Goal: Transaction & Acquisition: Purchase product/service

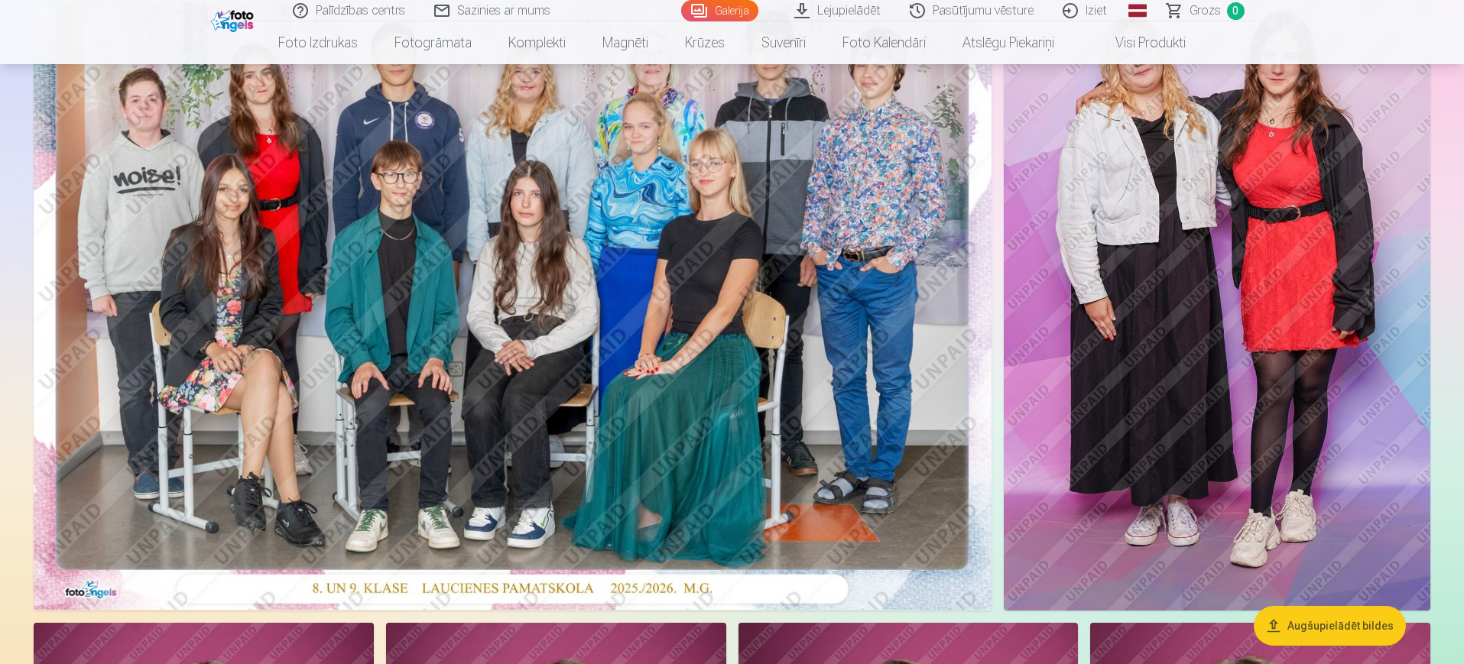
scroll to position [128, 0]
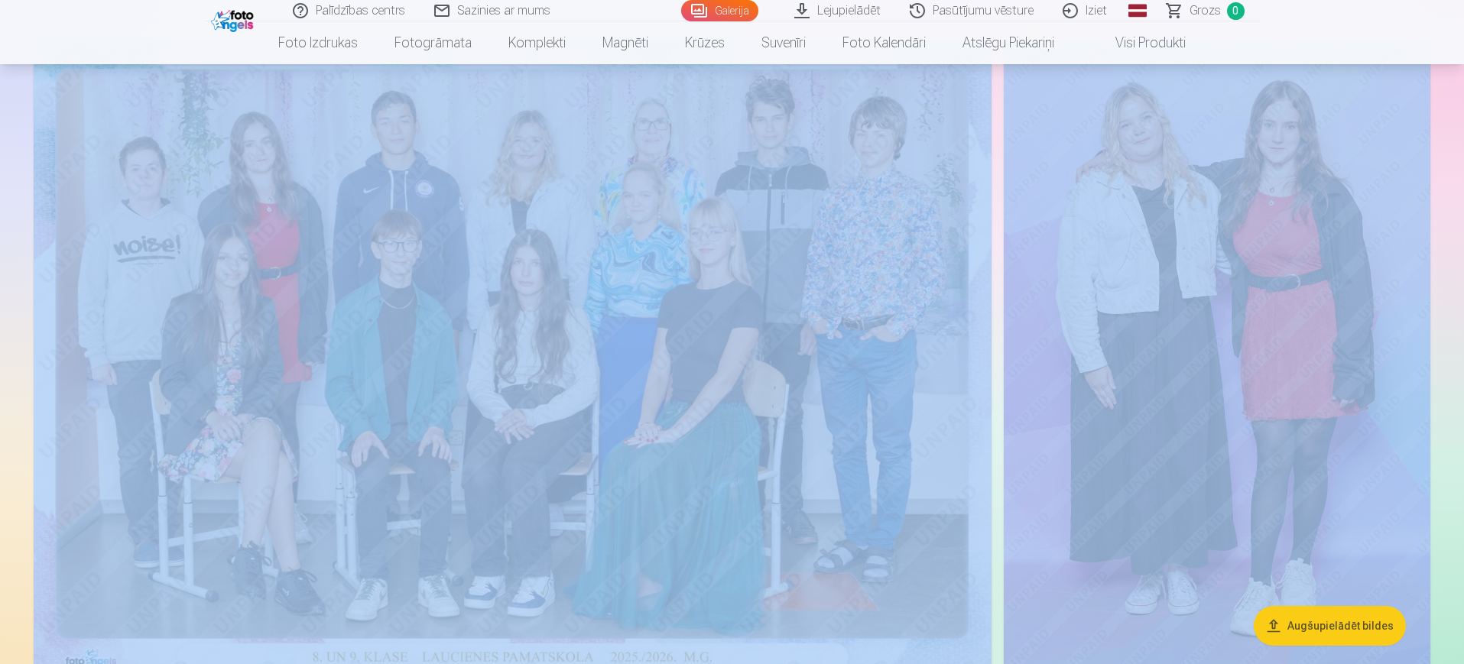
drag, startPoint x: 1462, startPoint y: 54, endPoint x: 1467, endPoint y: 90, distance: 36.3
click at [1464, 90] on html "Palīdzības centrs Sazinies ar mums Galerija Lejupielādēt Pasūtījumu vēsture Izi…" at bounding box center [732, 204] width 1464 height 664
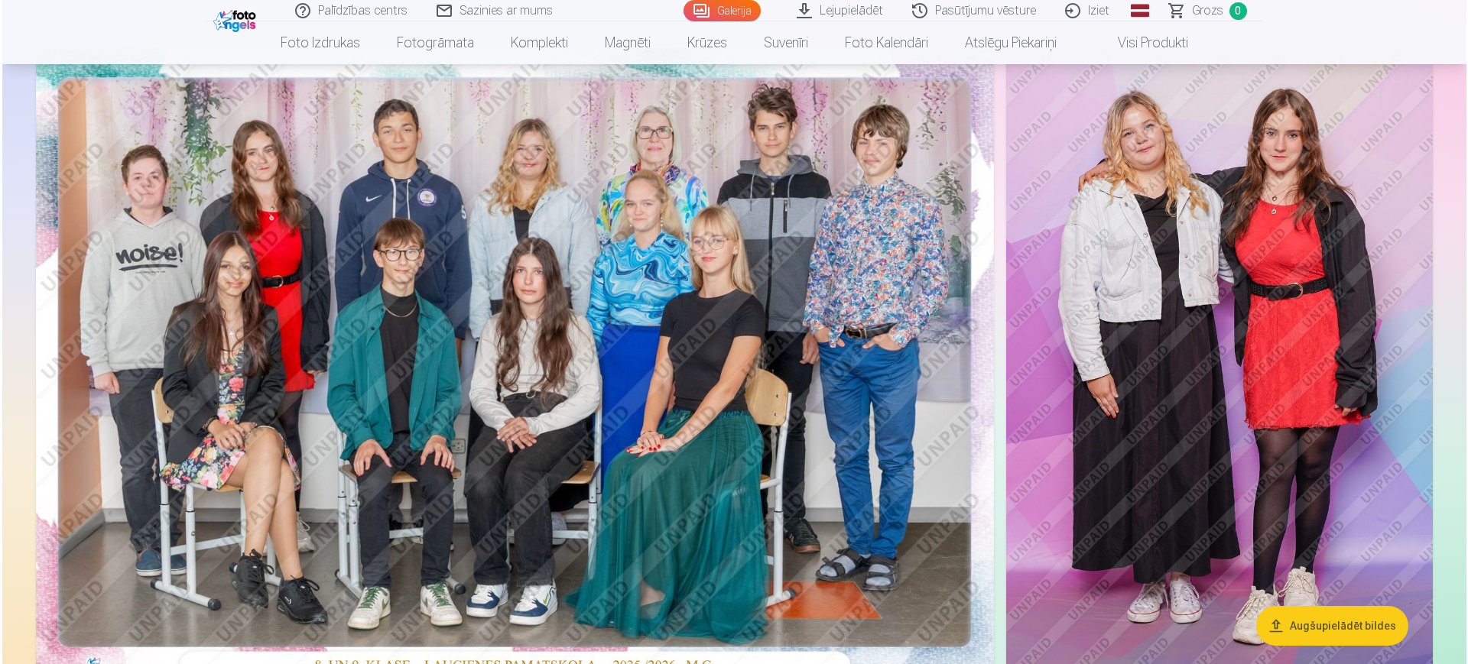
scroll to position [69, 0]
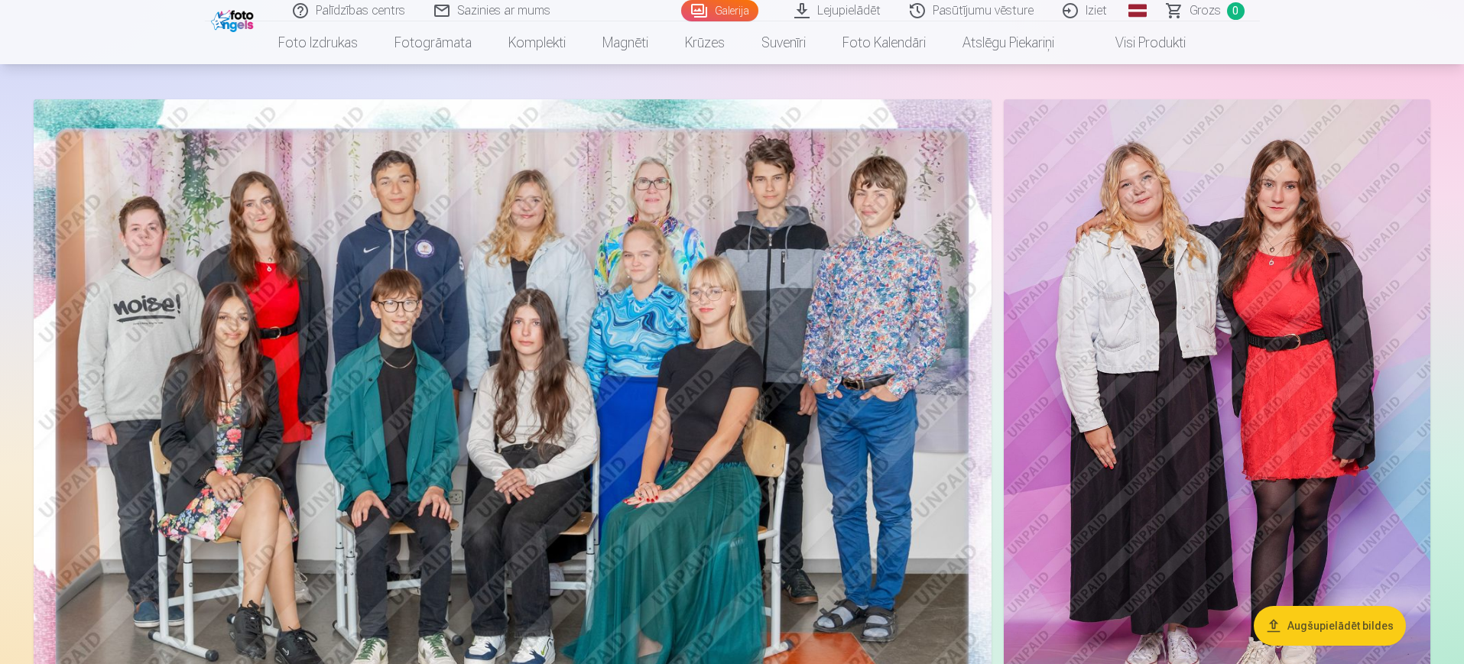
click at [645, 477] on img at bounding box center [513, 418] width 958 height 639
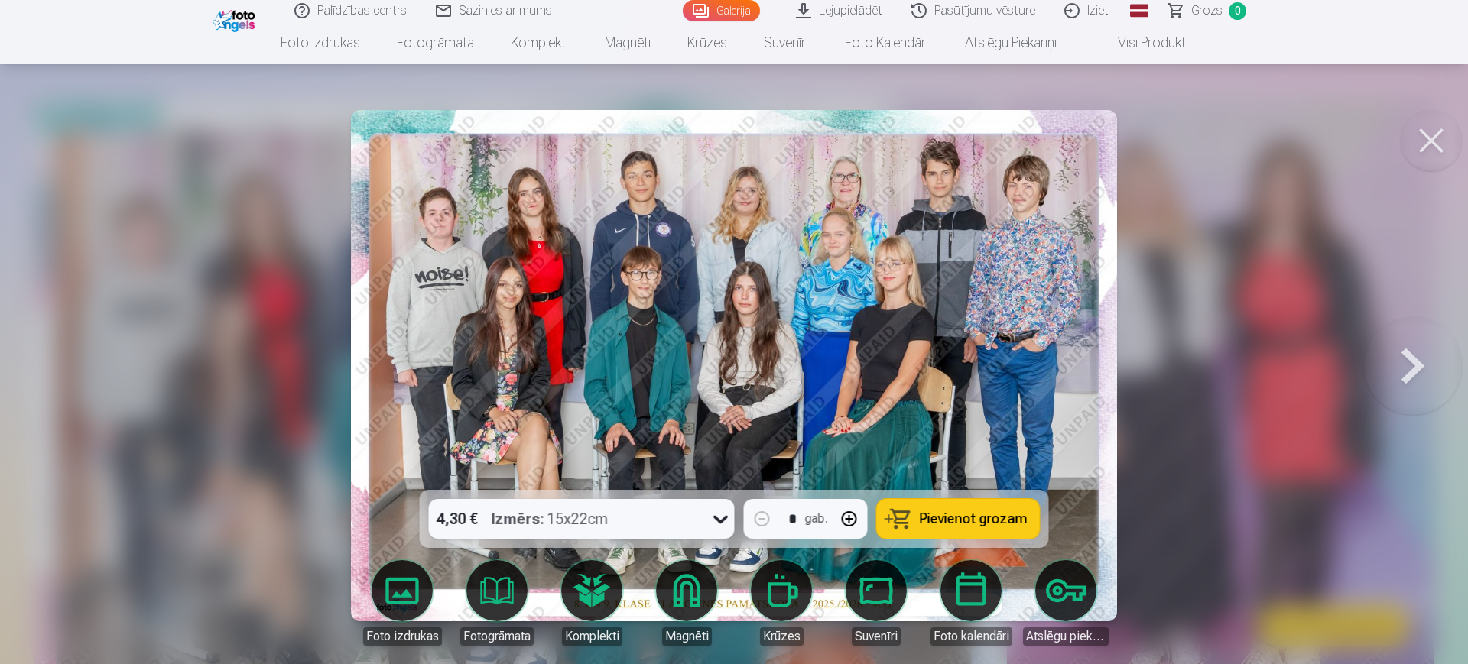
click at [576, 524] on div "Izmērs : 15x22cm" at bounding box center [550, 519] width 117 height 40
click at [544, 519] on strong "Izmērs :" at bounding box center [518, 518] width 53 height 21
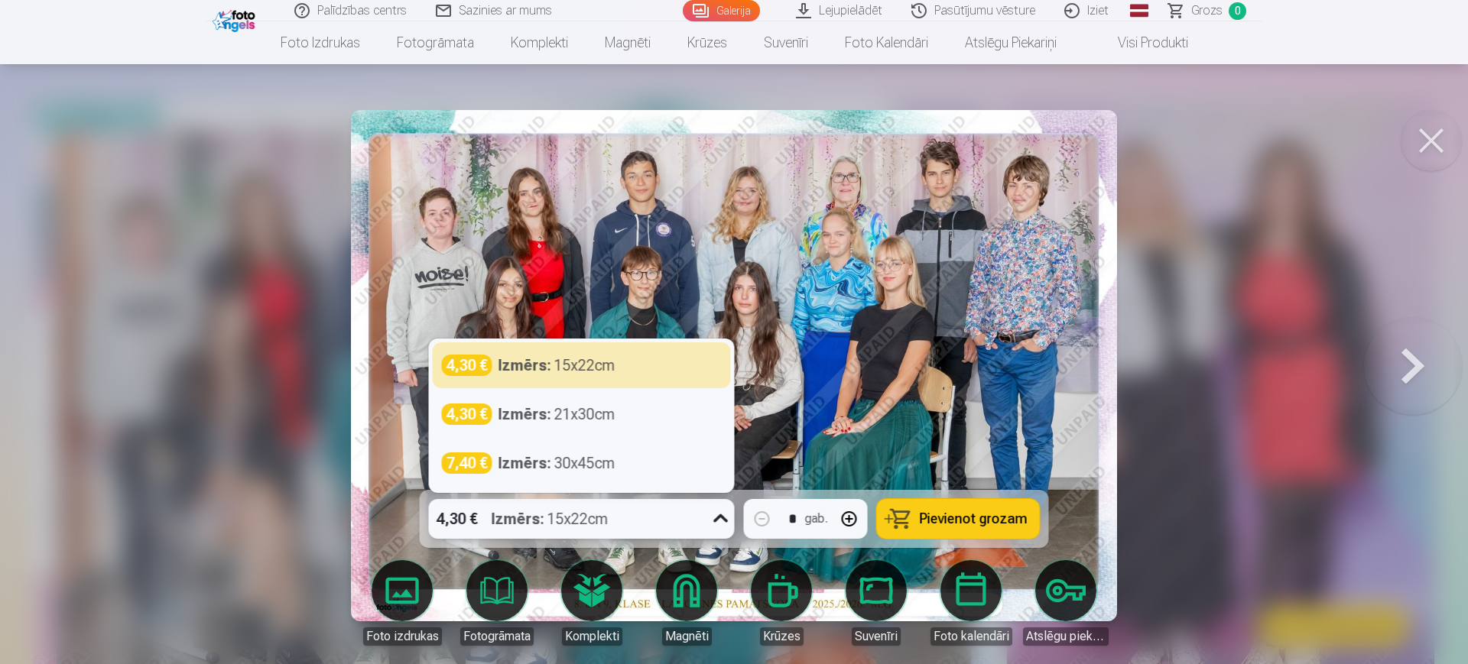
click at [708, 515] on div at bounding box center [721, 519] width 28 height 40
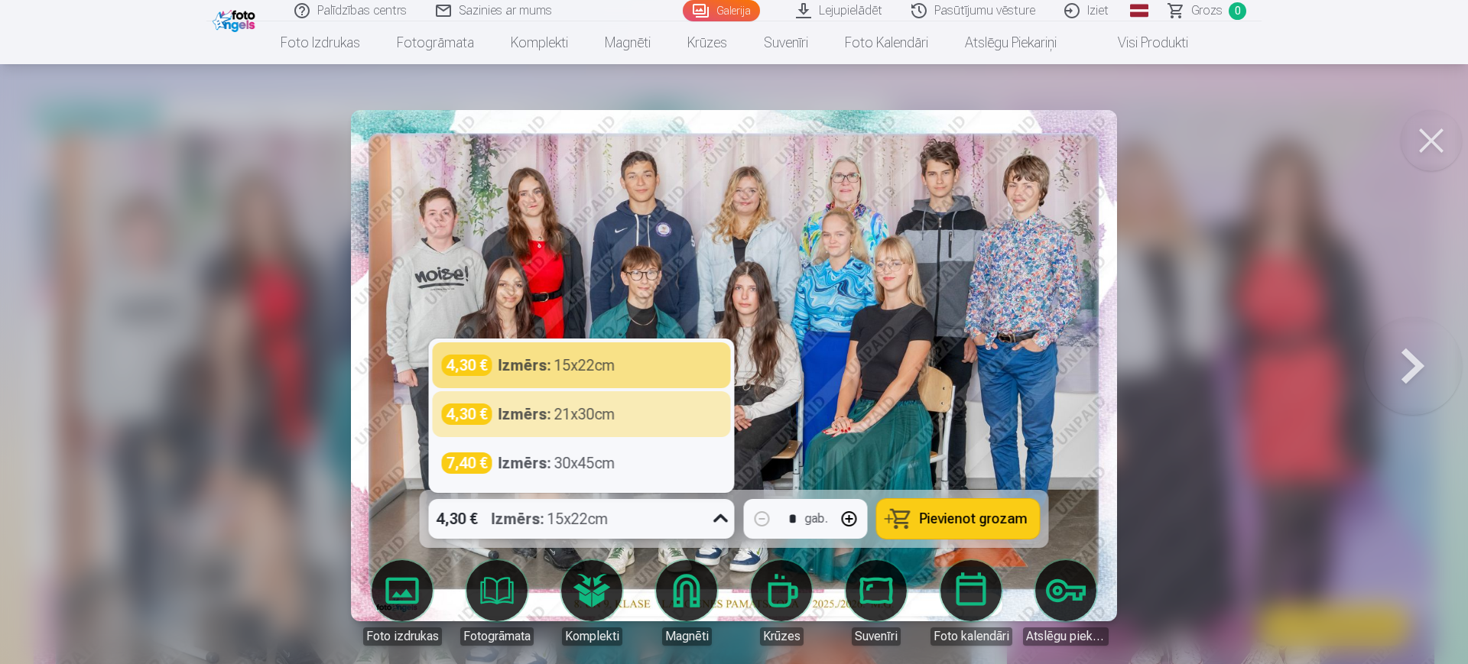
click at [1427, 345] on button at bounding box center [1413, 366] width 98 height 218
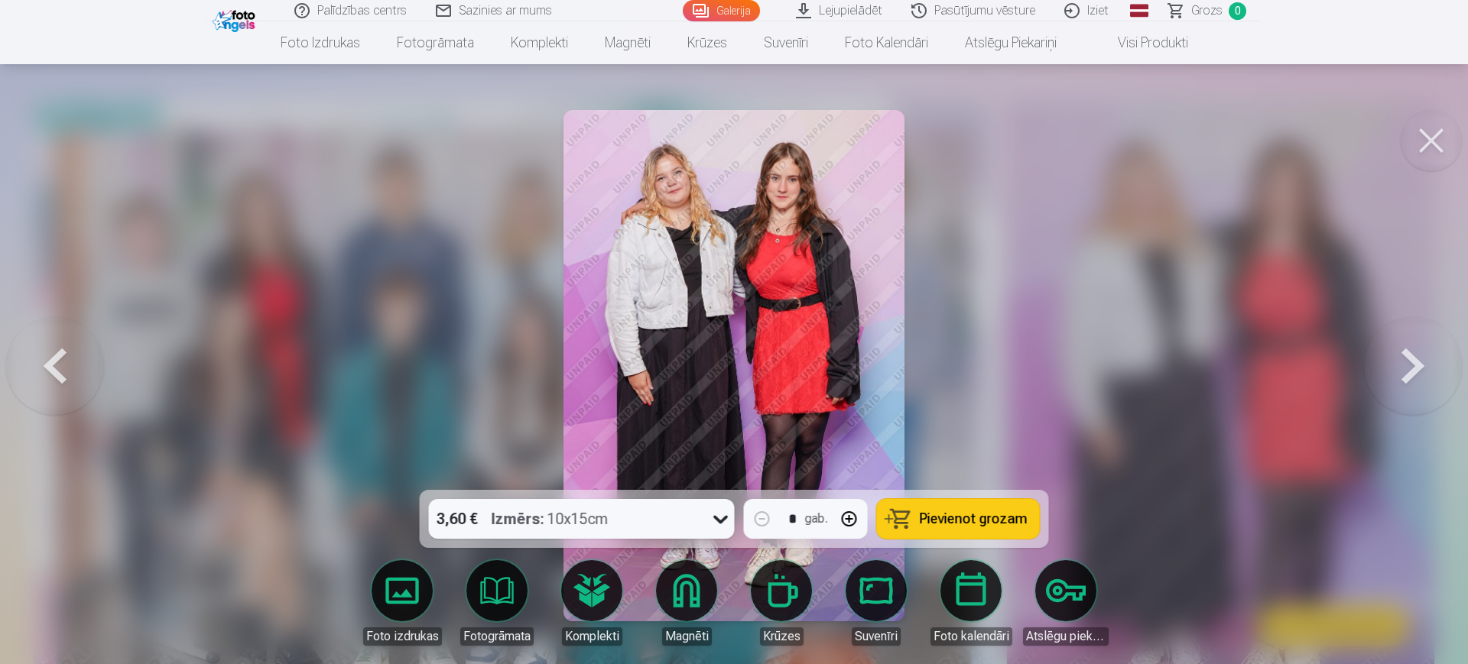
click at [644, 531] on div "3,60 € Izmērs : 10x15cm" at bounding box center [567, 519] width 277 height 40
click at [56, 382] on button at bounding box center [55, 366] width 98 height 218
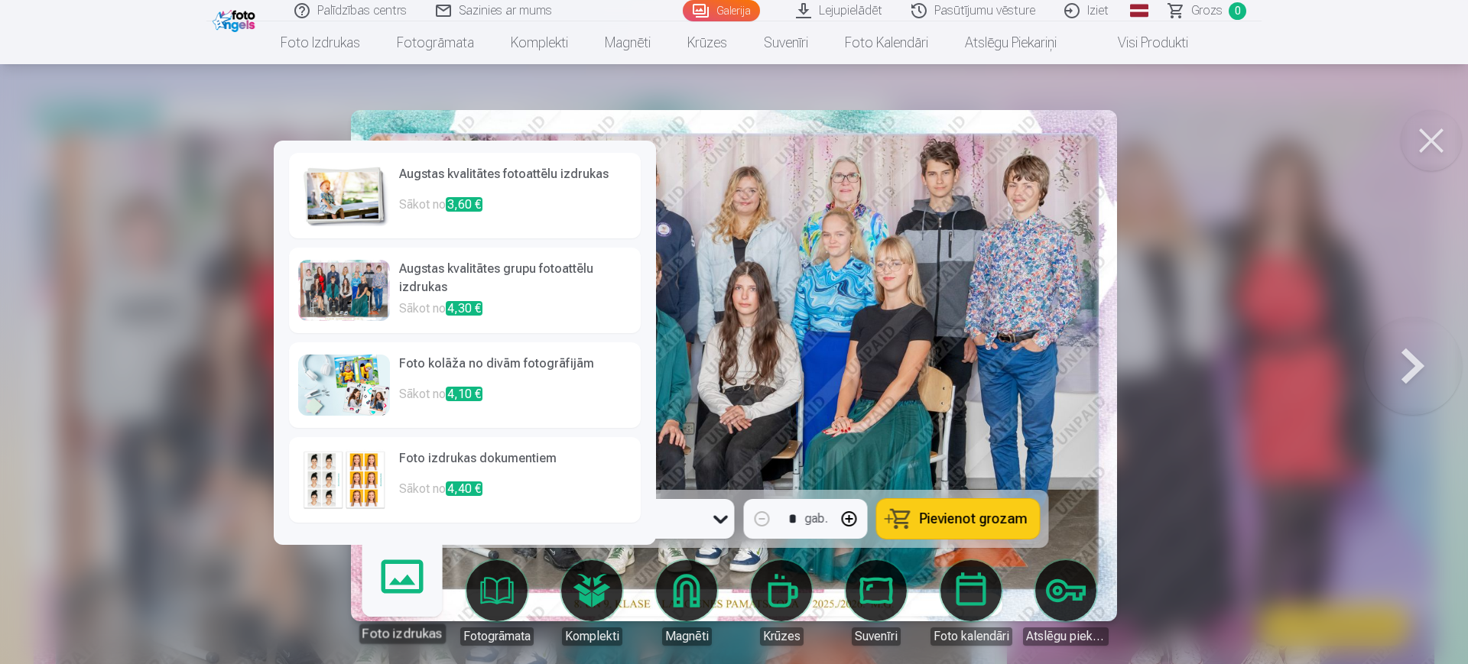
click at [431, 601] on link "Foto izdrukas" at bounding box center [402, 597] width 94 height 94
click at [515, 274] on h6 "Augstas kvalitātes grupu fotoattēlu izdrukas" at bounding box center [515, 280] width 232 height 40
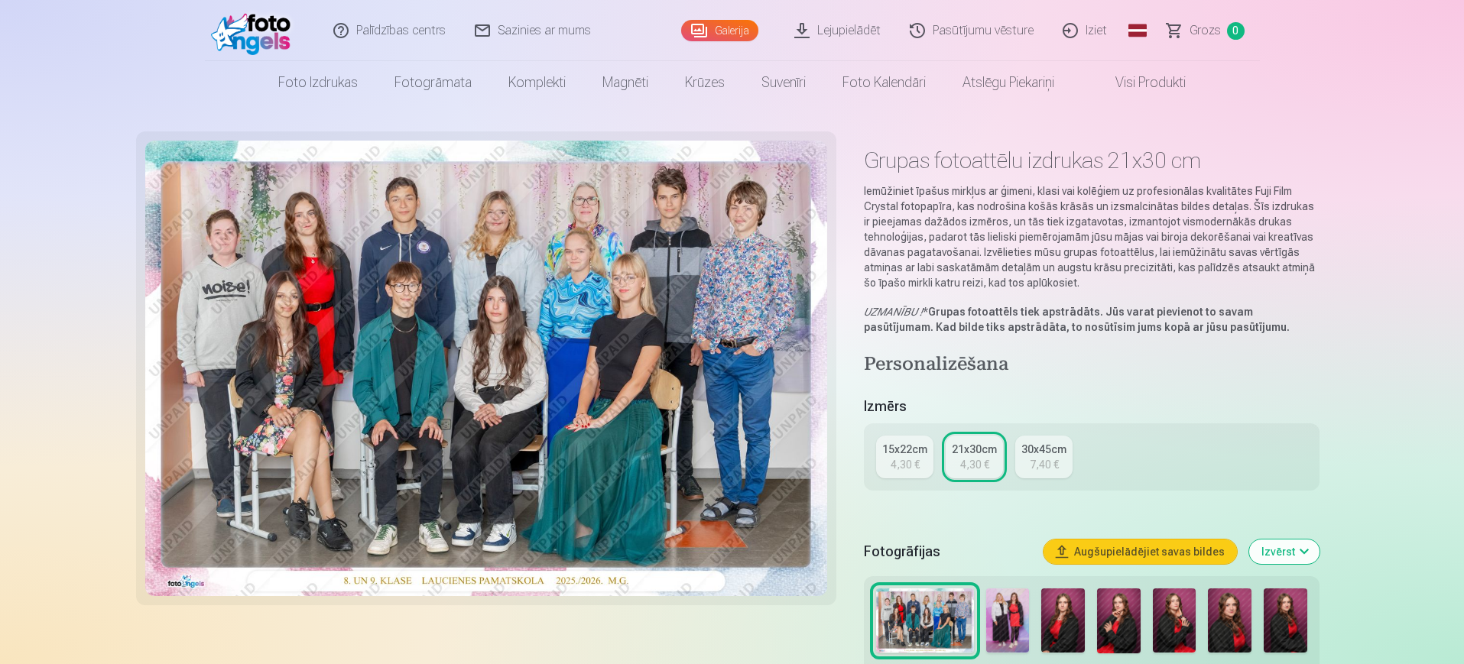
click at [908, 456] on link "15x22cm 4,30 €" at bounding box center [904, 457] width 57 height 43
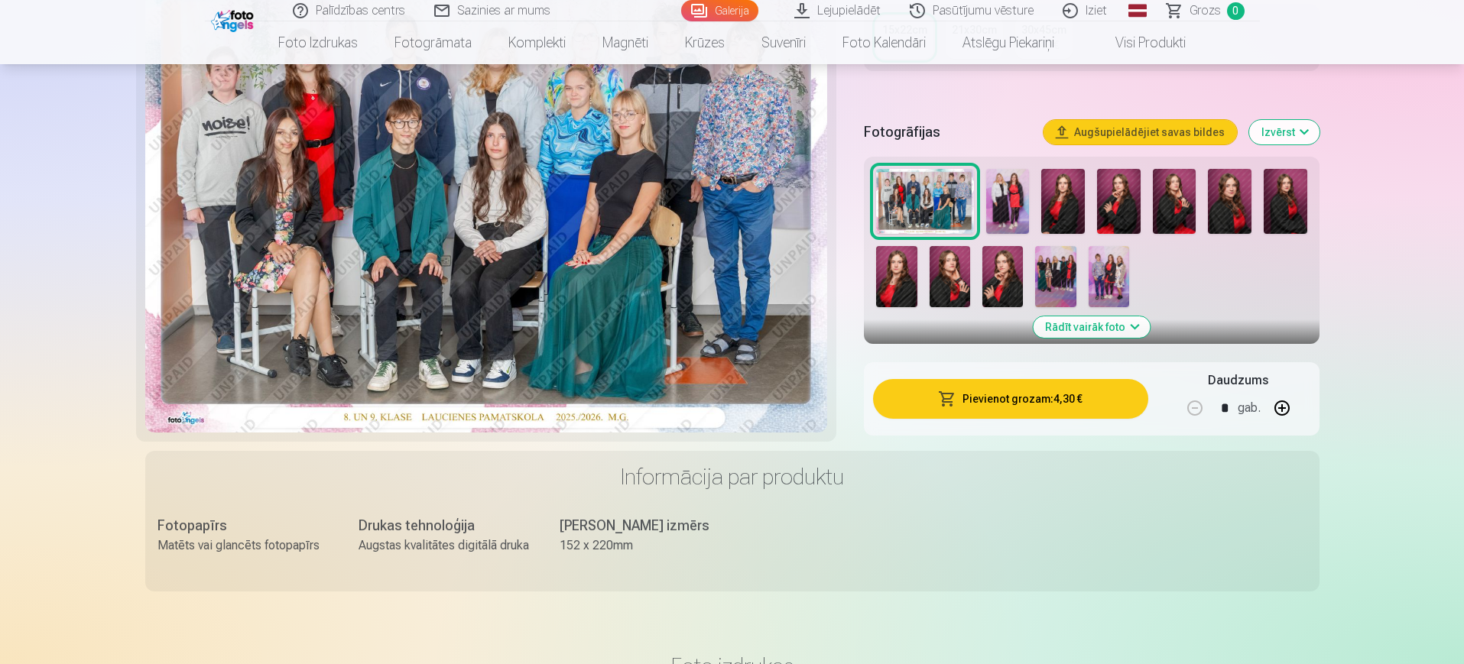
scroll to position [367, 0]
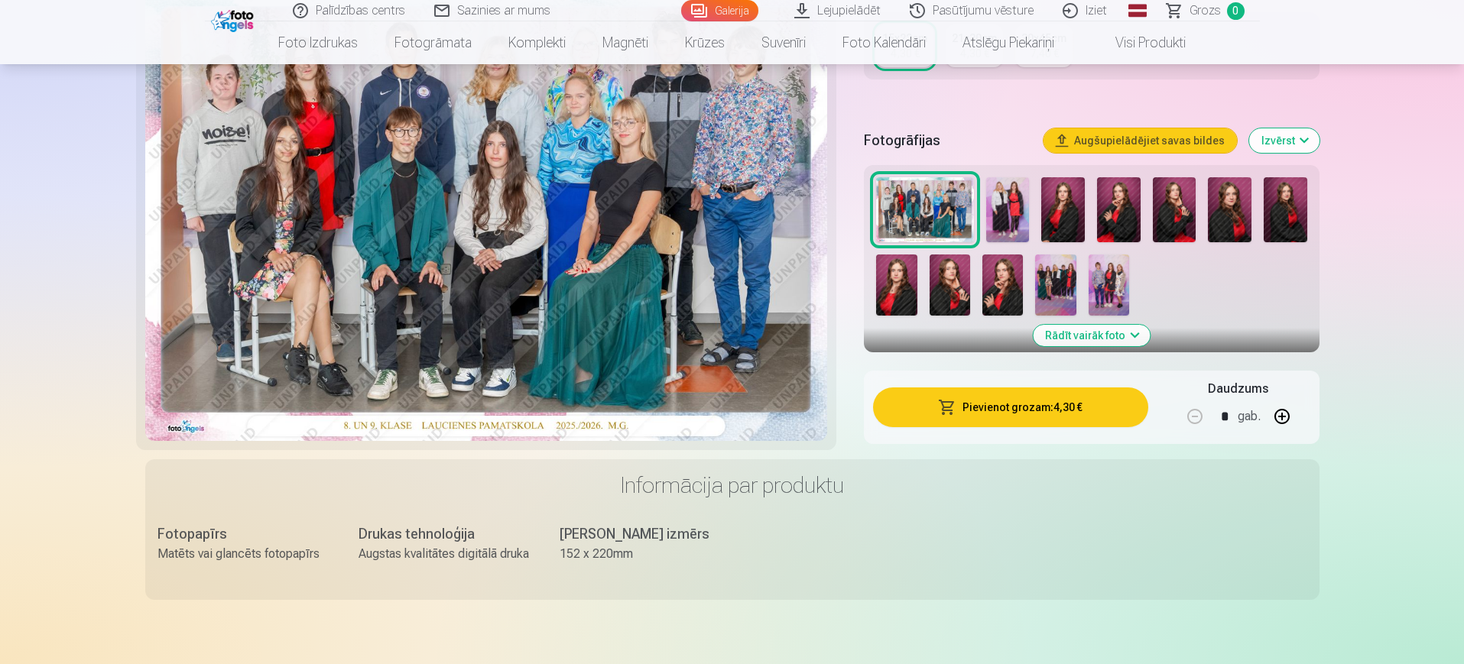
click at [1283, 415] on button "button" at bounding box center [1282, 416] width 37 height 37
click at [1201, 416] on button "button" at bounding box center [1195, 416] width 37 height 37
type input "*"
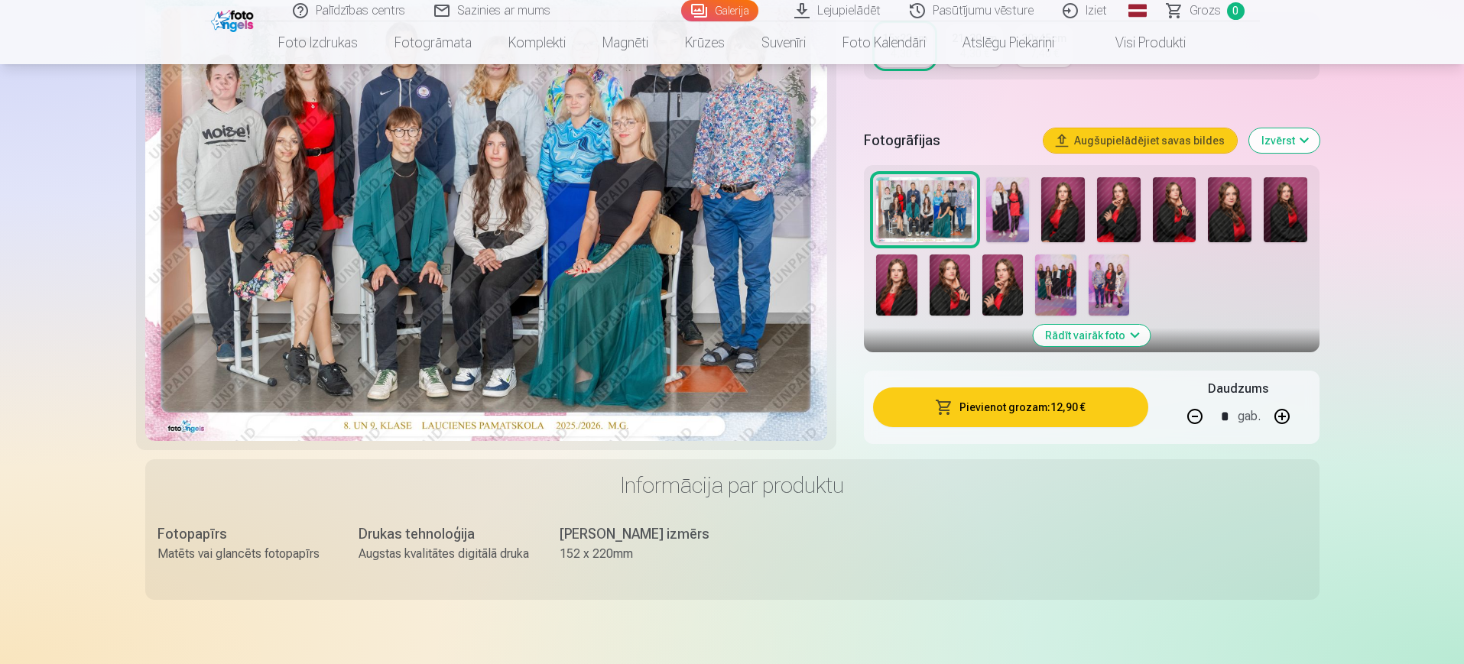
click at [1027, 411] on button "Pievienot grozam : 12,90 €" at bounding box center [1010, 408] width 275 height 40
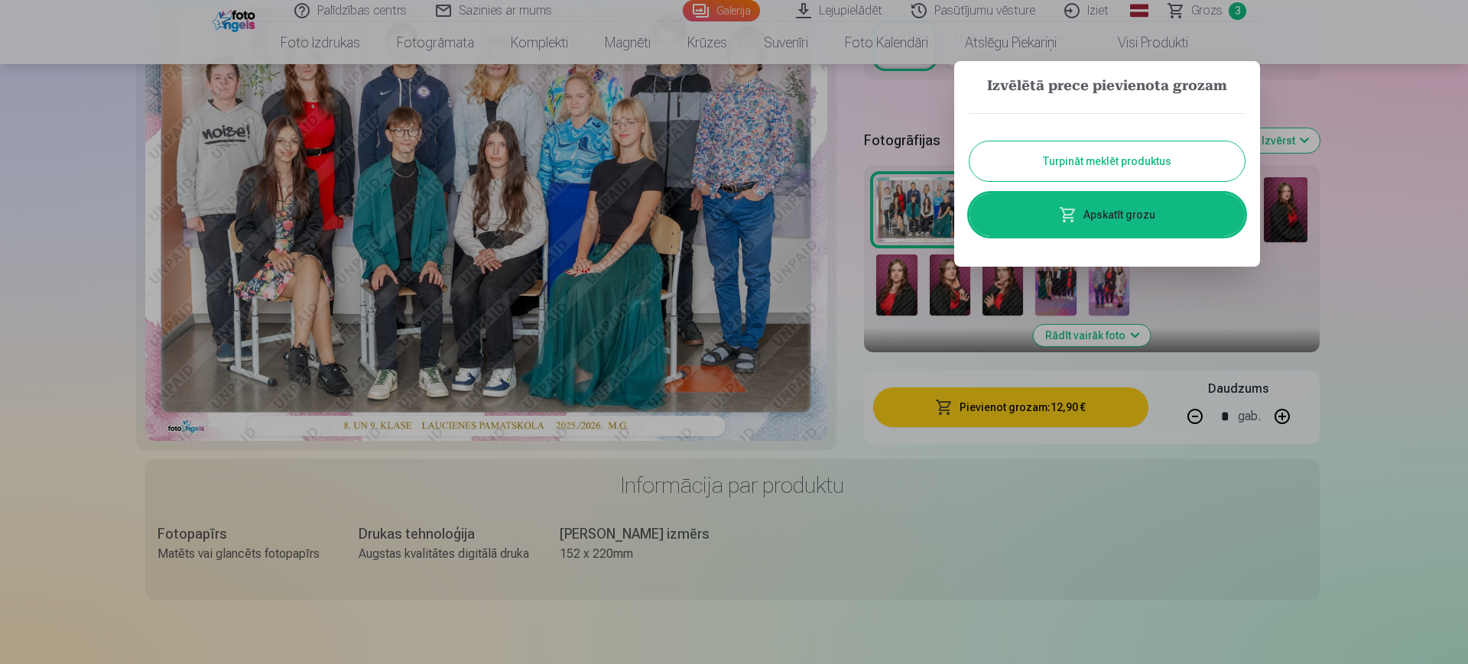
click at [1215, 301] on div at bounding box center [734, 332] width 1468 height 664
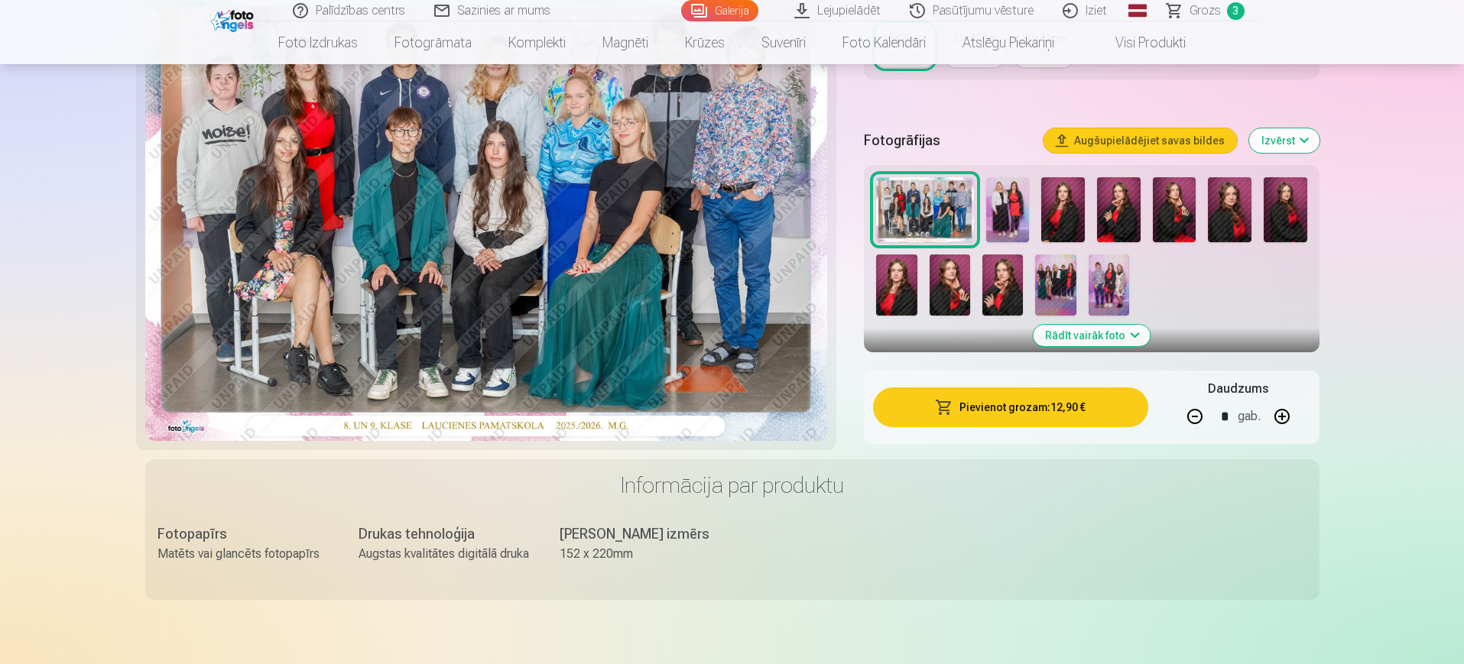
drag, startPoint x: 1467, startPoint y: 5, endPoint x: 898, endPoint y: 251, distance: 619.6
click at [898, 251] on div at bounding box center [1091, 246] width 443 height 151
click at [708, 221] on img at bounding box center [486, 213] width 683 height 456
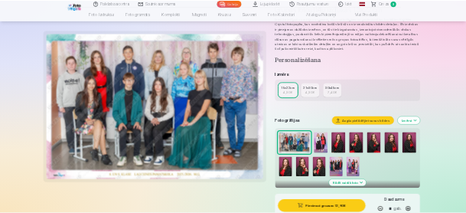
scroll to position [0, 0]
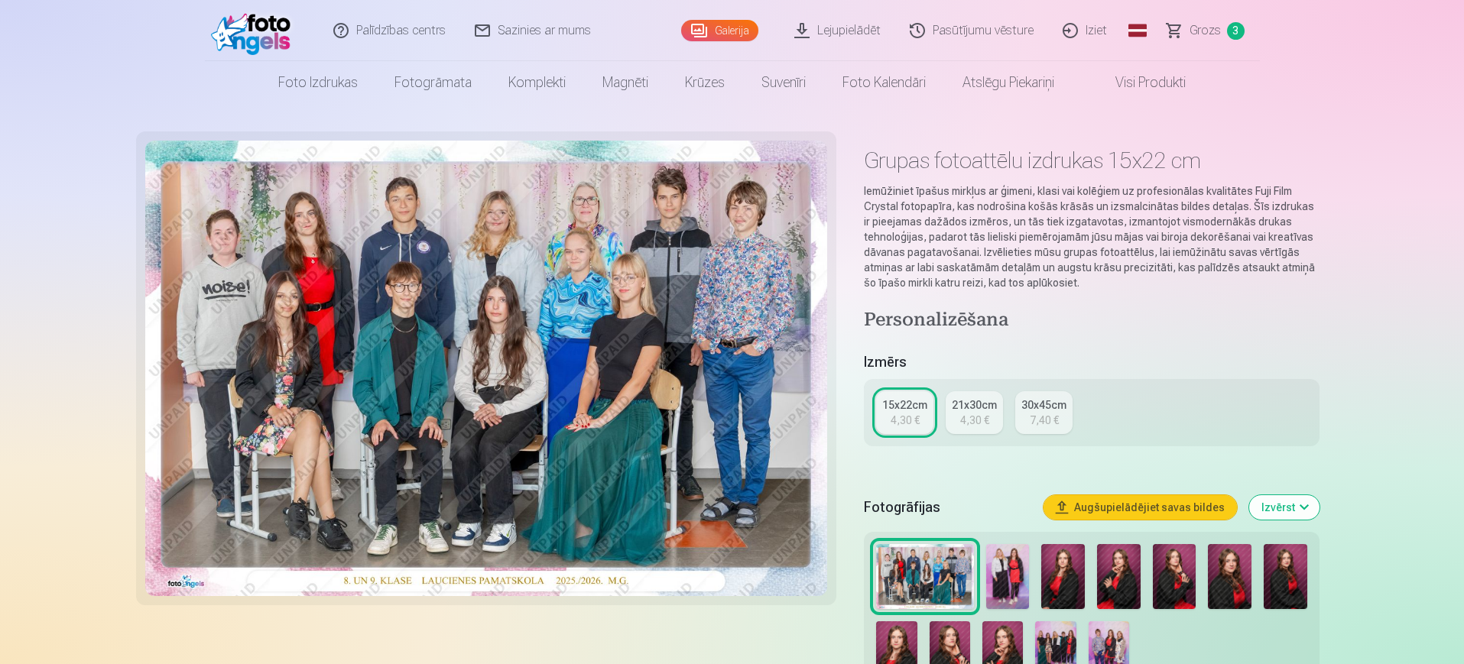
click at [582, 206] on img at bounding box center [486, 369] width 683 height 456
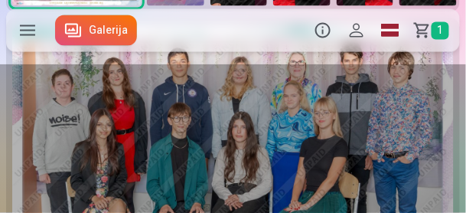
scroll to position [379, 0]
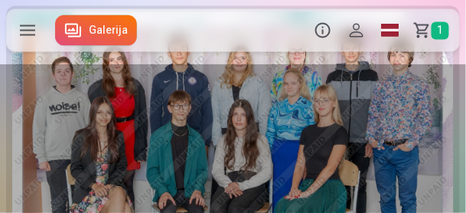
click at [356, 86] on div at bounding box center [233, 138] width 466 height 148
click at [297, 57] on img at bounding box center [232, 159] width 441 height 294
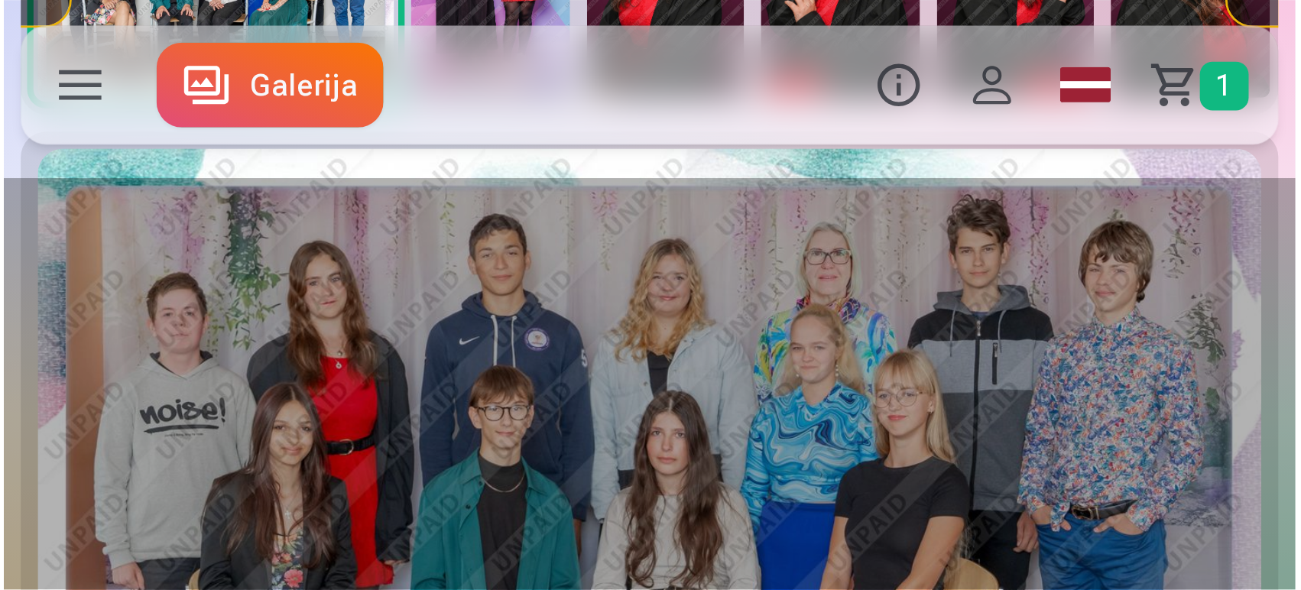
scroll to position [330, 0]
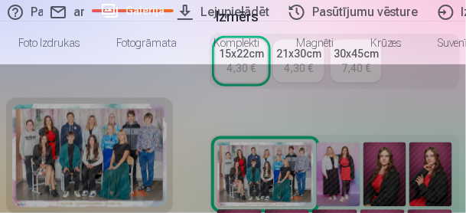
type input "*"
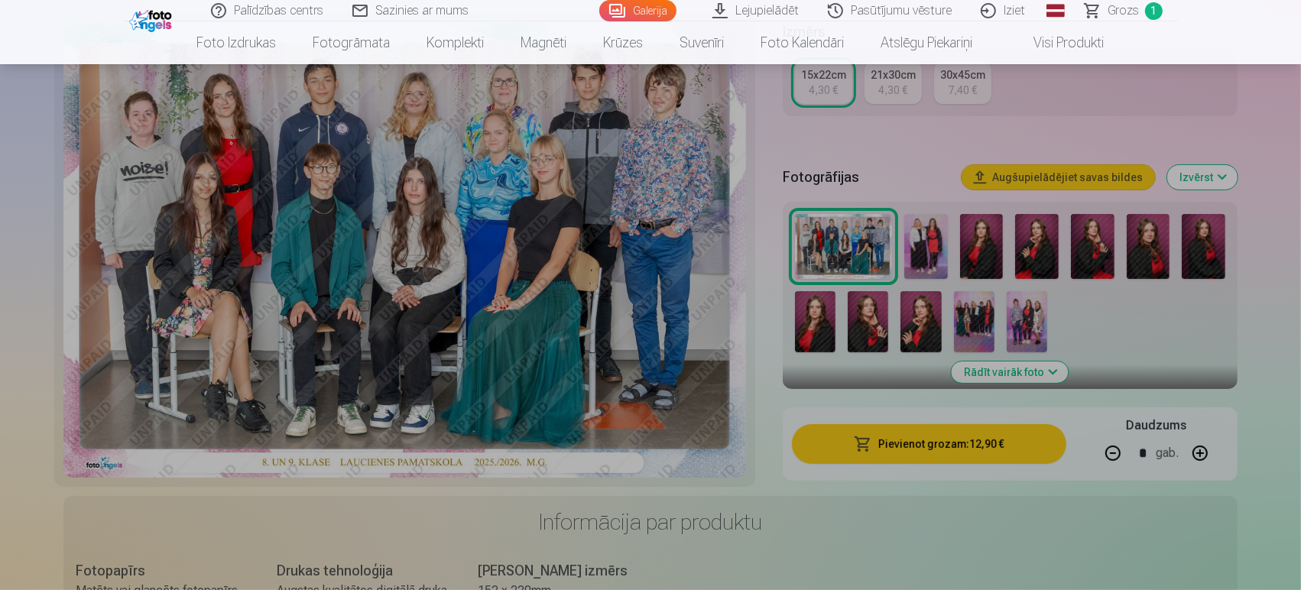
click at [1131, 346] on div at bounding box center [650, 327] width 1301 height 526
click at [1288, 106] on div at bounding box center [650, 327] width 1301 height 526
click at [1275, 34] on nav "Foto izdrukas Augstas kvalitātes fotoattēlu izdrukas 210 gsm papīrs, piesātināt…" at bounding box center [650, 42] width 1301 height 43
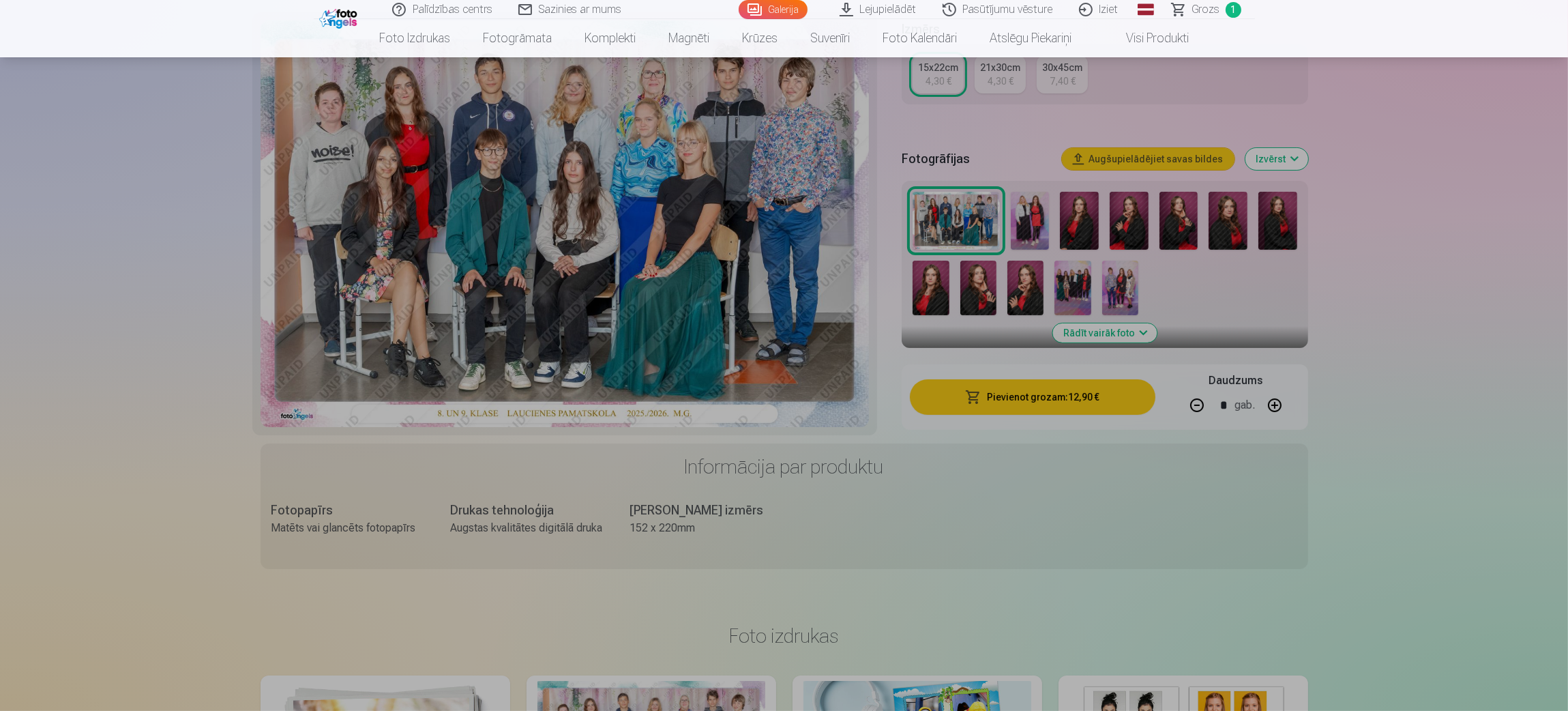
click at [1306, 188] on div at bounding box center [784, 384] width 1568 height 654
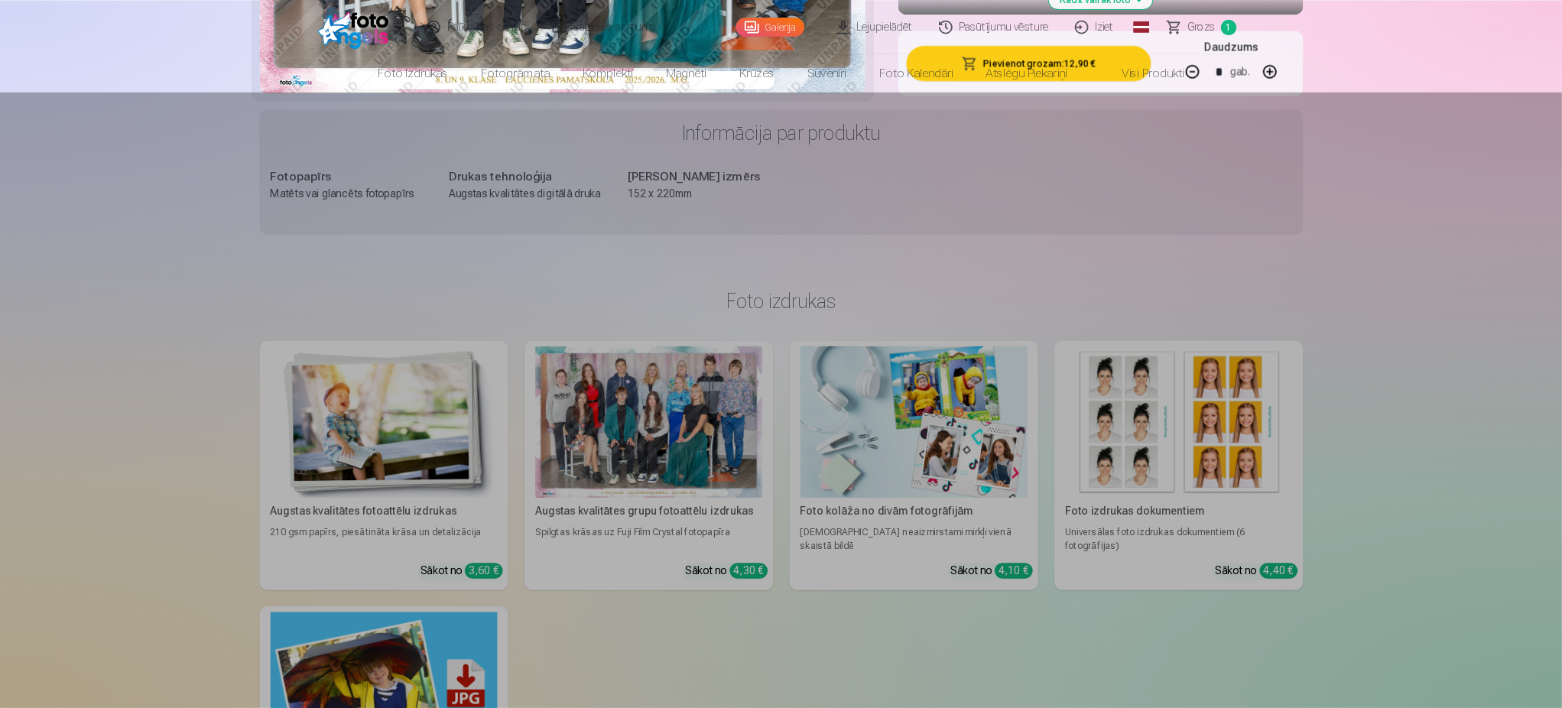
scroll to position [0, 0]
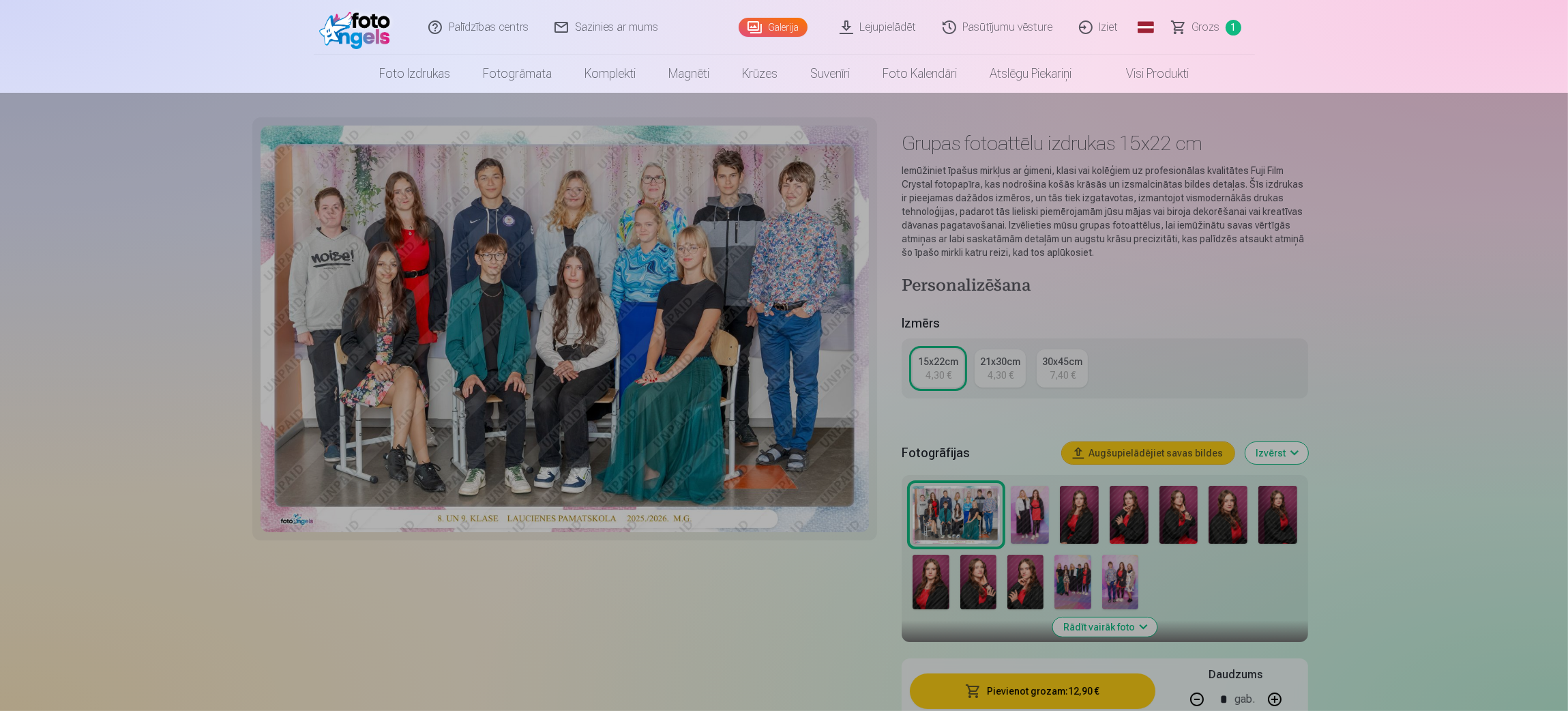
click at [1306, 29] on header "Palīdzības centrs Sazinies ar mums Galerija Lejupielādēt Pasūtījumu vēsture Izi…" at bounding box center [784, 46] width 1568 height 93
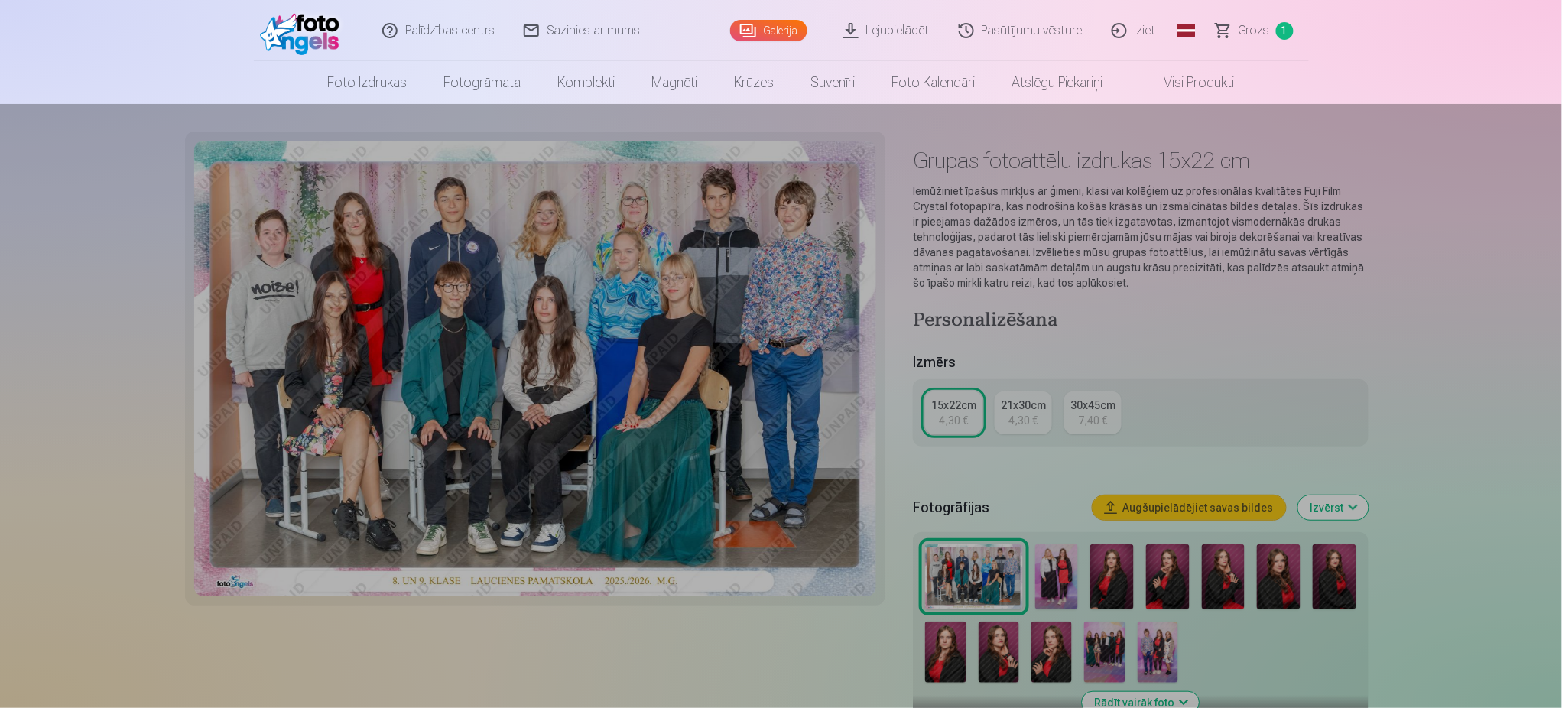
click at [1102, 649] on div at bounding box center [781, 406] width 1562 height 604
click at [1103, 653] on div at bounding box center [781, 406] width 1562 height 604
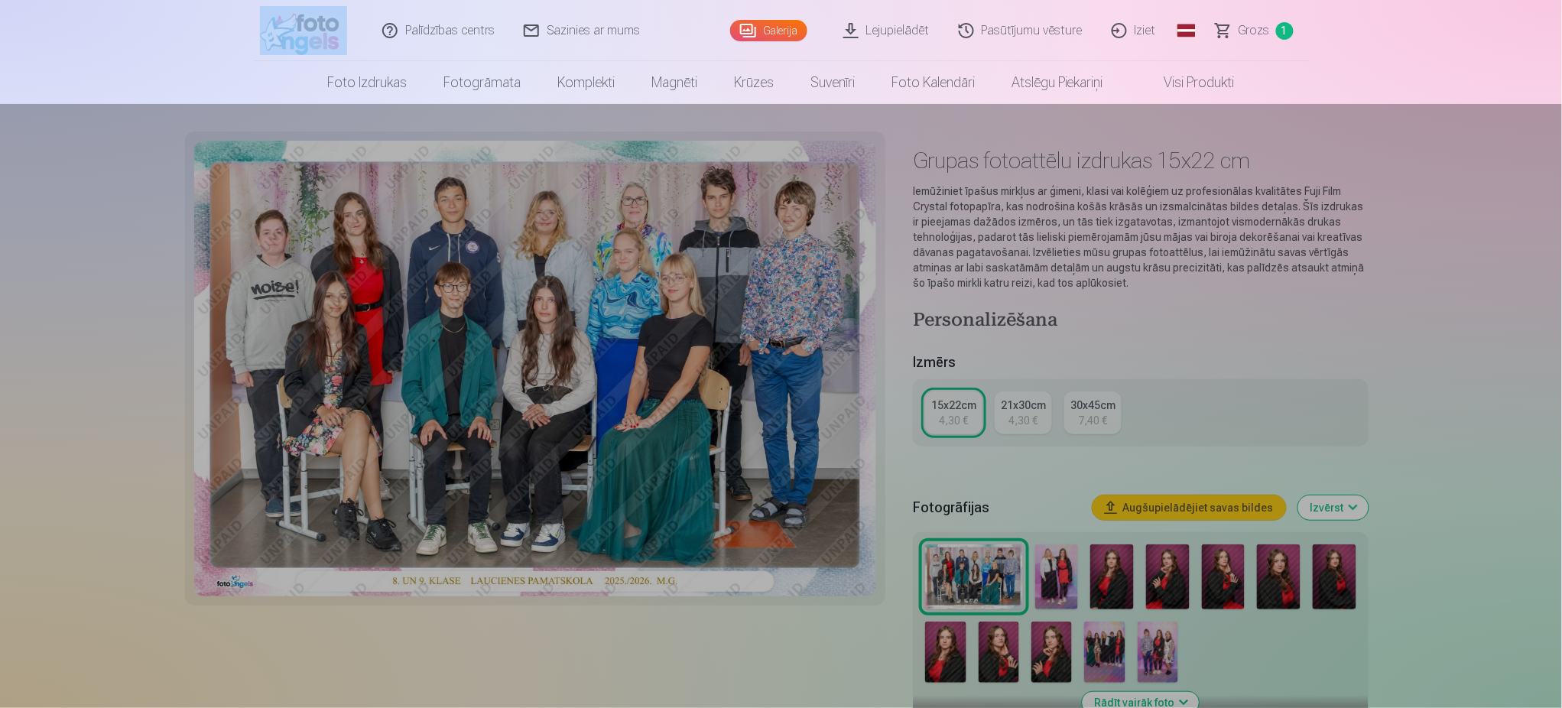
click at [1103, 653] on div at bounding box center [781, 406] width 1562 height 604
click at [1358, 106] on div at bounding box center [781, 406] width 1562 height 604
click at [1399, 78] on nav "Foto izdrukas Augstas kvalitātes fotoattēlu izdrukas 210 gsm papīrs, piesātināt…" at bounding box center [781, 82] width 1562 height 43
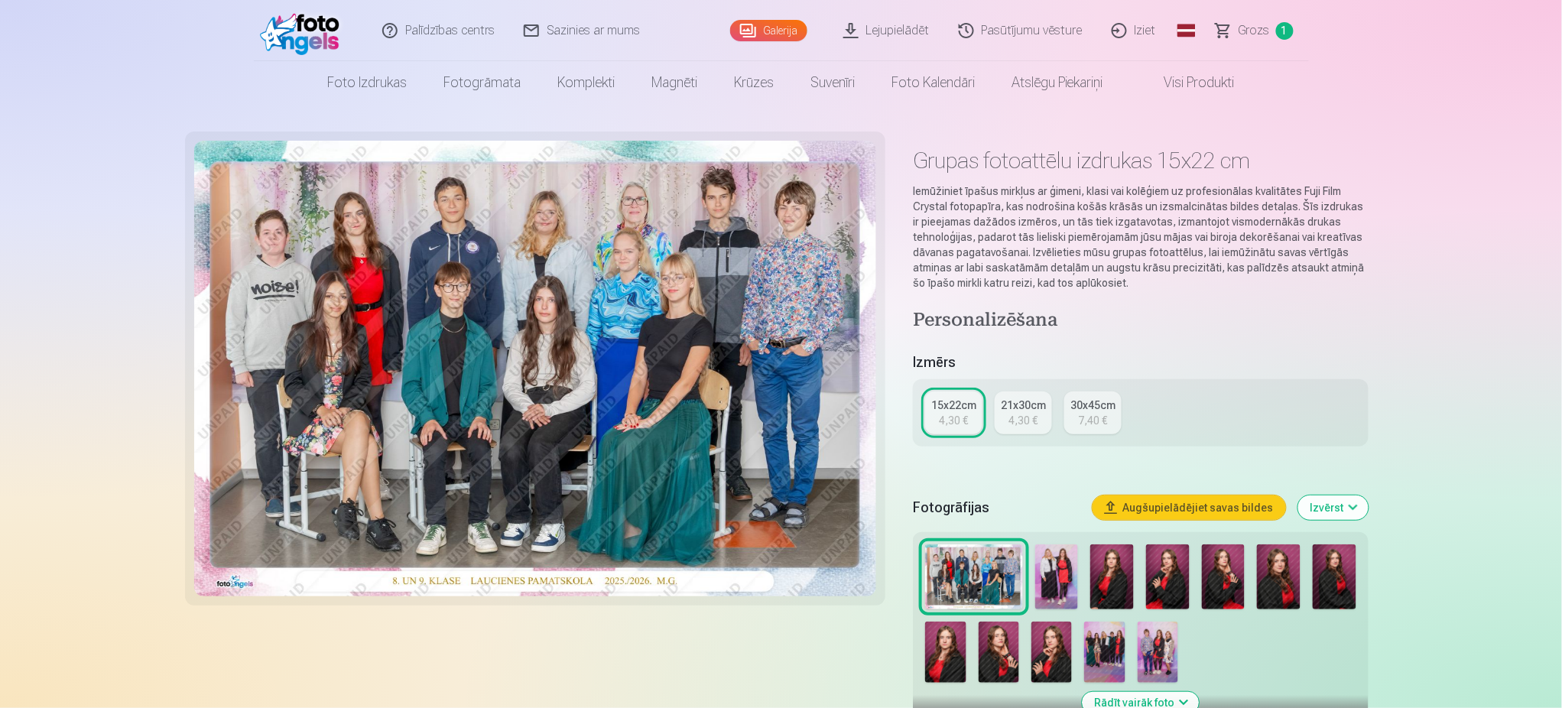
click at [1106, 649] on img at bounding box center [1104, 652] width 41 height 61
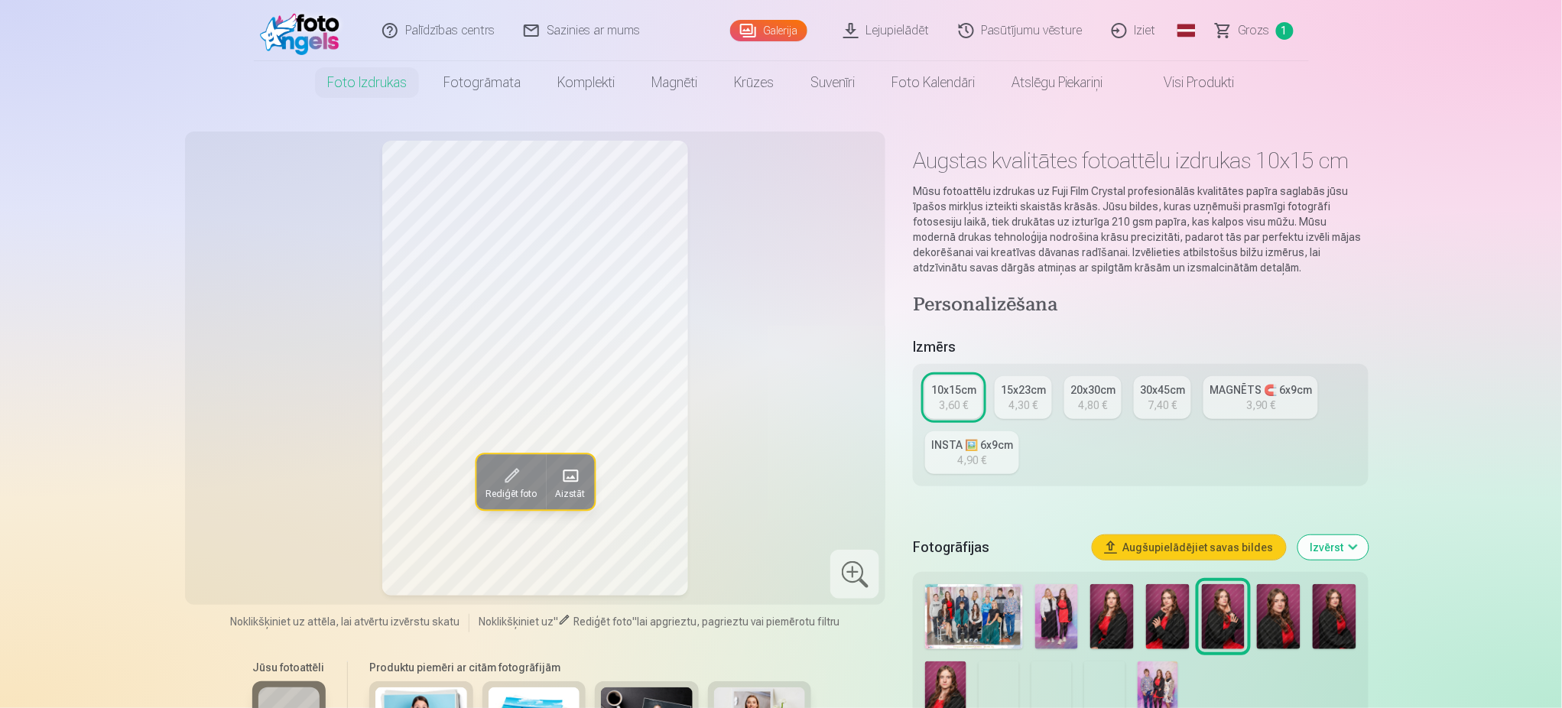
click at [1093, 687] on img at bounding box center [1104, 691] width 41 height 61
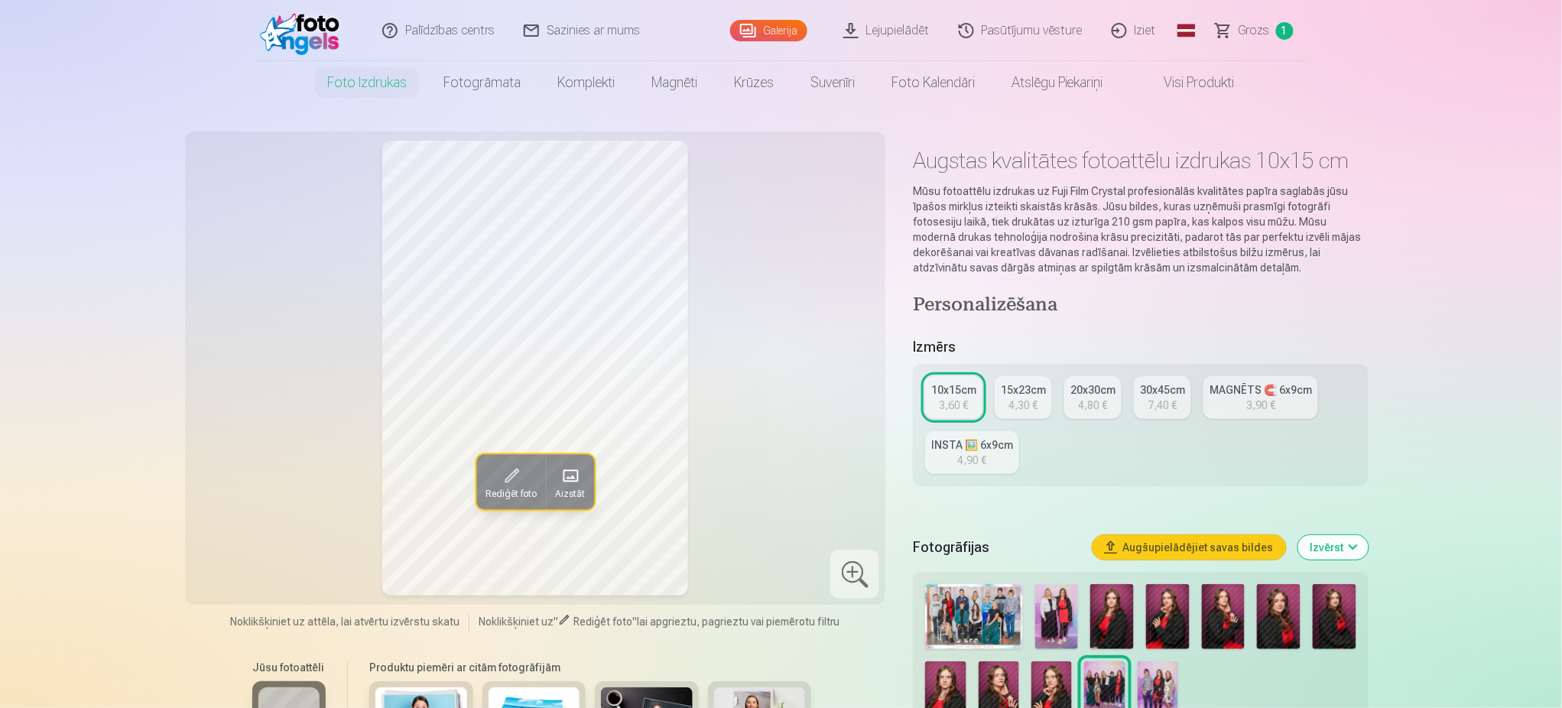
click at [853, 579] on div at bounding box center [854, 574] width 49 height 49
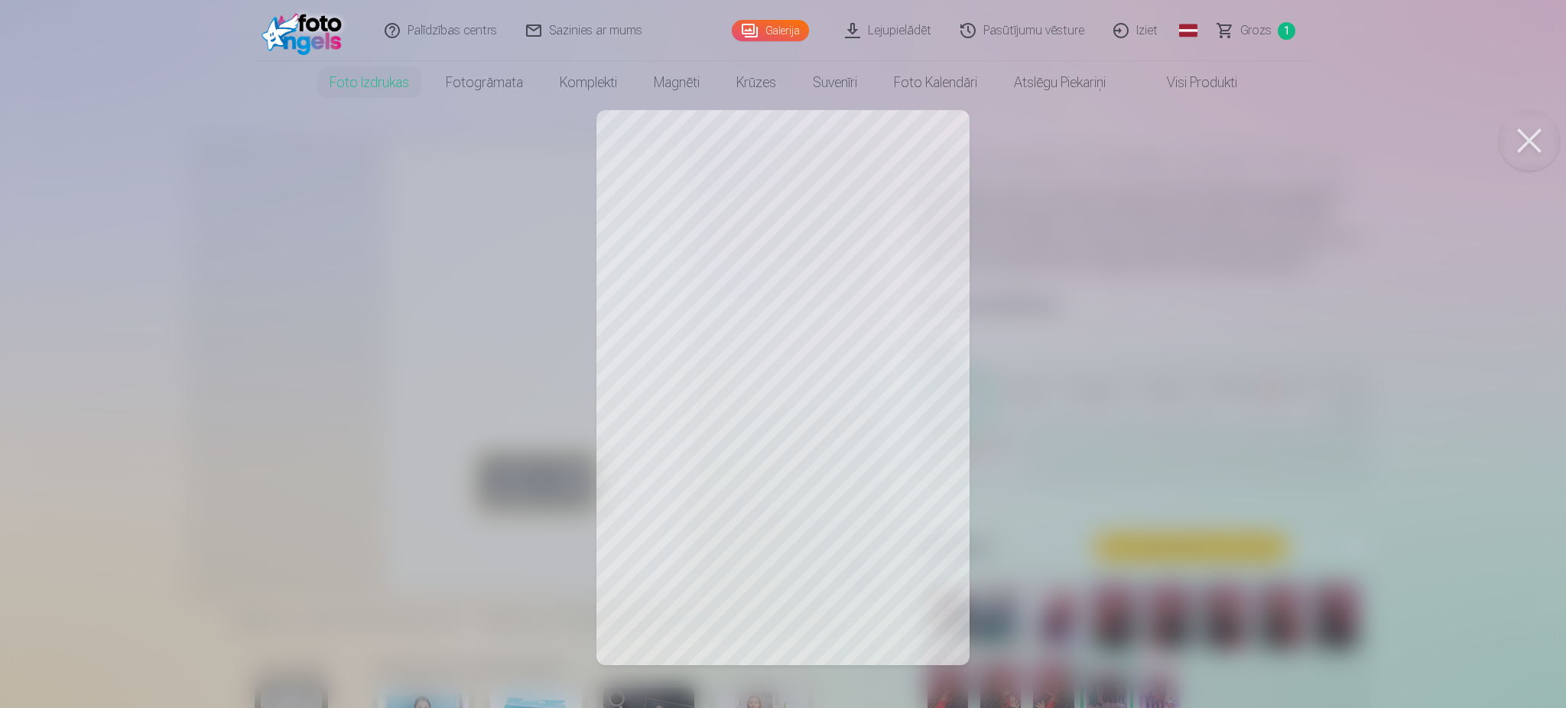
click at [1544, 145] on button at bounding box center [1529, 140] width 61 height 61
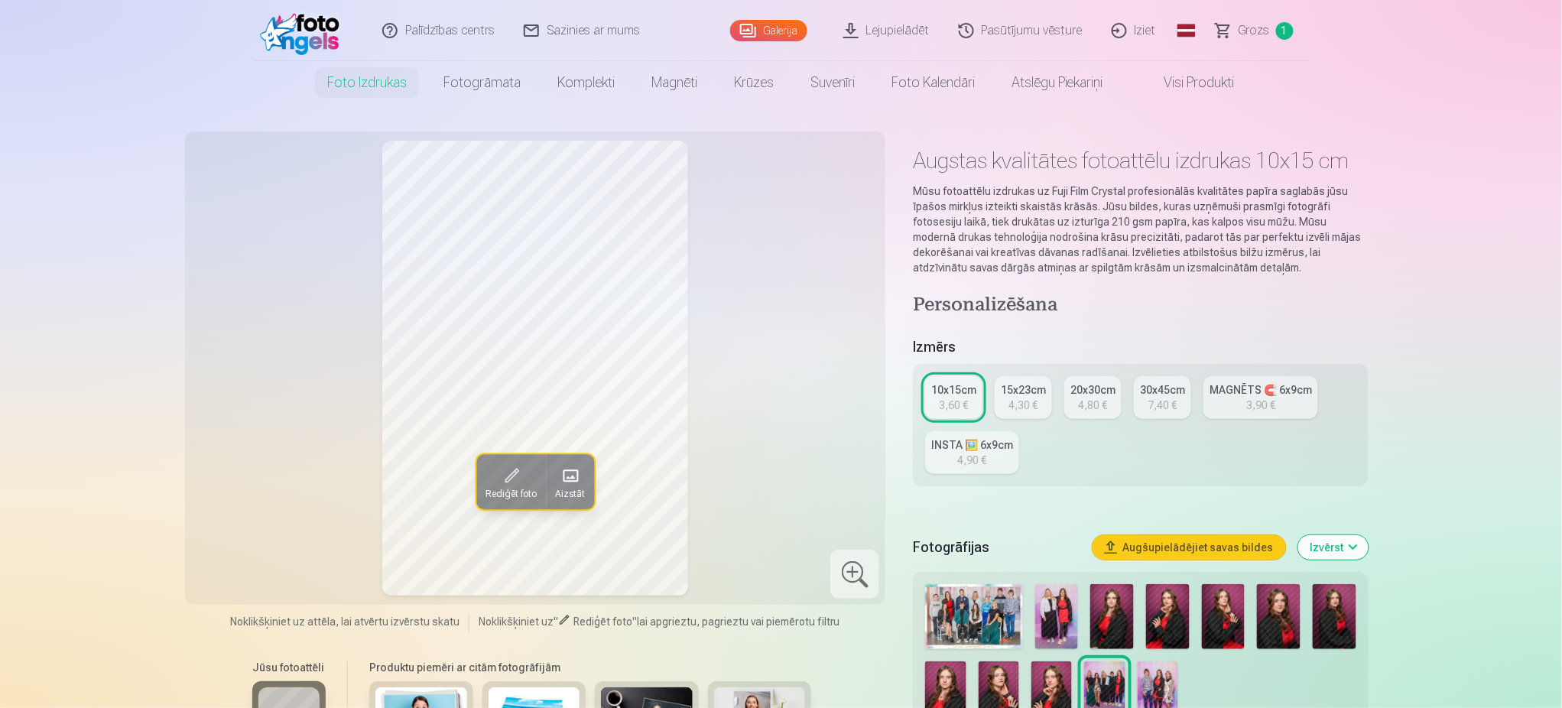
click at [1152, 682] on img at bounding box center [1158, 691] width 41 height 61
click at [852, 561] on div at bounding box center [854, 574] width 49 height 49
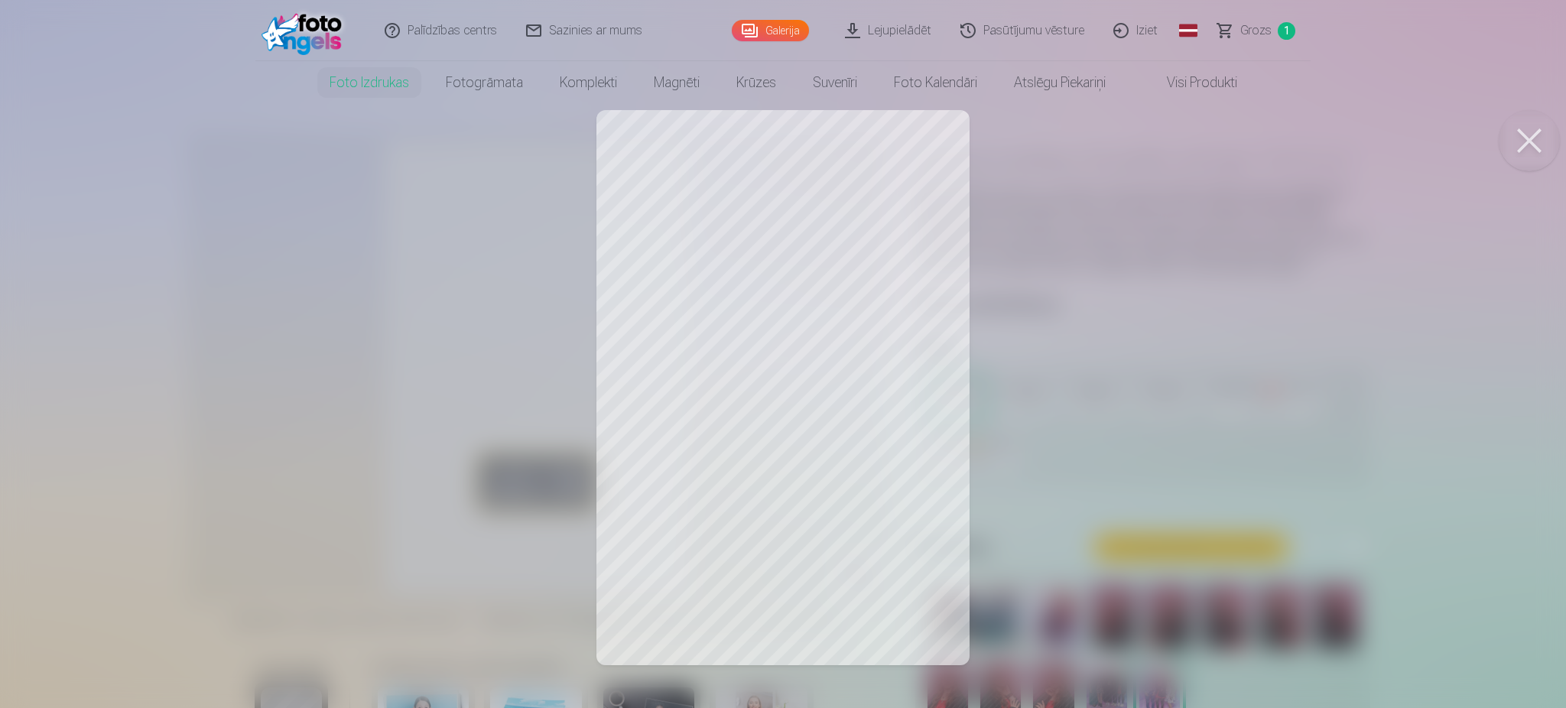
click at [1097, 307] on div at bounding box center [783, 354] width 1566 height 708
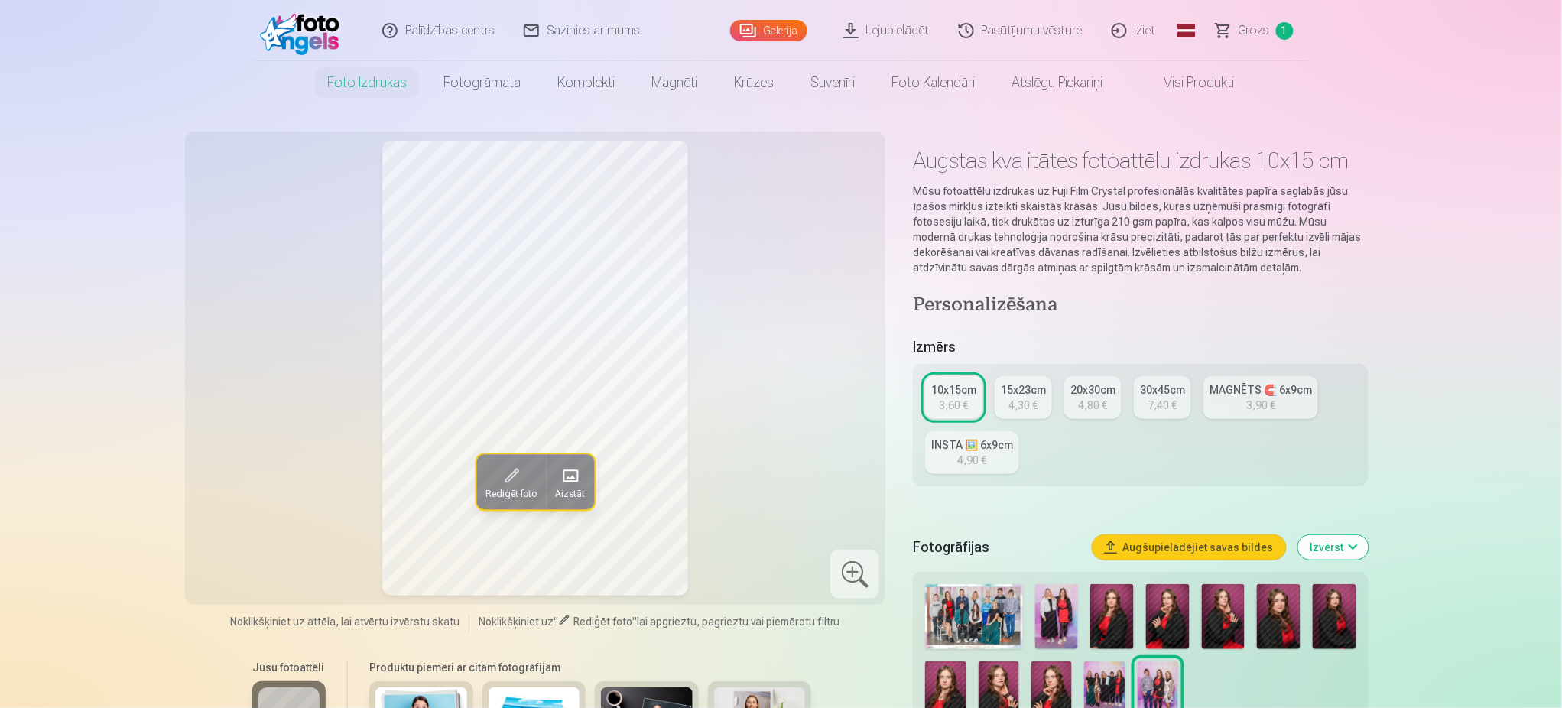
click at [1106, 682] on img at bounding box center [1104, 691] width 41 height 61
click at [1166, 684] on img at bounding box center [1158, 691] width 41 height 61
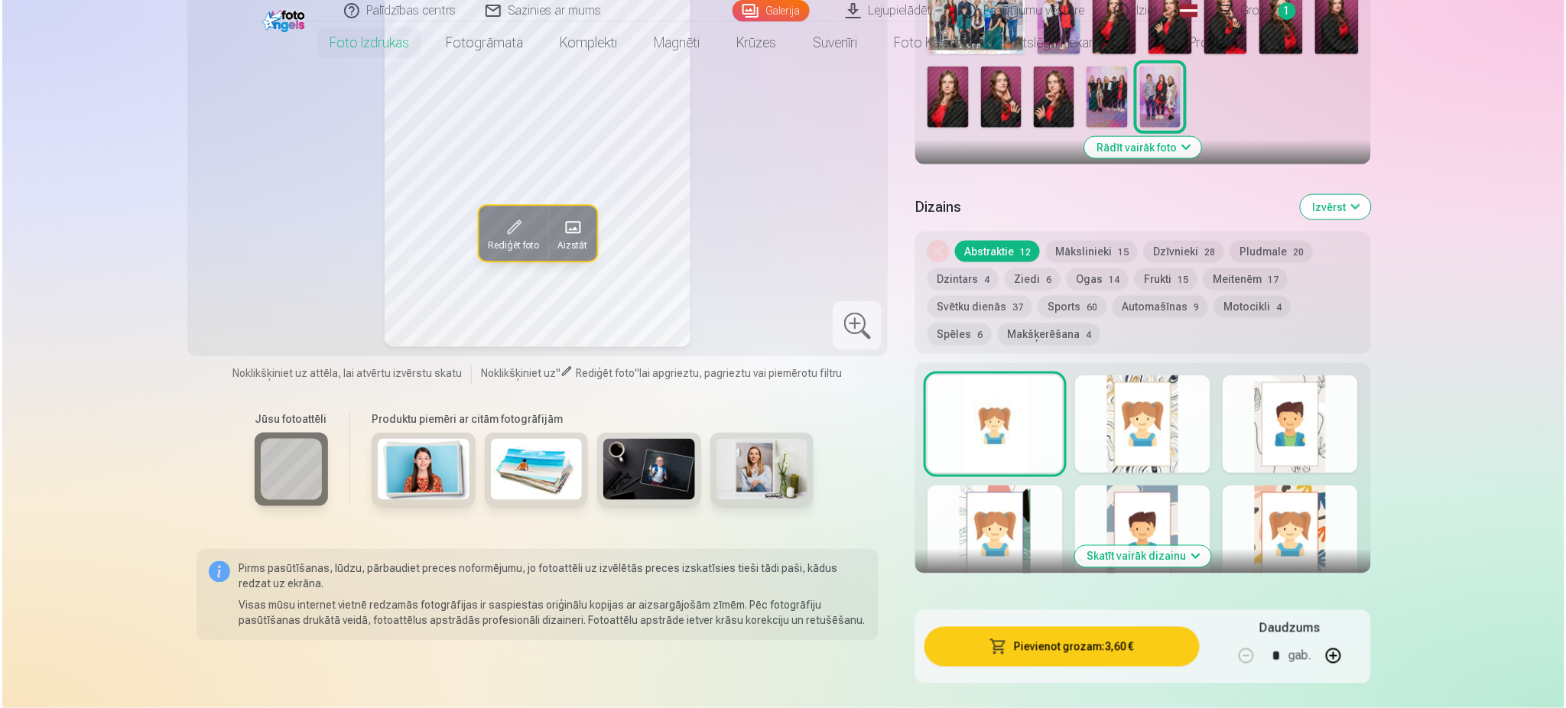
scroll to position [604, 0]
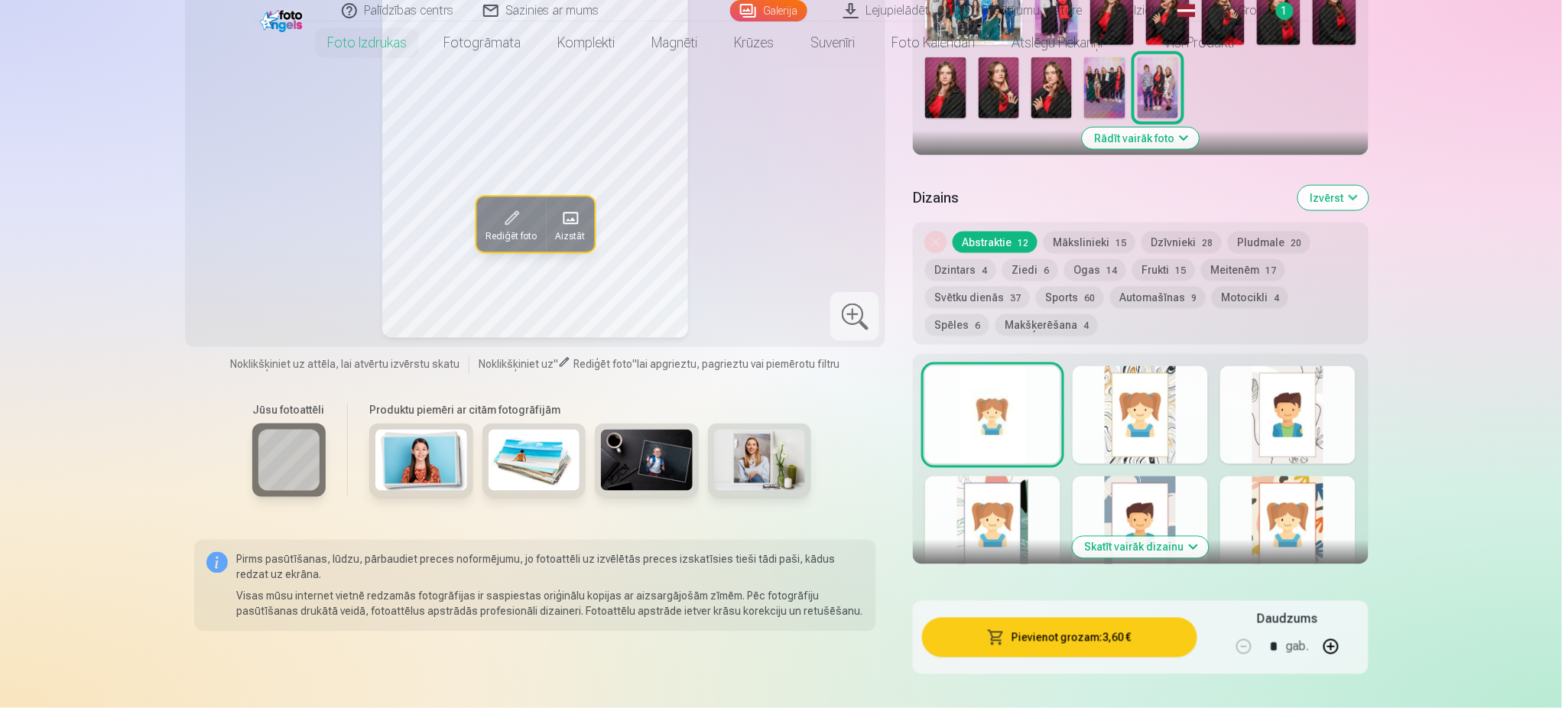
click at [1332, 648] on button "button" at bounding box center [1331, 647] width 37 height 37
type input "*"
click at [1112, 641] on button "Pievienot grozam : 10,80 €" at bounding box center [1059, 638] width 275 height 40
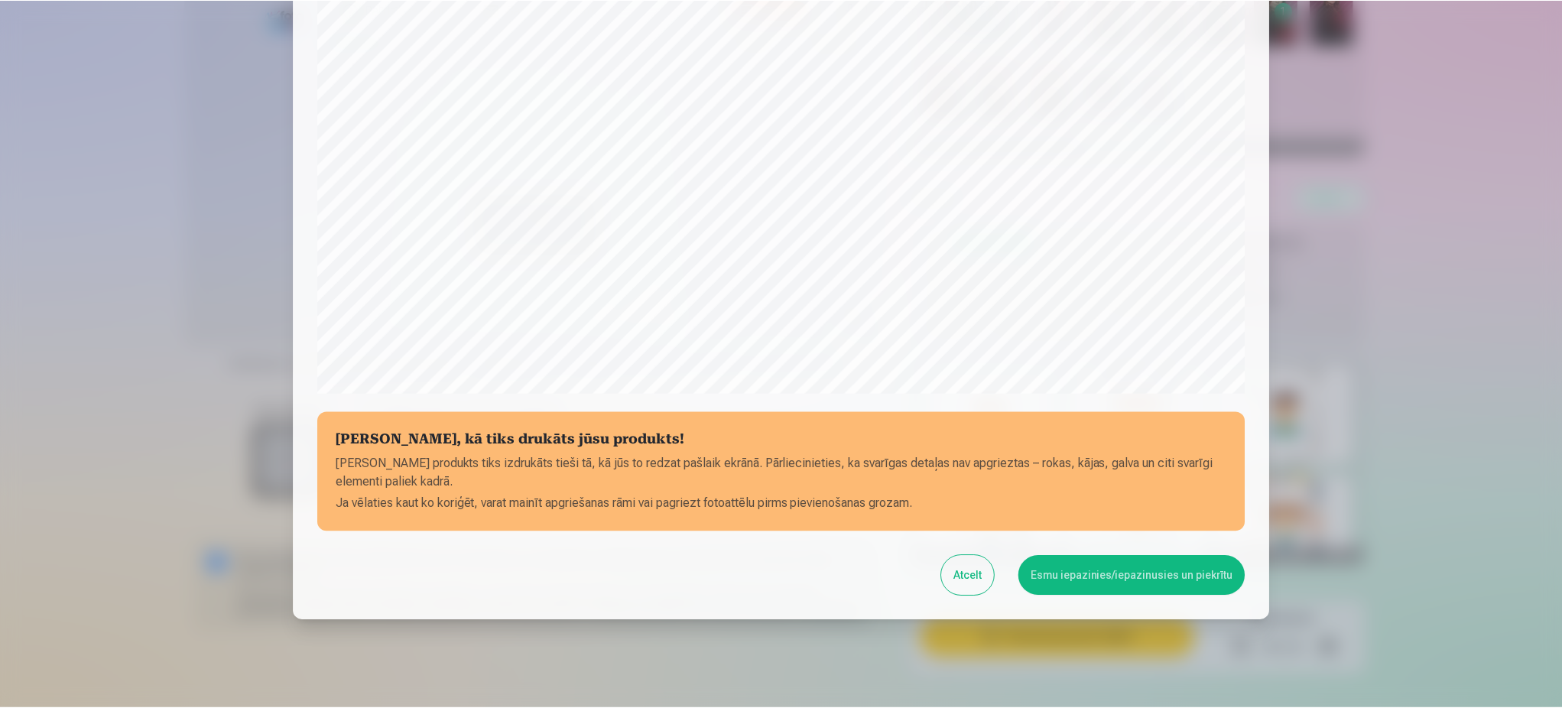
scroll to position [392, 0]
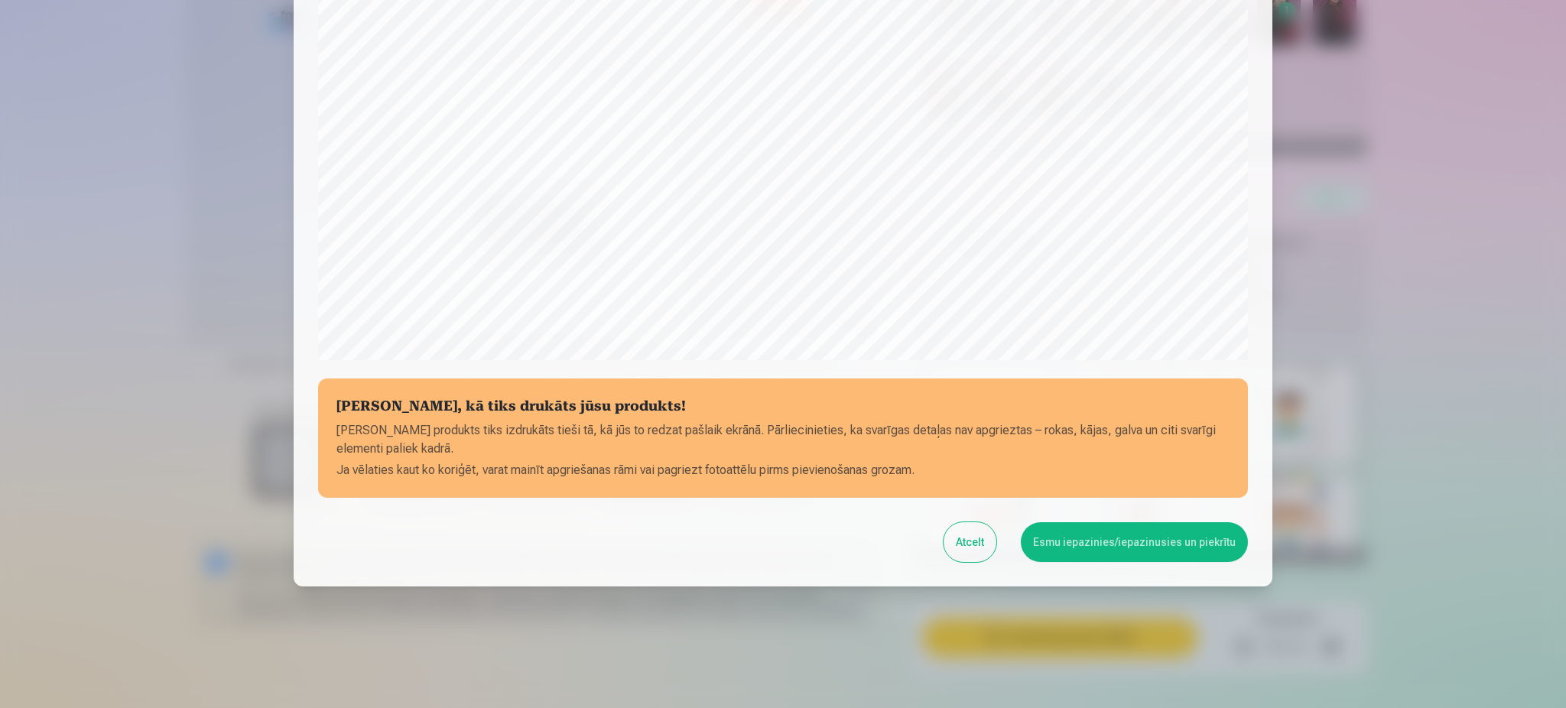
click at [1122, 538] on button "Esmu iepazinies/iepazinusies un piekrītu" at bounding box center [1134, 542] width 227 height 40
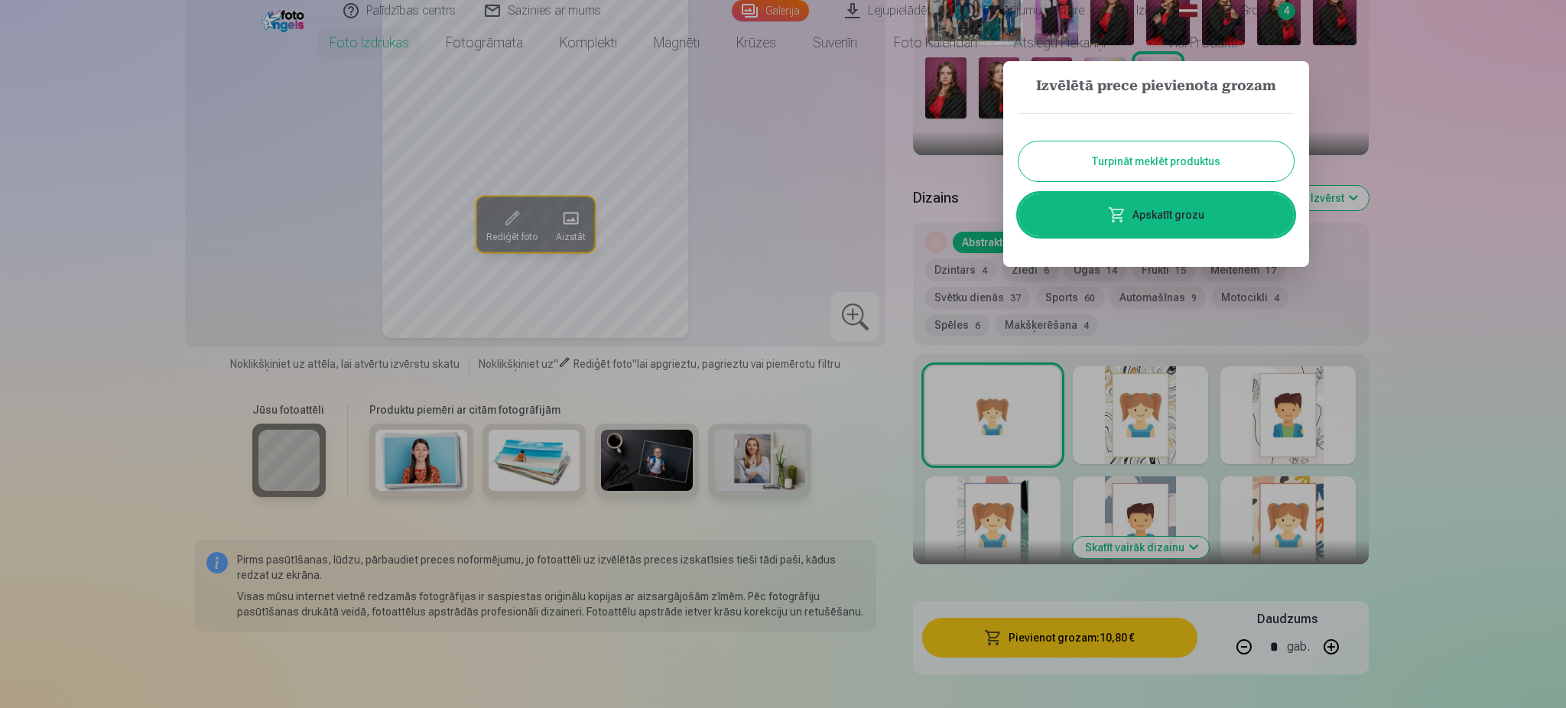
click at [1554, 252] on div at bounding box center [783, 354] width 1566 height 708
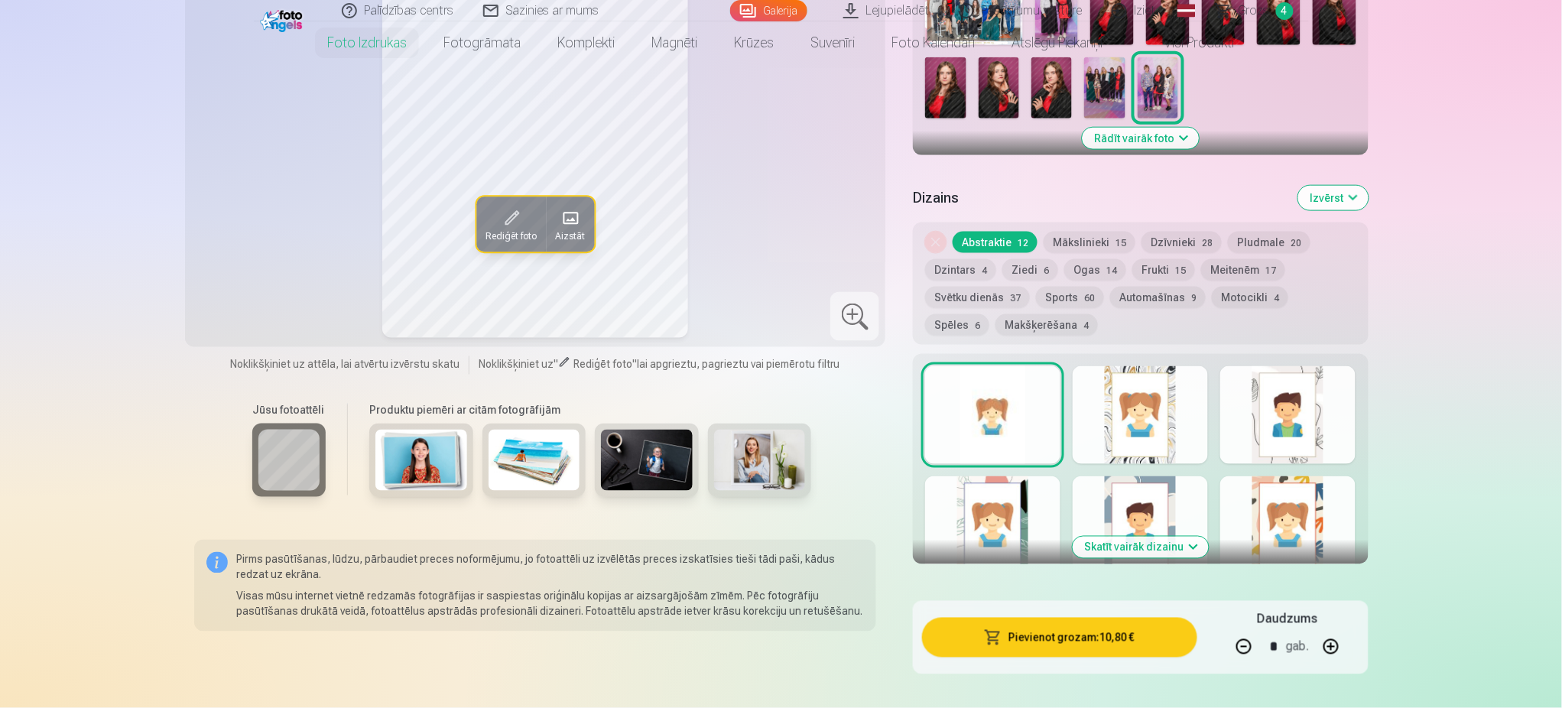
click at [1107, 80] on img at bounding box center [1104, 87] width 41 height 61
click at [1246, 652] on button "button" at bounding box center [1244, 647] width 37 height 37
type input "*"
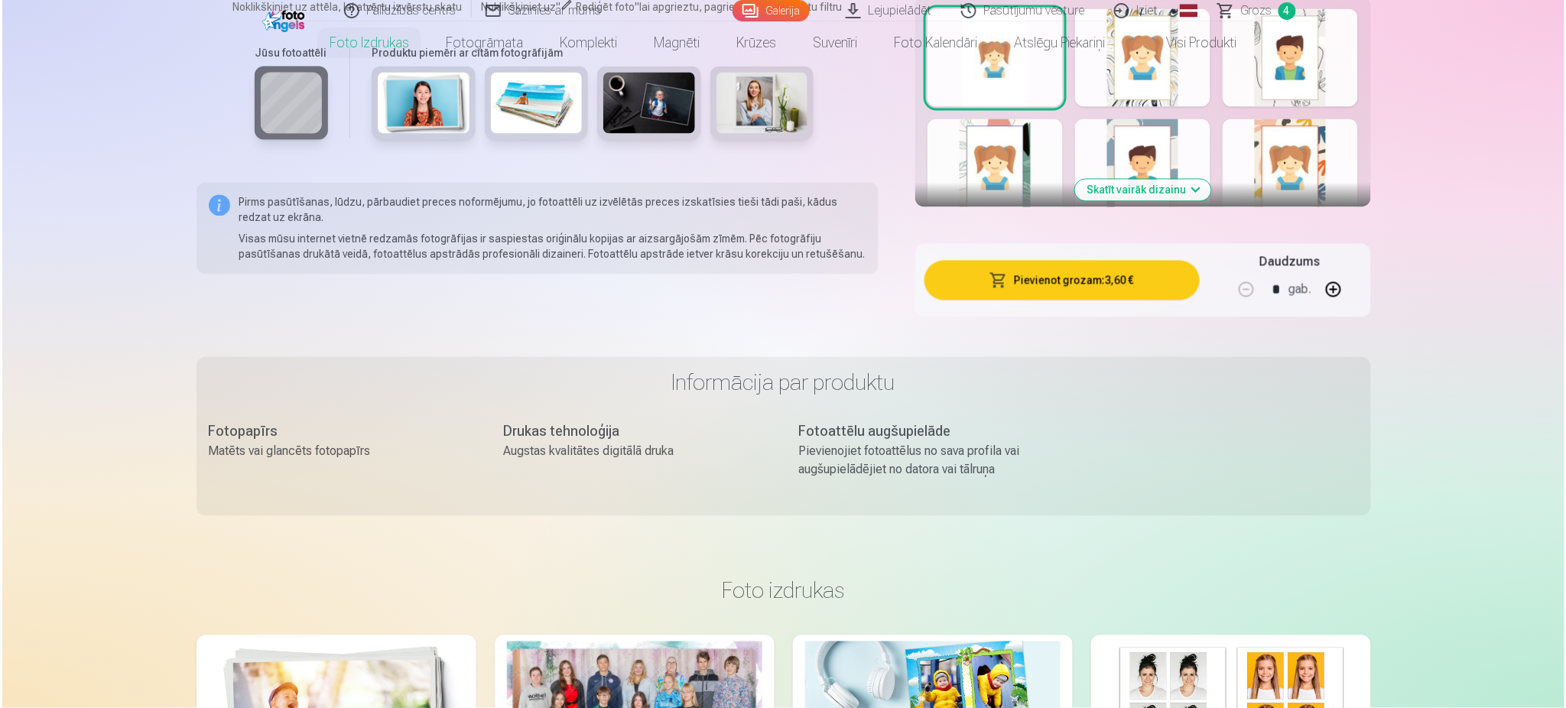
scroll to position [977, 0]
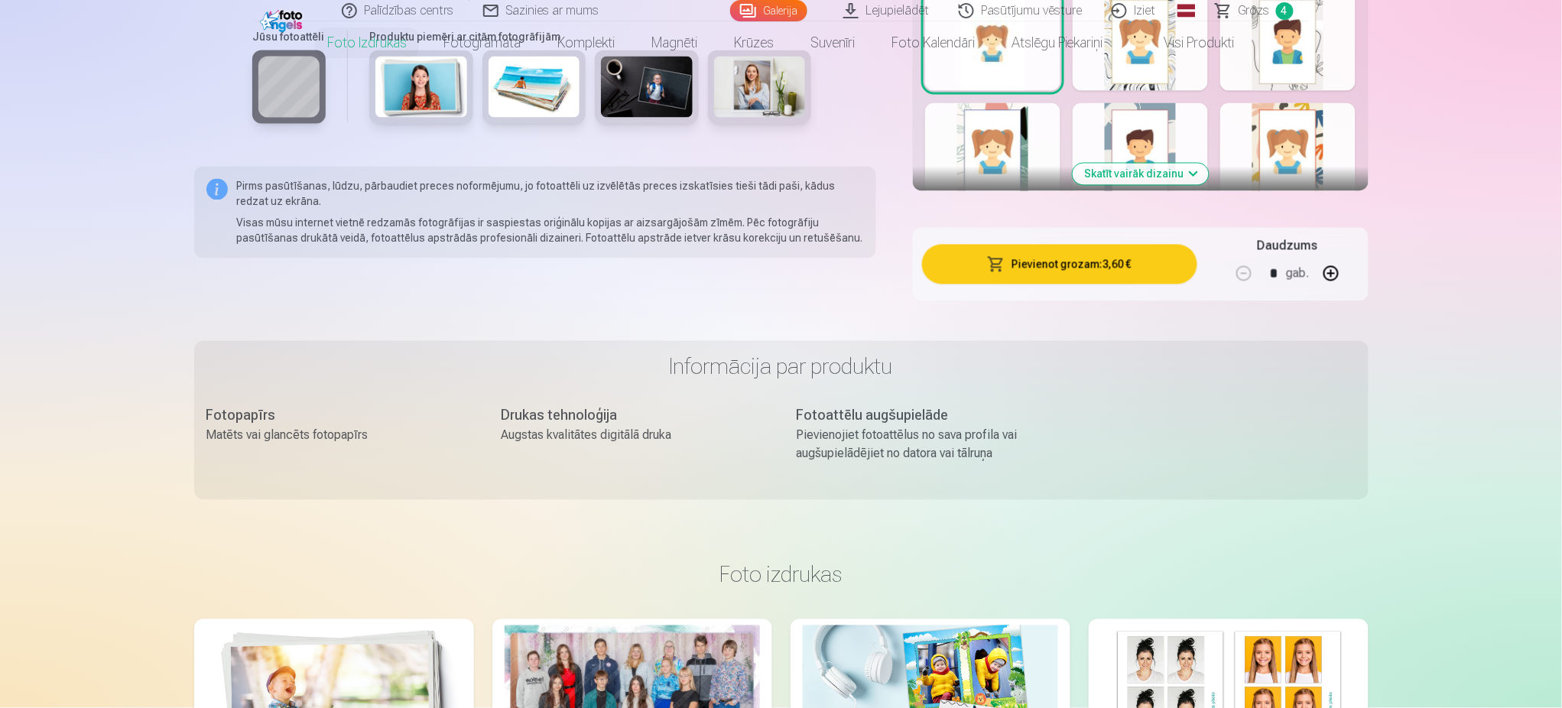
click at [1064, 258] on button "Pievienot grozam : 3,60 €" at bounding box center [1059, 265] width 275 height 40
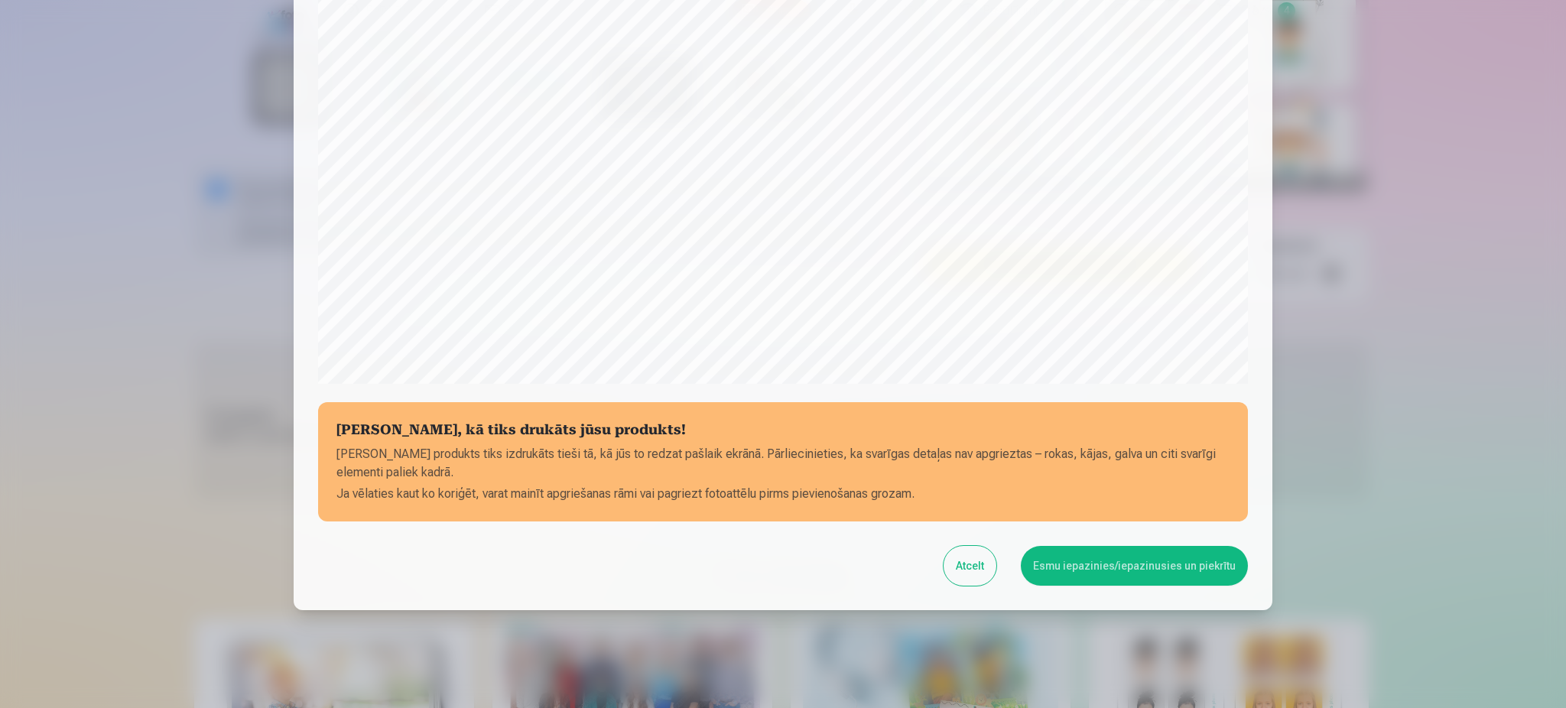
scroll to position [392, 0]
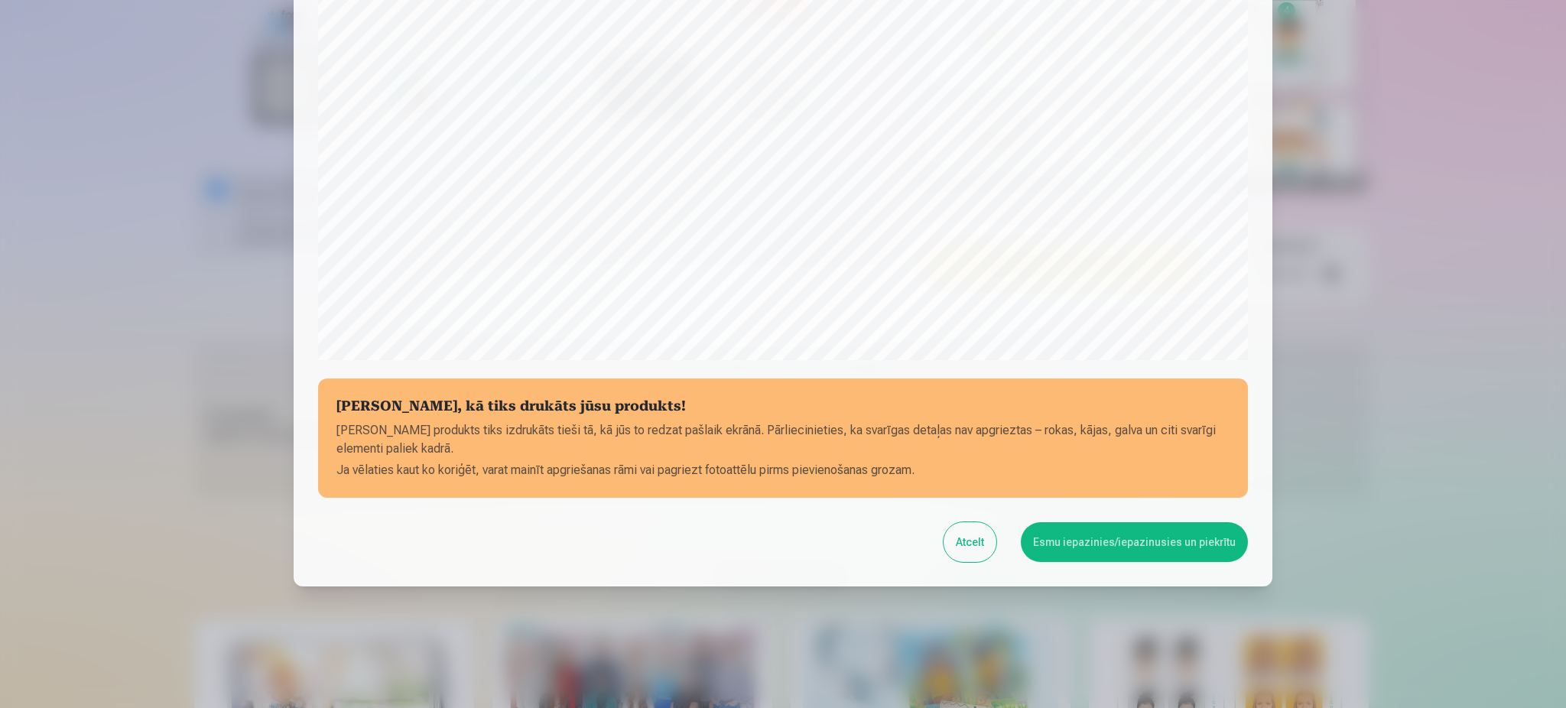
click at [1080, 557] on button "Esmu iepazinies/iepazinusies un piekrītu" at bounding box center [1134, 542] width 227 height 40
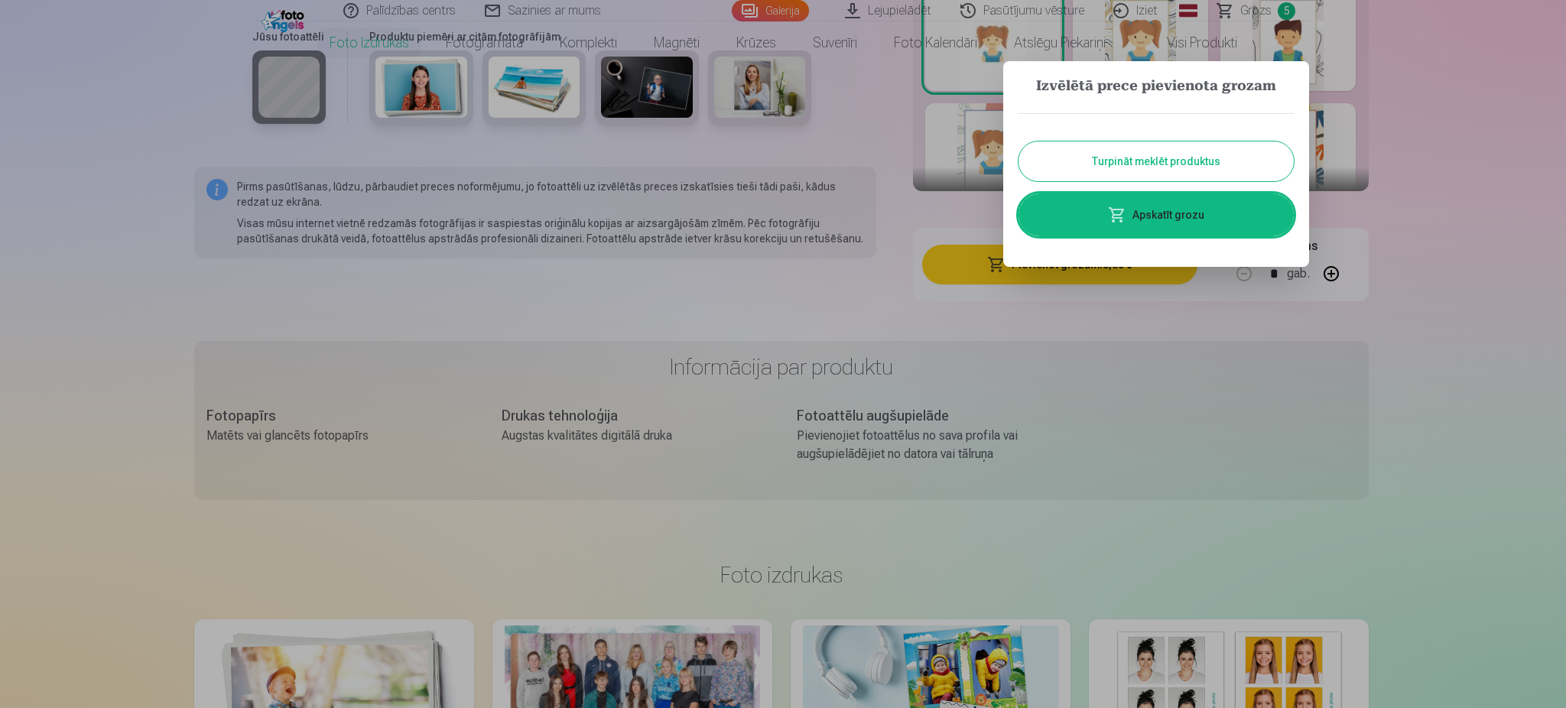
click at [1178, 218] on link "Apskatīt grozu" at bounding box center [1156, 214] width 275 height 43
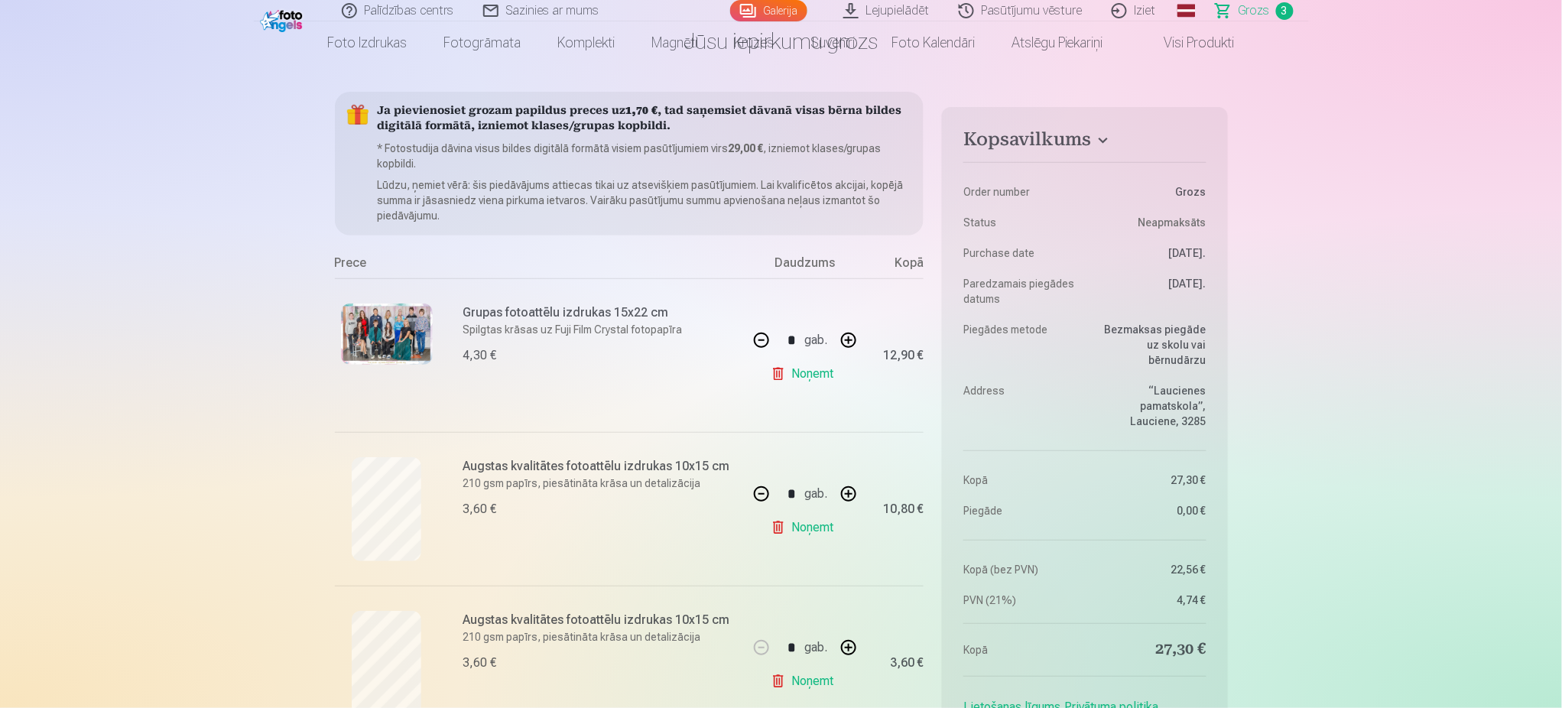
scroll to position [53, 0]
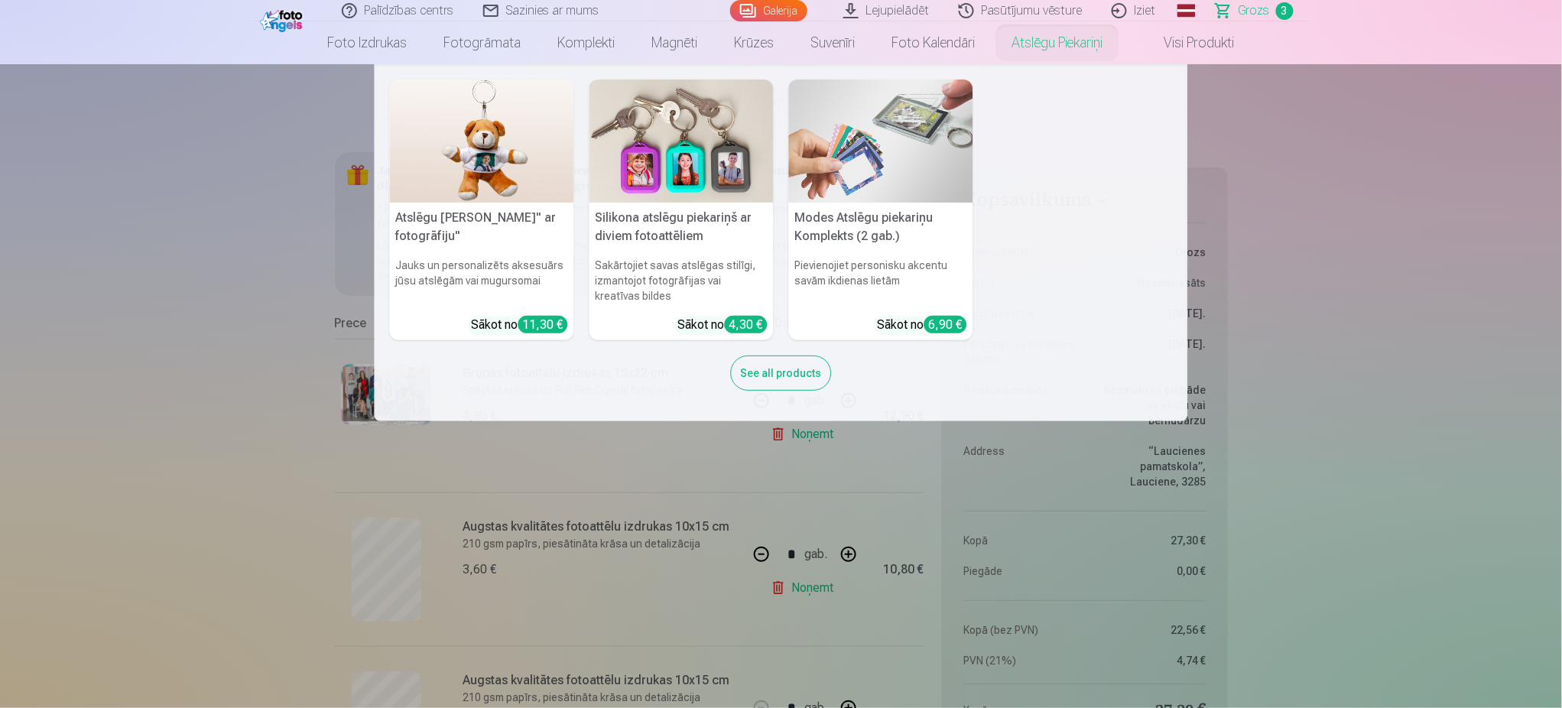
click at [1347, 268] on nav "Atslēgu piekariņš Lācītis" ar fotogrāfiju" Jauks un personalizēts aksesuārs jūs…" at bounding box center [781, 242] width 1562 height 357
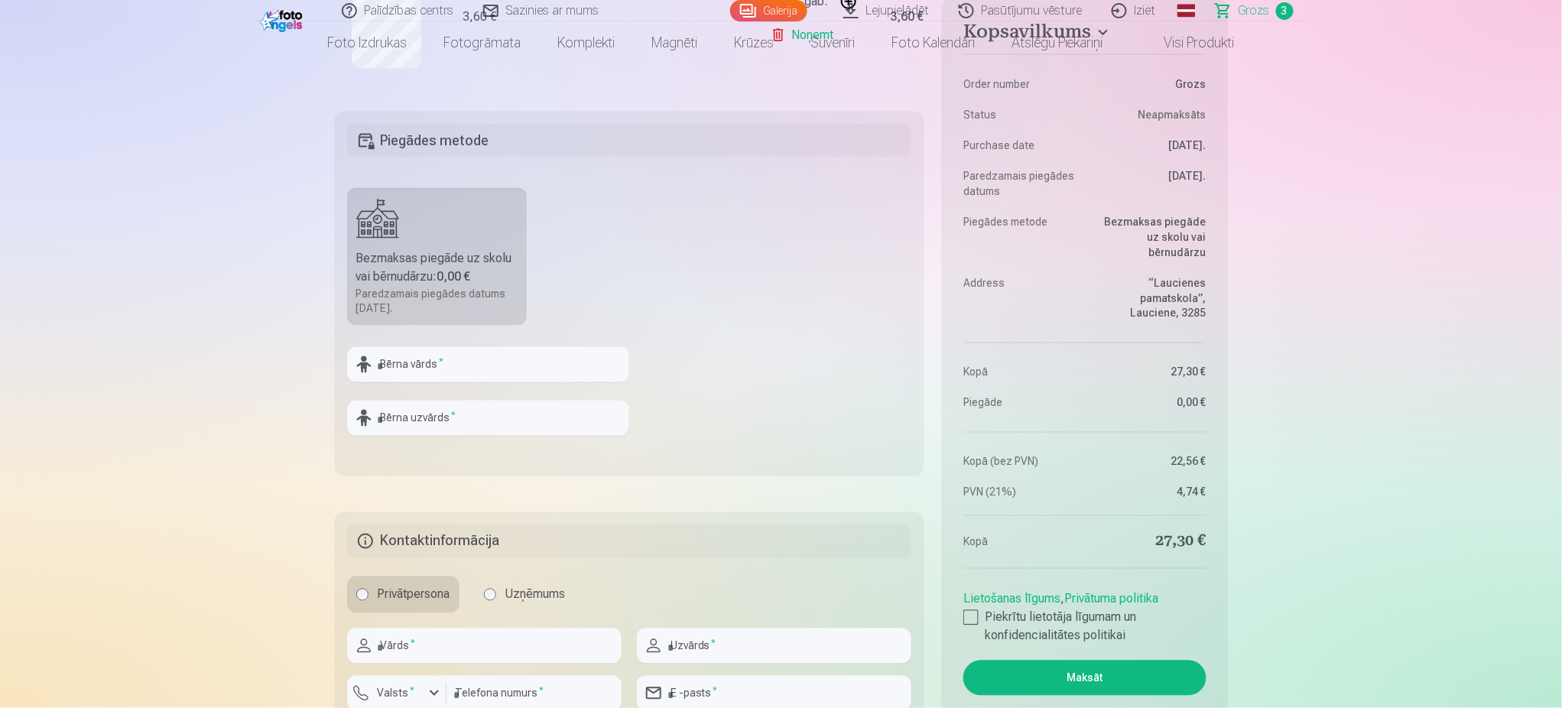
scroll to position [788, 0]
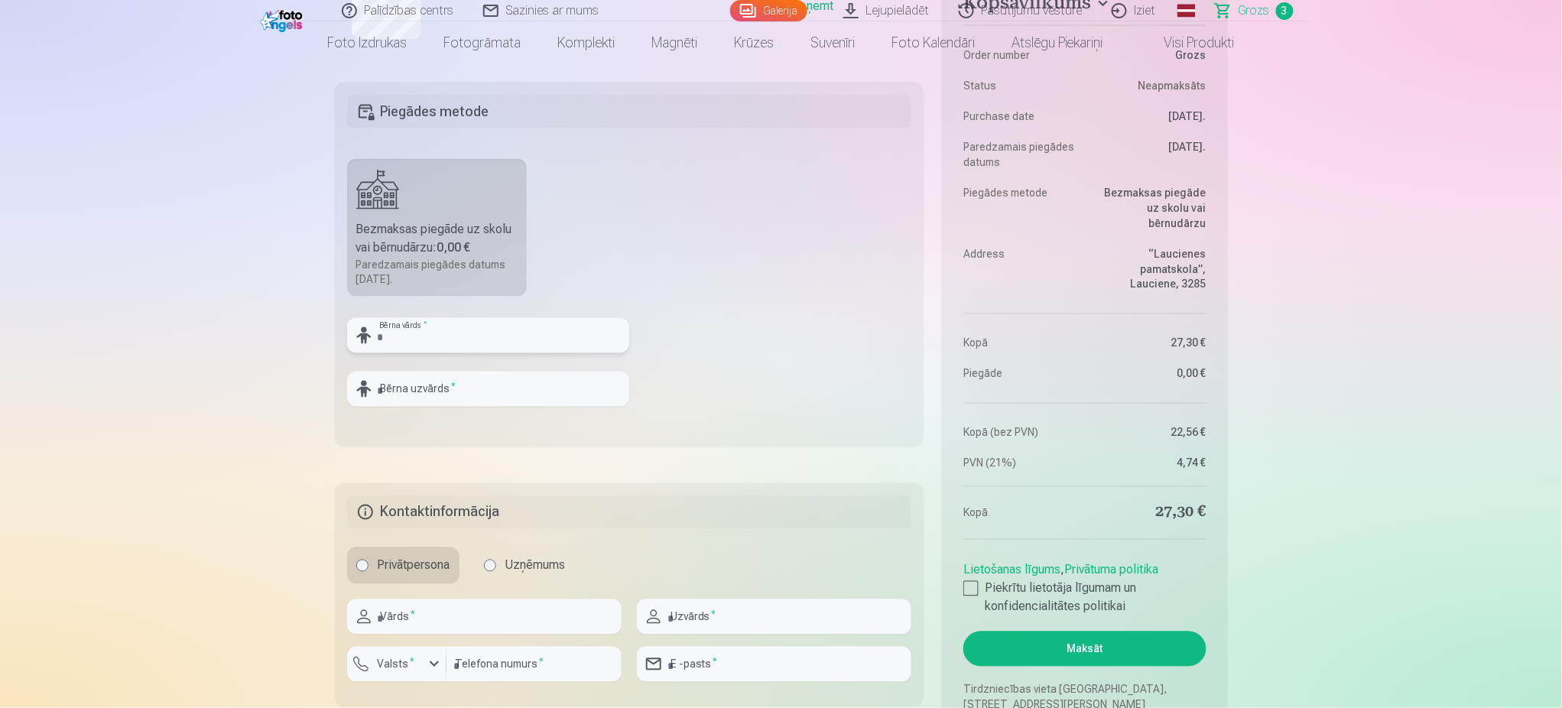
click at [463, 332] on input "text" at bounding box center [488, 335] width 282 height 35
type input "******"
click at [459, 383] on input "text" at bounding box center [488, 389] width 282 height 35
type input "********"
click at [454, 619] on input "text" at bounding box center [484, 616] width 275 height 35
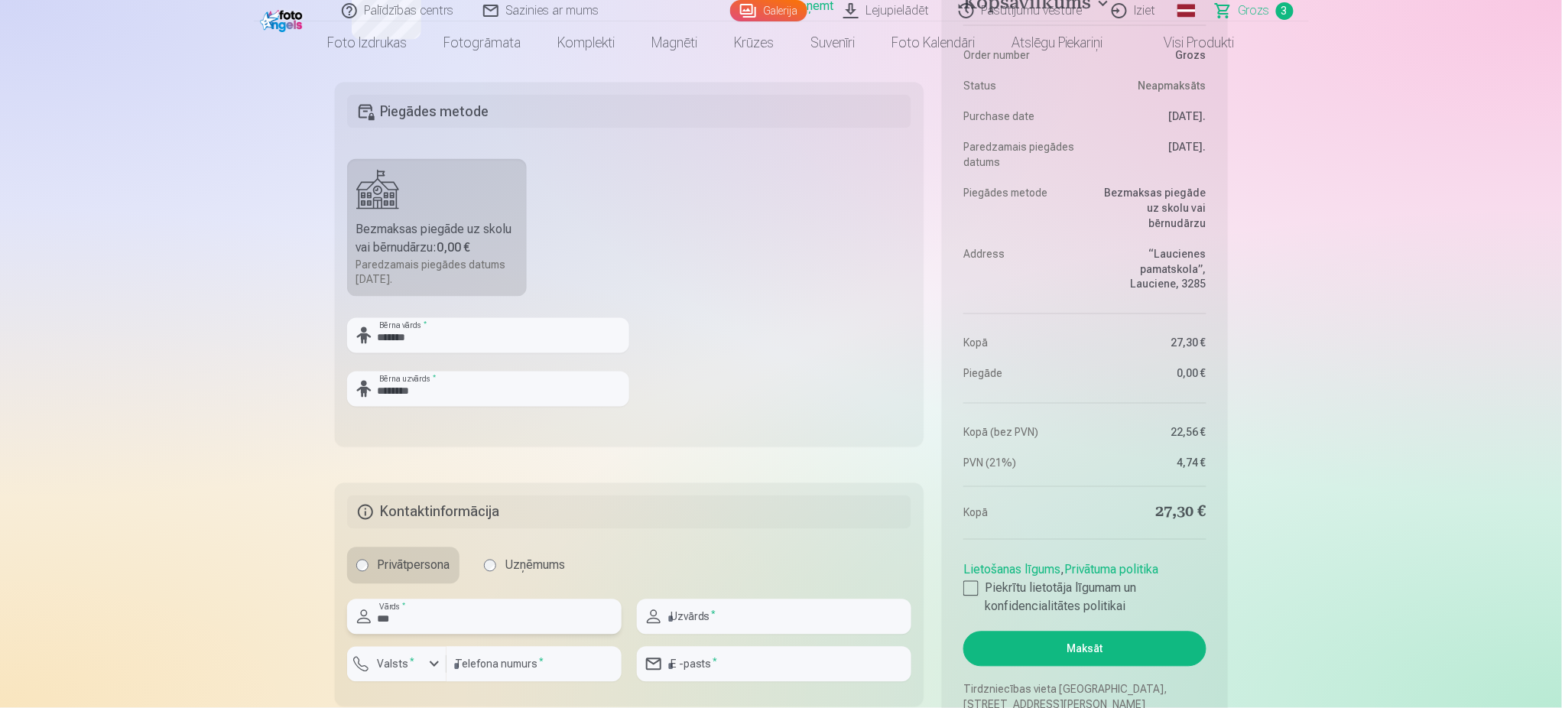
type input "***"
click at [567, 376] on input "********" at bounding box center [488, 389] width 282 height 35
type input "*"
click at [457, 619] on input "***" at bounding box center [484, 616] width 275 height 35
type input "*"
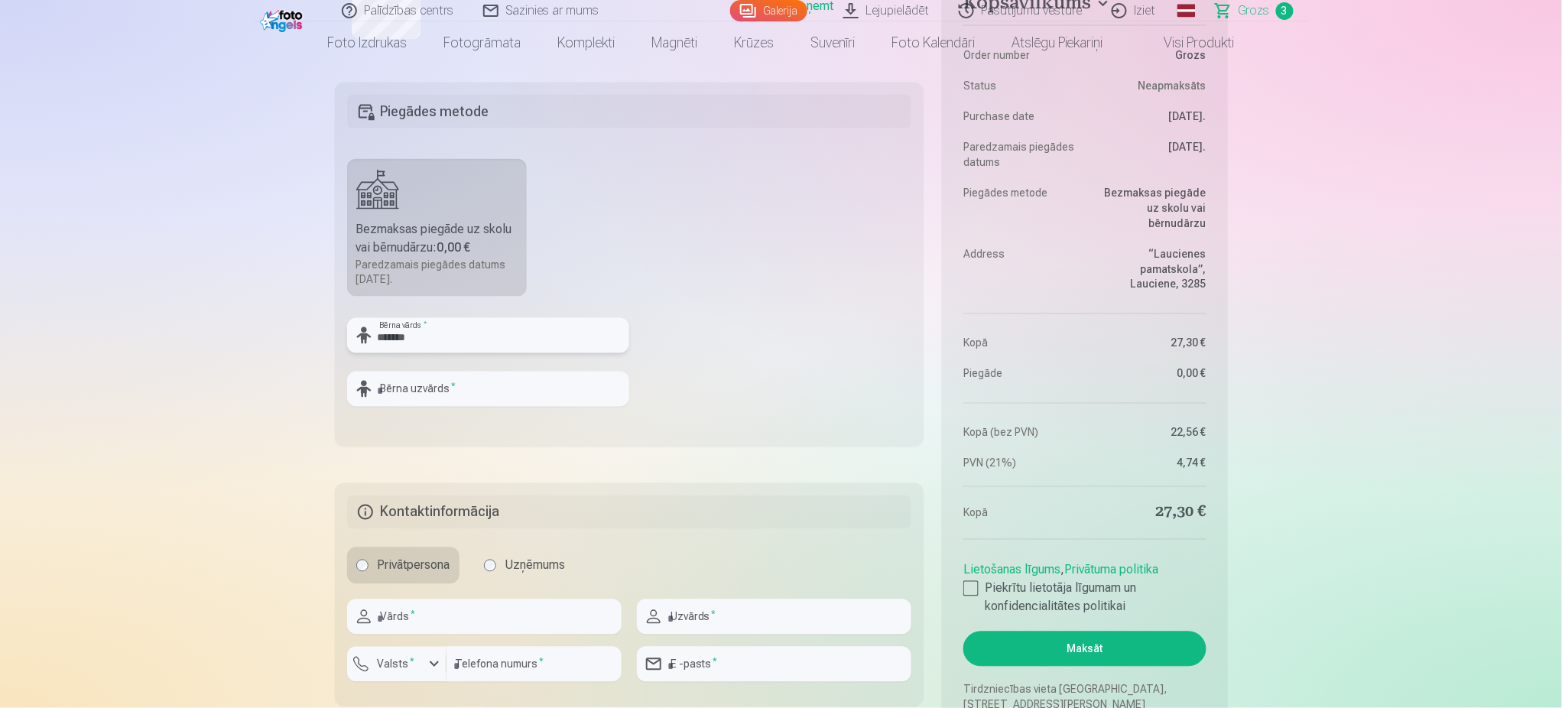
click at [493, 343] on input "******" at bounding box center [488, 335] width 282 height 35
type input "*"
click at [1001, 645] on button "Maksāt" at bounding box center [1084, 649] width 242 height 35
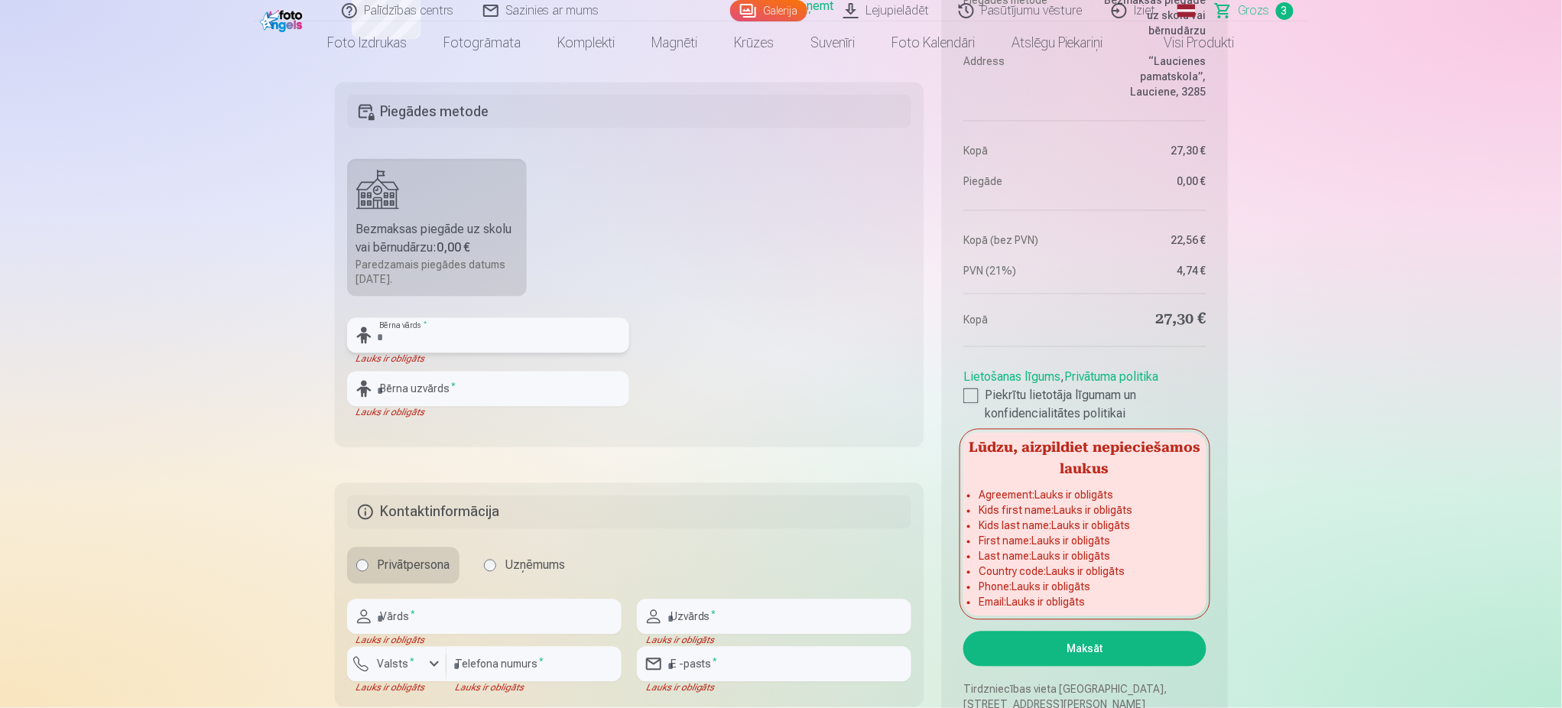
click at [426, 335] on input "text" at bounding box center [488, 335] width 282 height 35
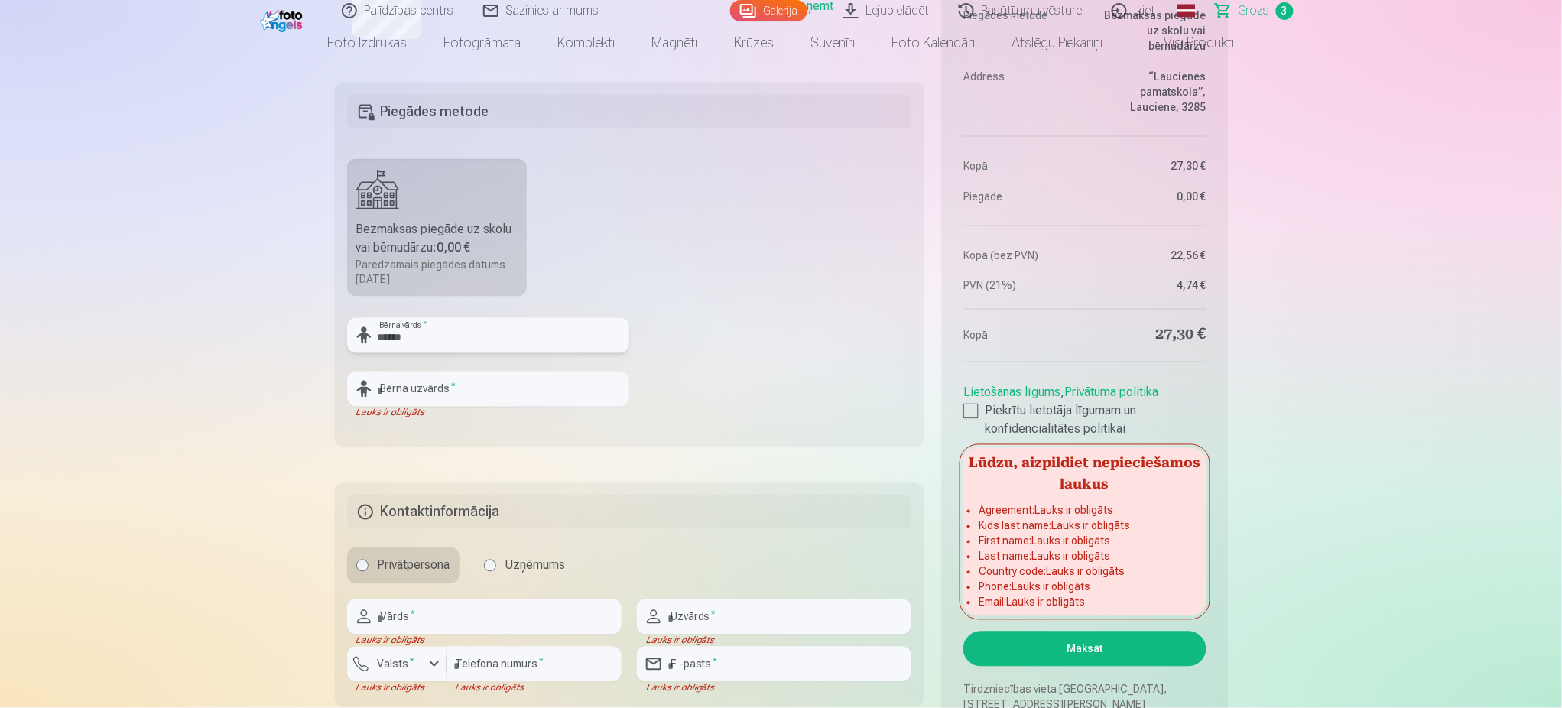
type input "******"
click at [427, 395] on input "text" at bounding box center [488, 389] width 282 height 35
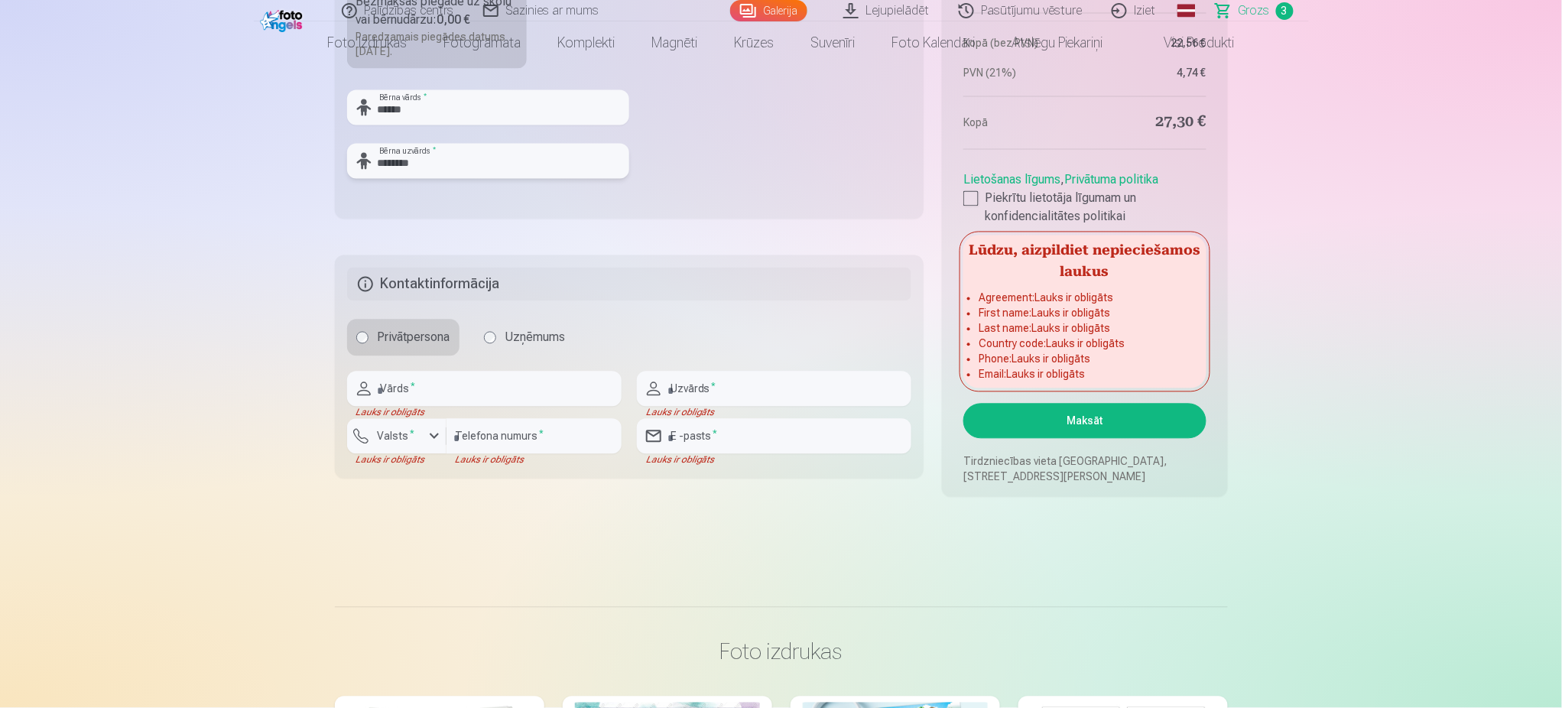
scroll to position [1001, 0]
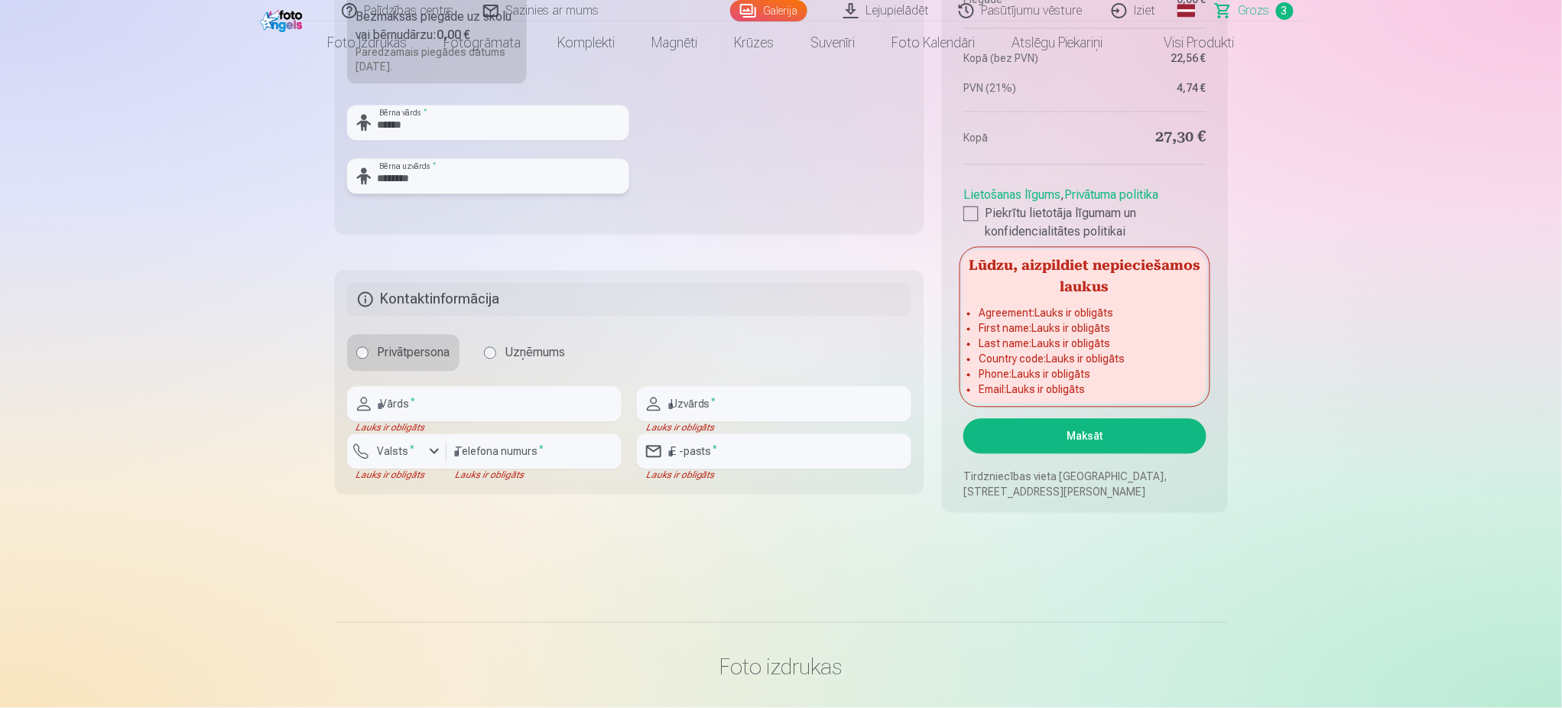
type input "********"
click at [518, 403] on input "text" at bounding box center [484, 404] width 275 height 35
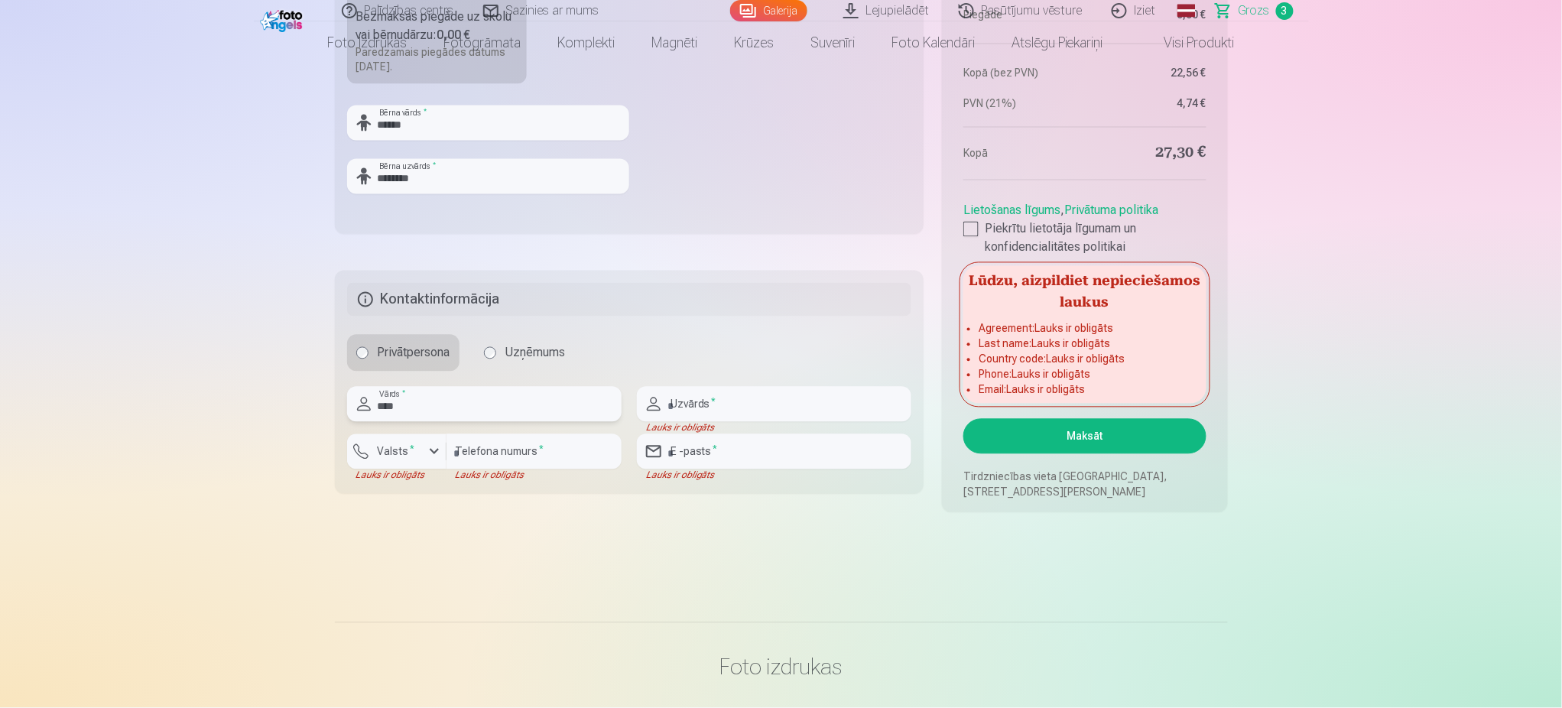
type input "****"
click at [418, 453] on div "button" at bounding box center [401, 454] width 46 height 15
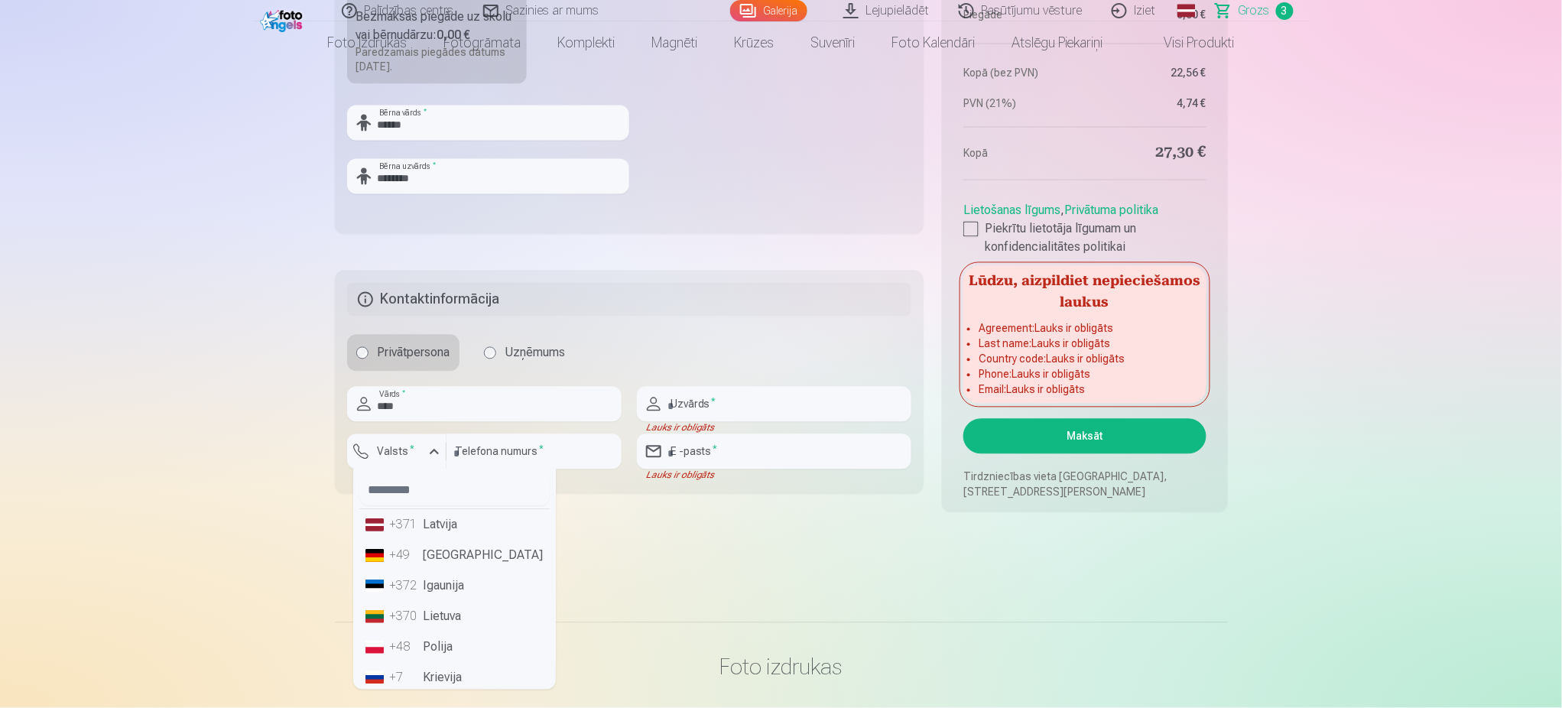
click at [432, 531] on li "+371 Latvija" at bounding box center [454, 525] width 190 height 31
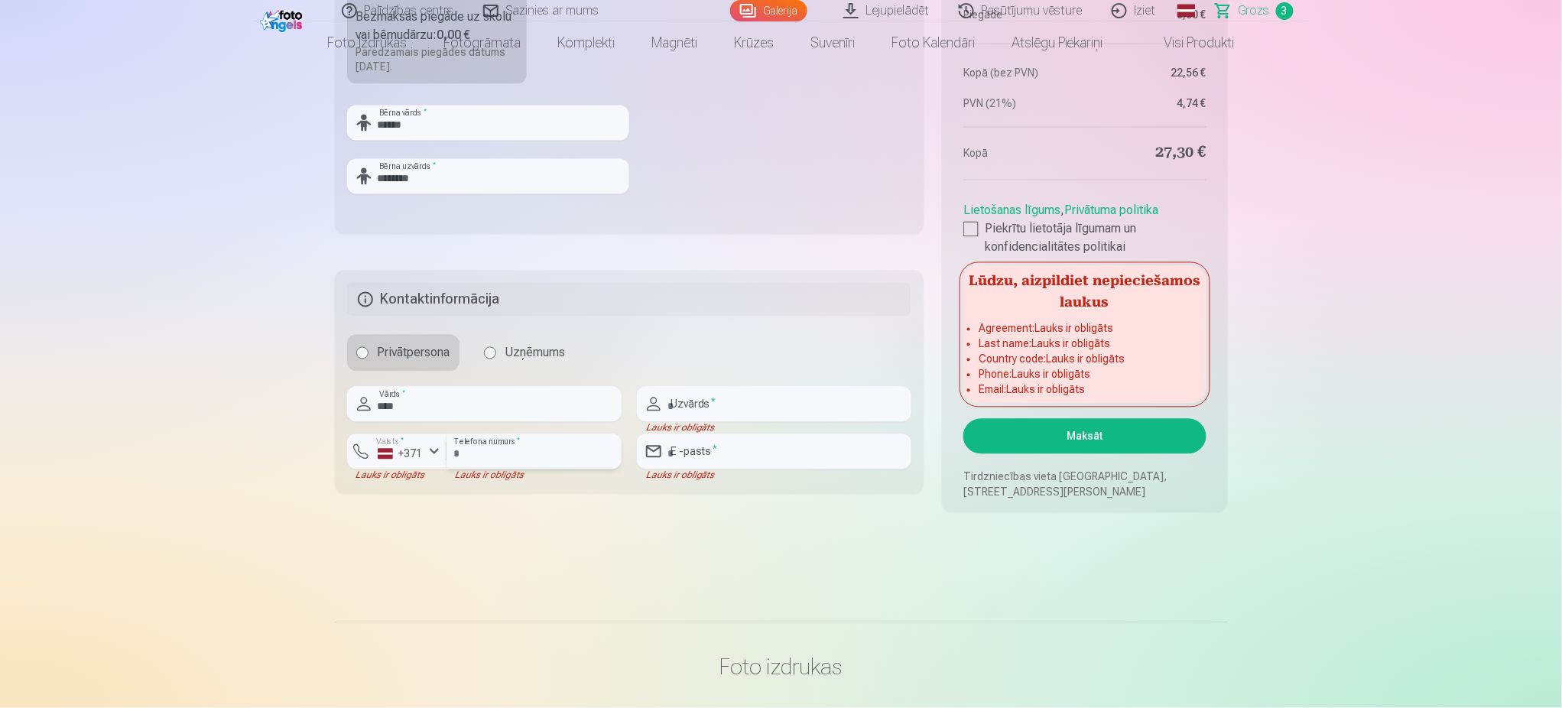
click at [531, 450] on input "number" at bounding box center [534, 451] width 175 height 35
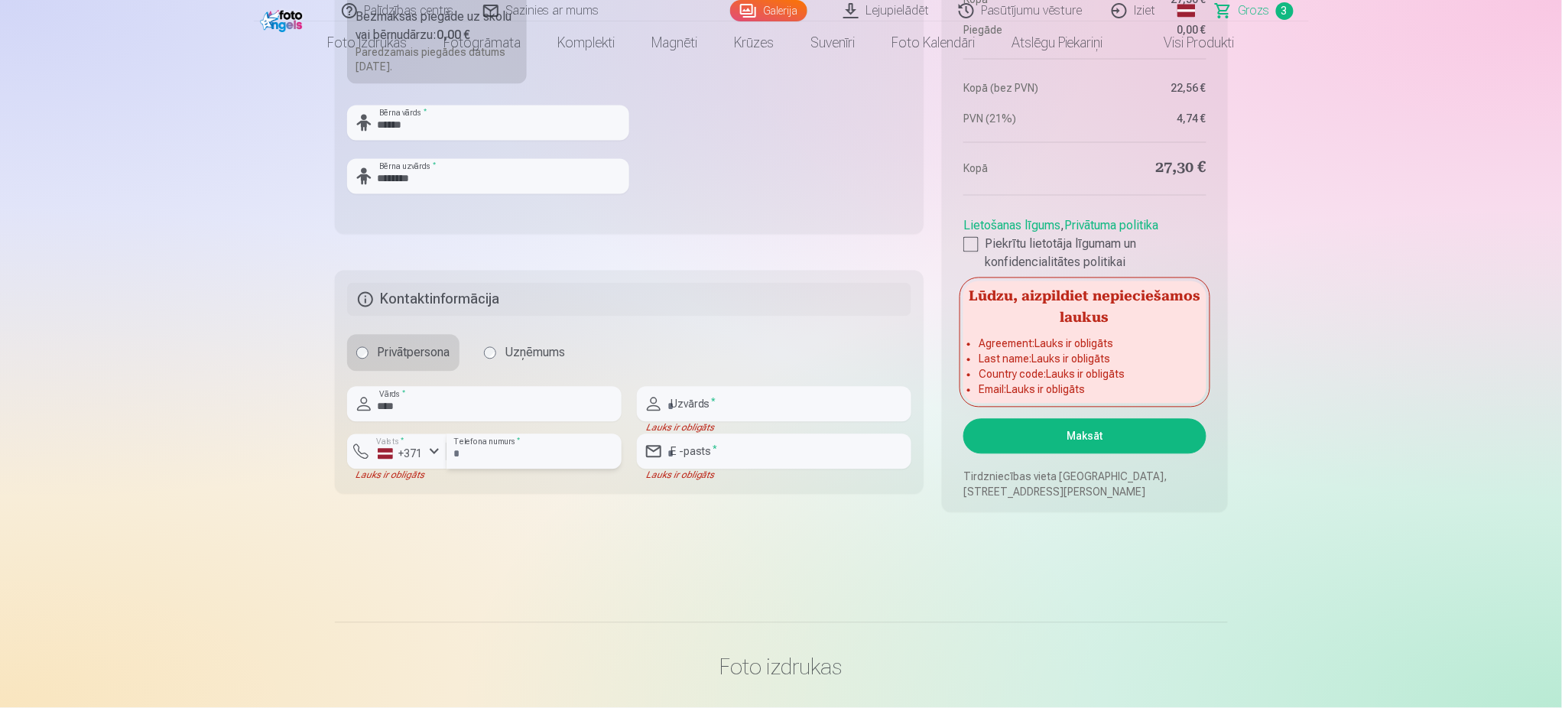
type input "********"
click at [703, 405] on input "text" at bounding box center [774, 404] width 275 height 35
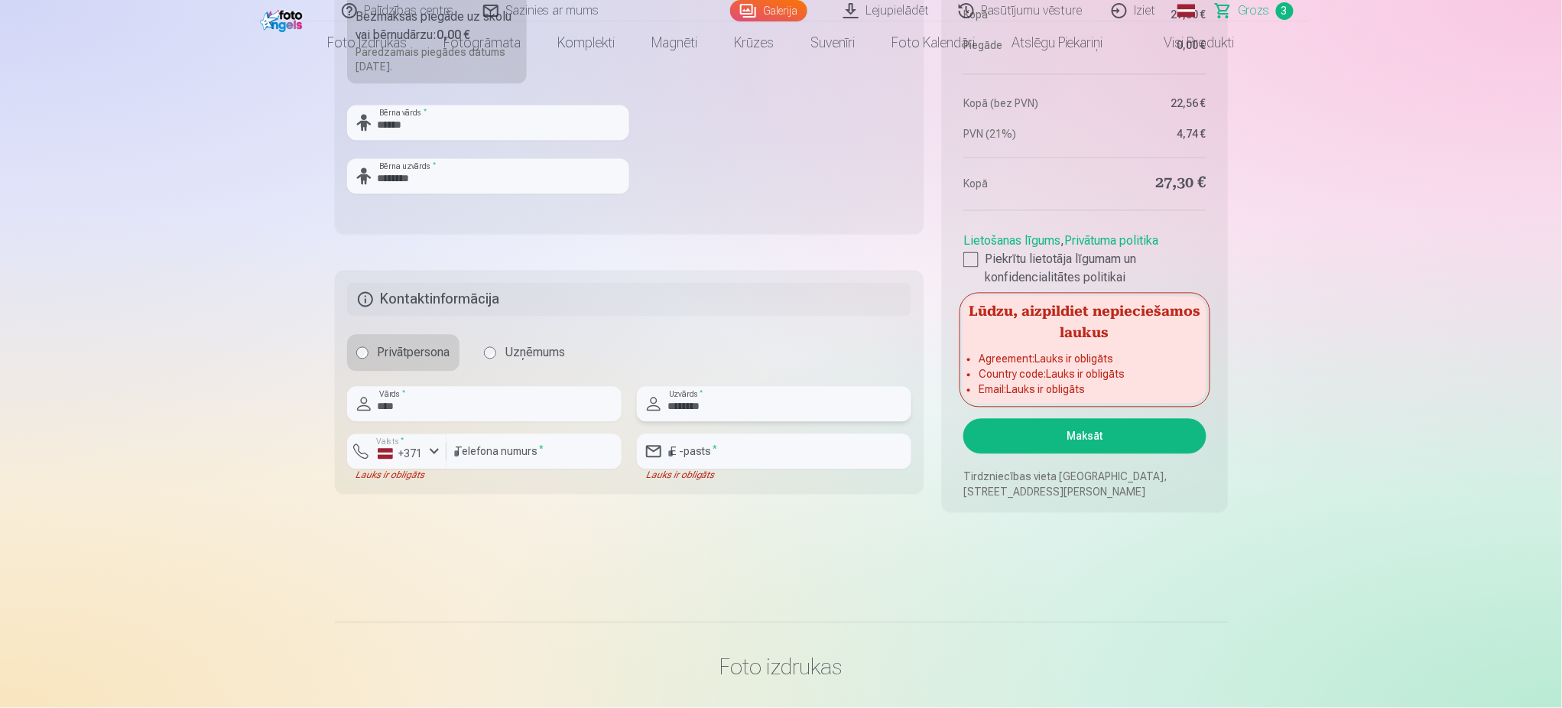
type input "********"
click at [699, 449] on input "email" at bounding box center [774, 451] width 275 height 35
type input "**********"
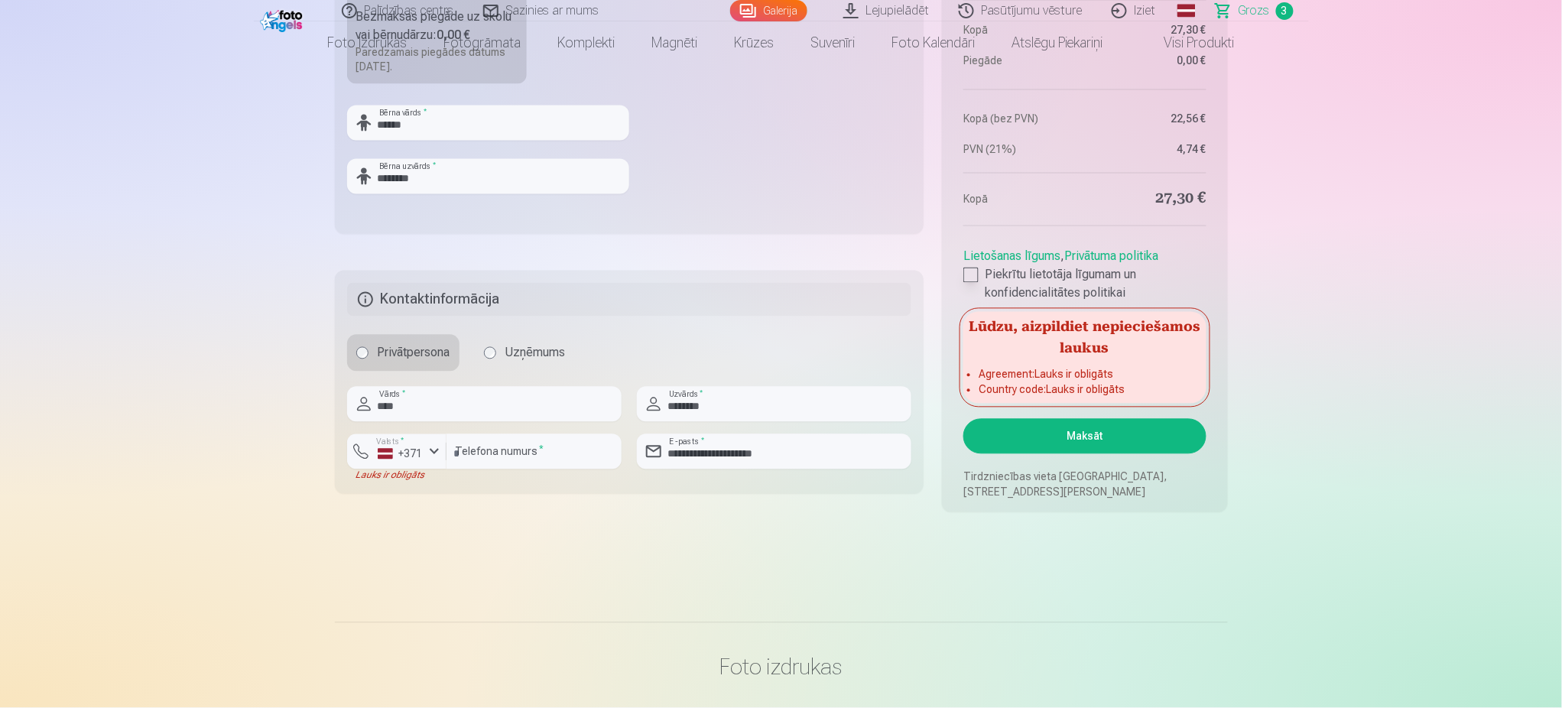
click at [973, 275] on div at bounding box center [970, 275] width 15 height 15
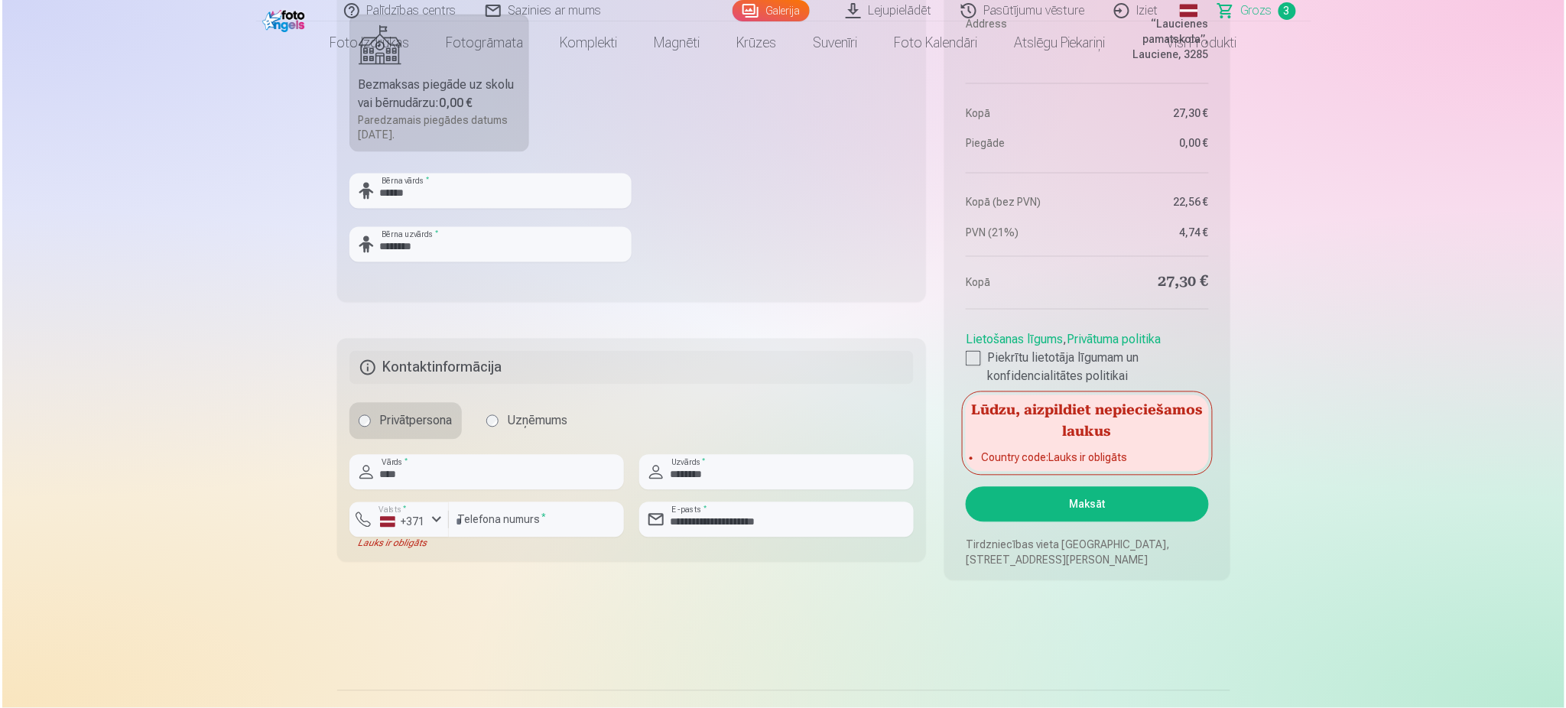
scroll to position [971, 0]
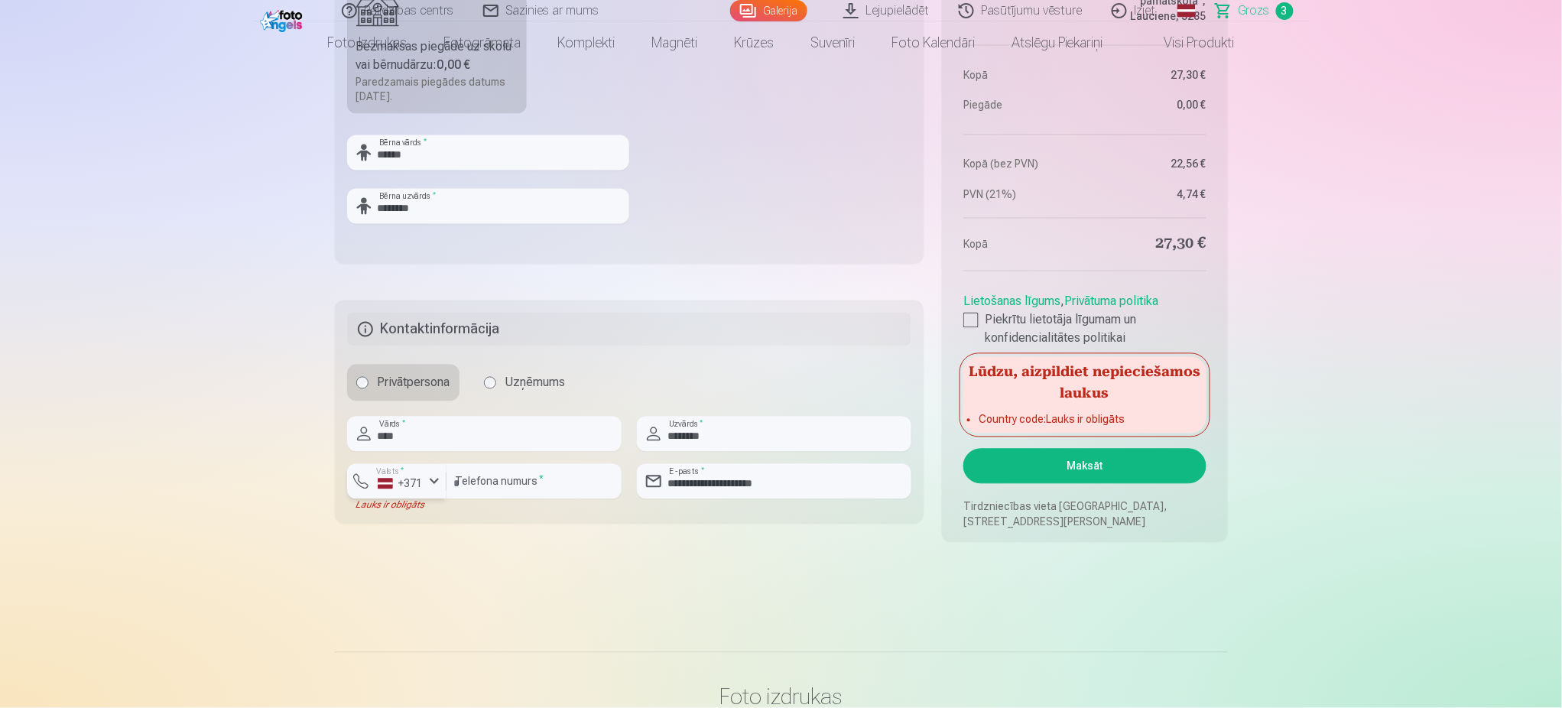
click at [408, 481] on div "+371" at bounding box center [401, 483] width 46 height 15
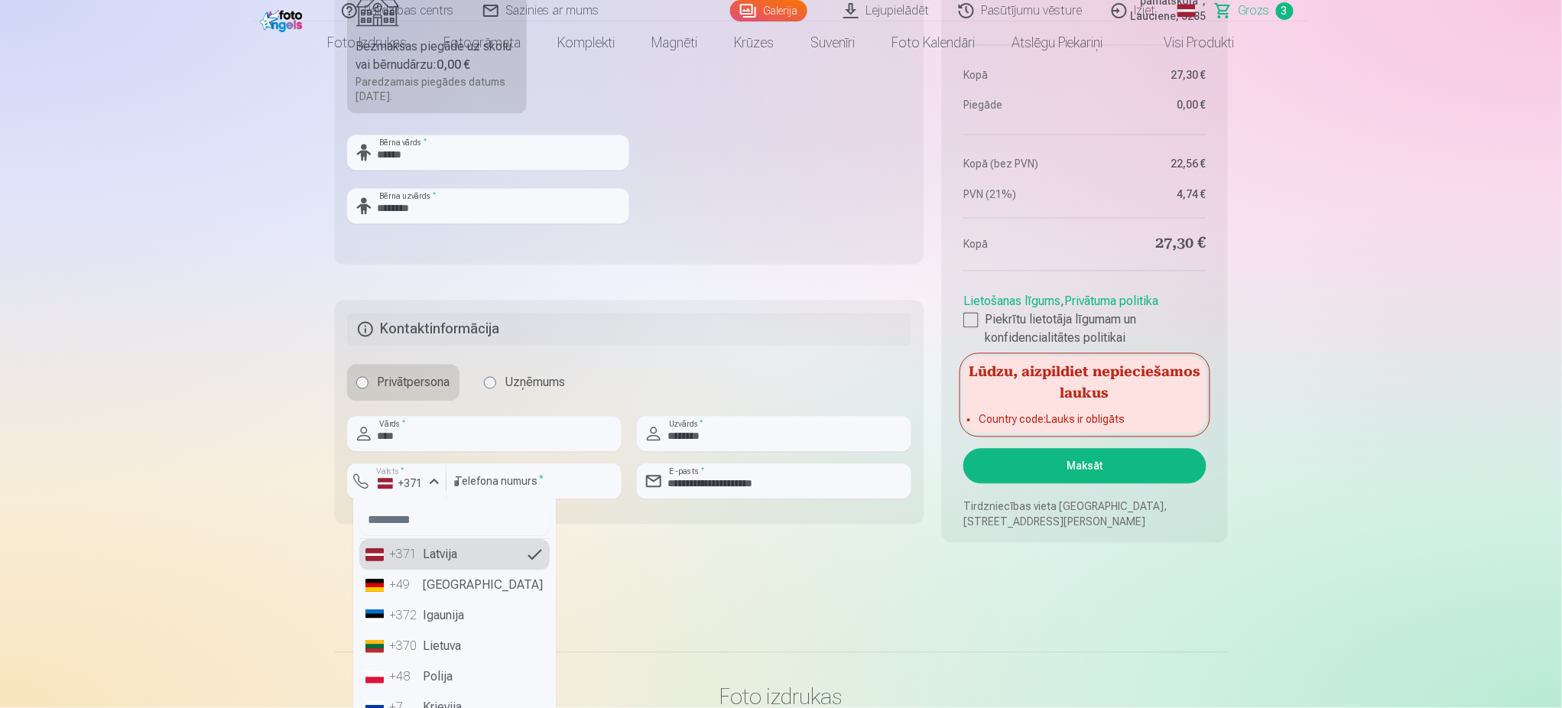
click at [530, 554] on ul "+371 Latvija +49 Germany +372 Igaunija +370 Lietuva +48 Polija +7 Krievija +380…" at bounding box center [454, 609] width 203 height 220
click at [520, 554] on li "+371 Latvija" at bounding box center [454, 555] width 190 height 31
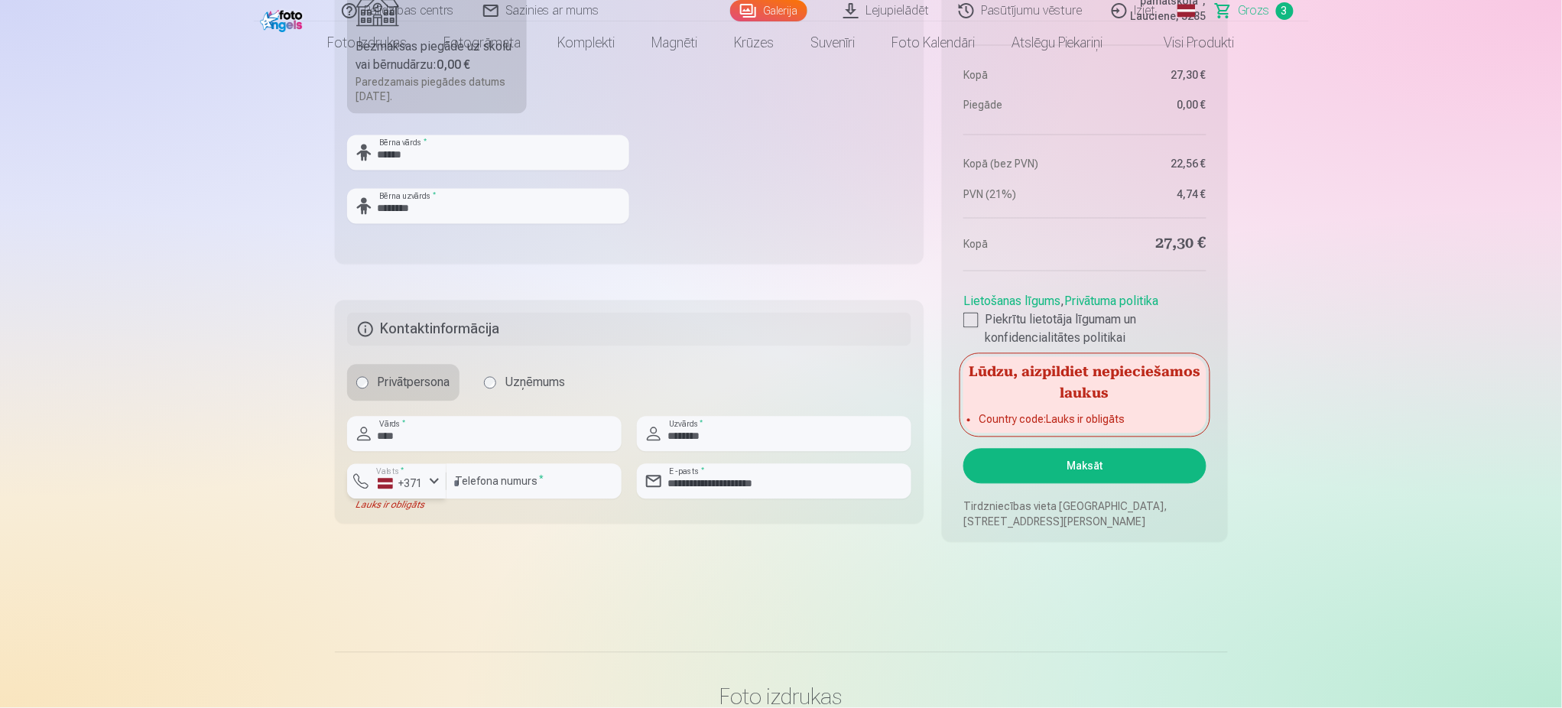
click at [361, 481] on button "Valsts * +371" at bounding box center [396, 481] width 99 height 35
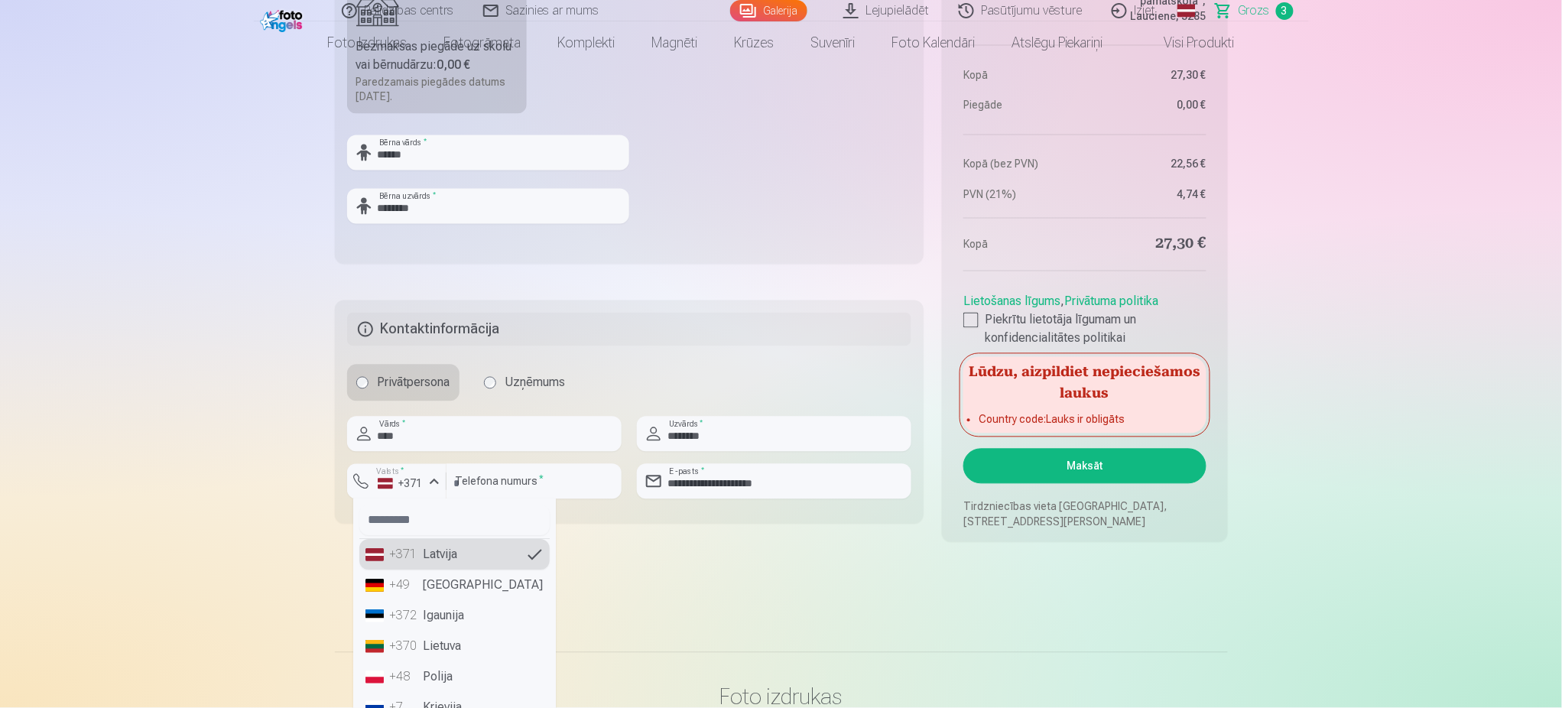
click at [424, 544] on li "+371 Latvija" at bounding box center [454, 555] width 190 height 31
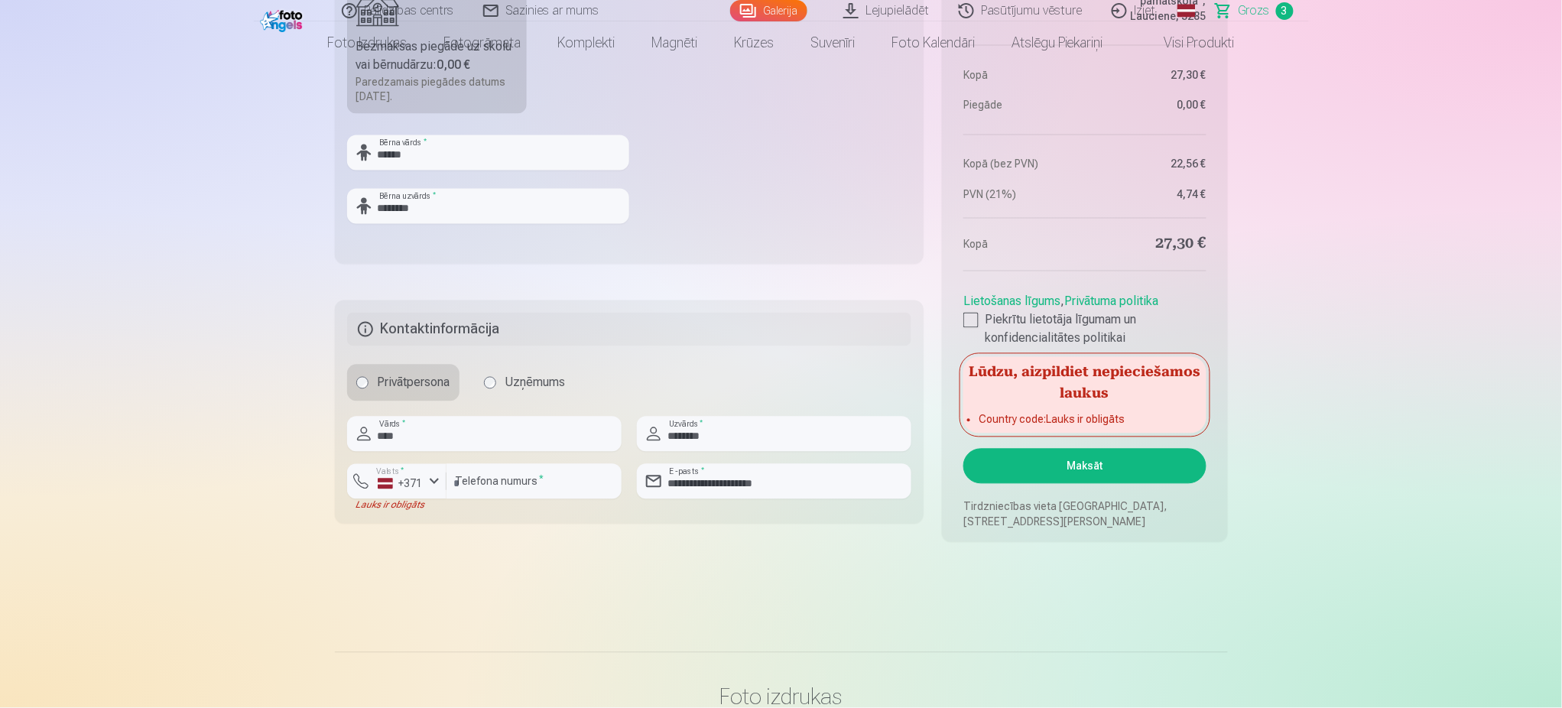
click at [389, 506] on div "Lauks ir obligāts" at bounding box center [396, 505] width 99 height 12
click at [408, 499] on div "Lauks ir obligāts" at bounding box center [396, 505] width 99 height 12
click at [505, 483] on input "********" at bounding box center [534, 481] width 175 height 35
click at [395, 481] on div "+371" at bounding box center [401, 483] width 46 height 15
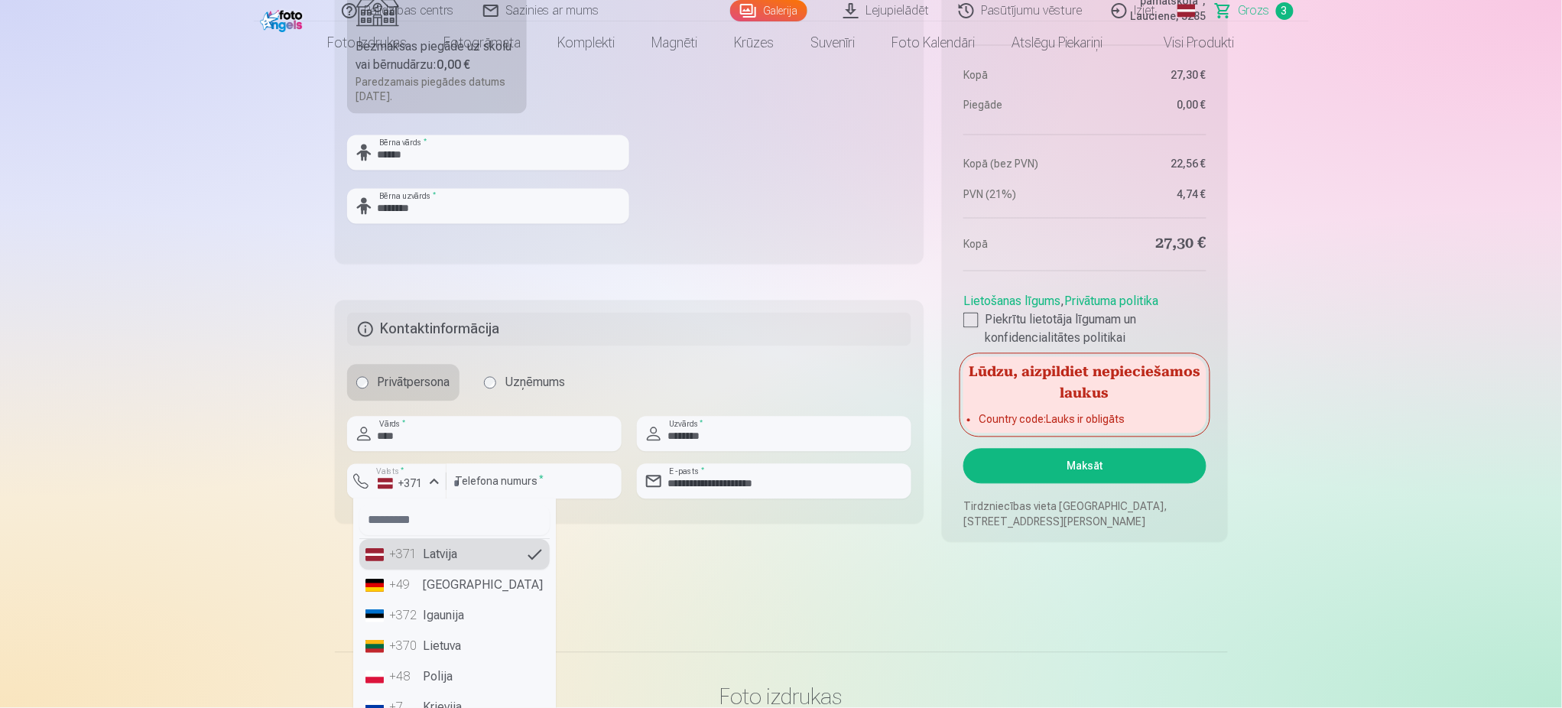
click at [422, 578] on li "+49 Germany" at bounding box center [454, 585] width 190 height 31
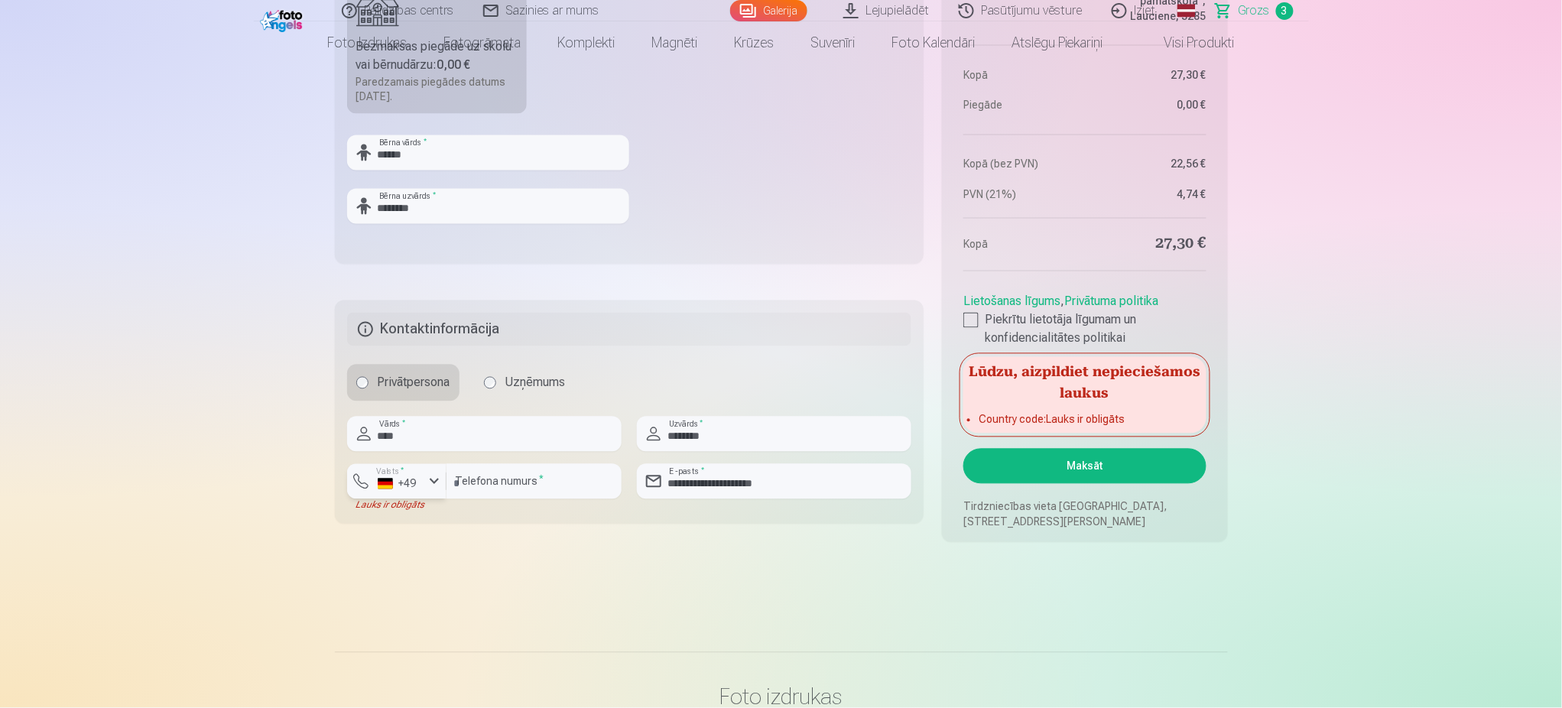
click at [401, 473] on label "Valsts *" at bounding box center [390, 471] width 37 height 11
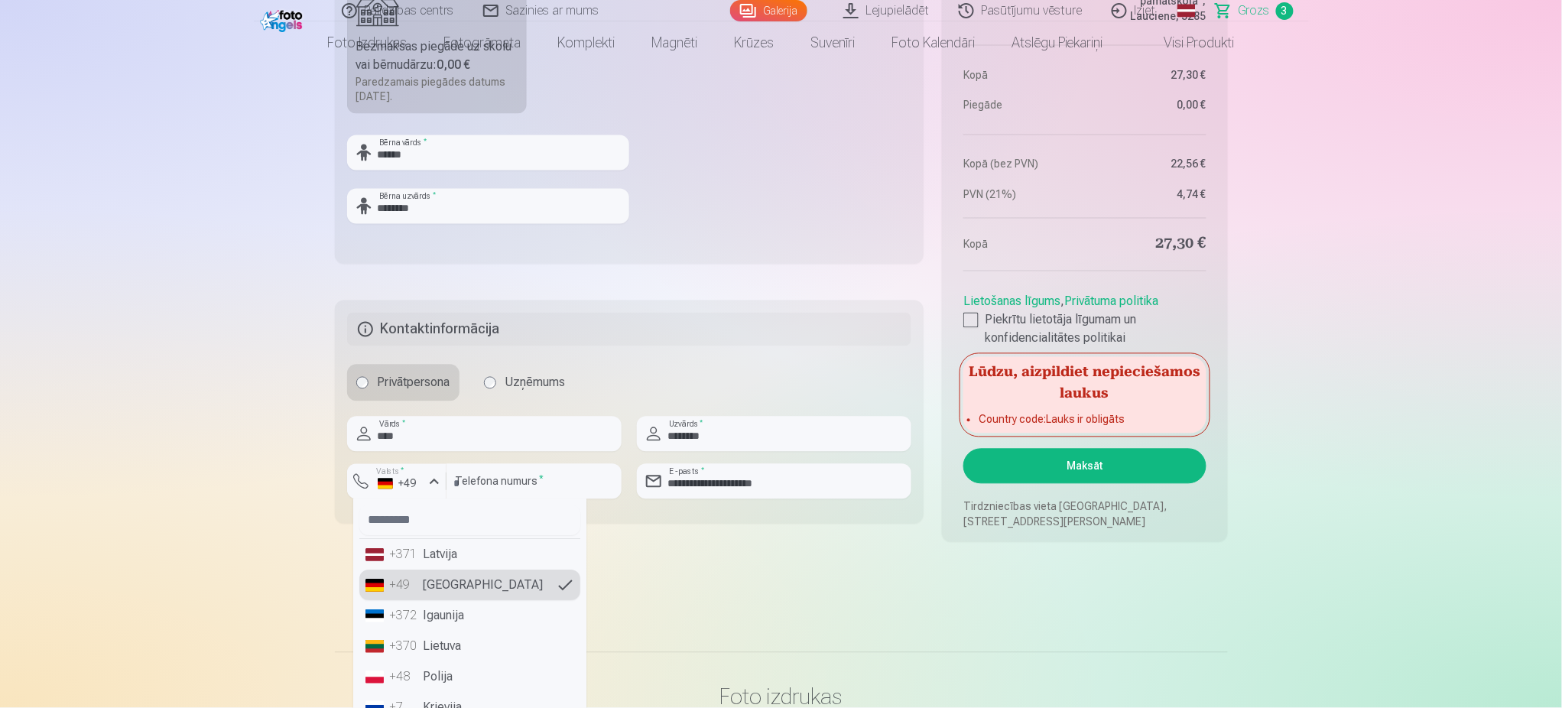
click at [423, 560] on li "+371 Latvija" at bounding box center [469, 555] width 221 height 31
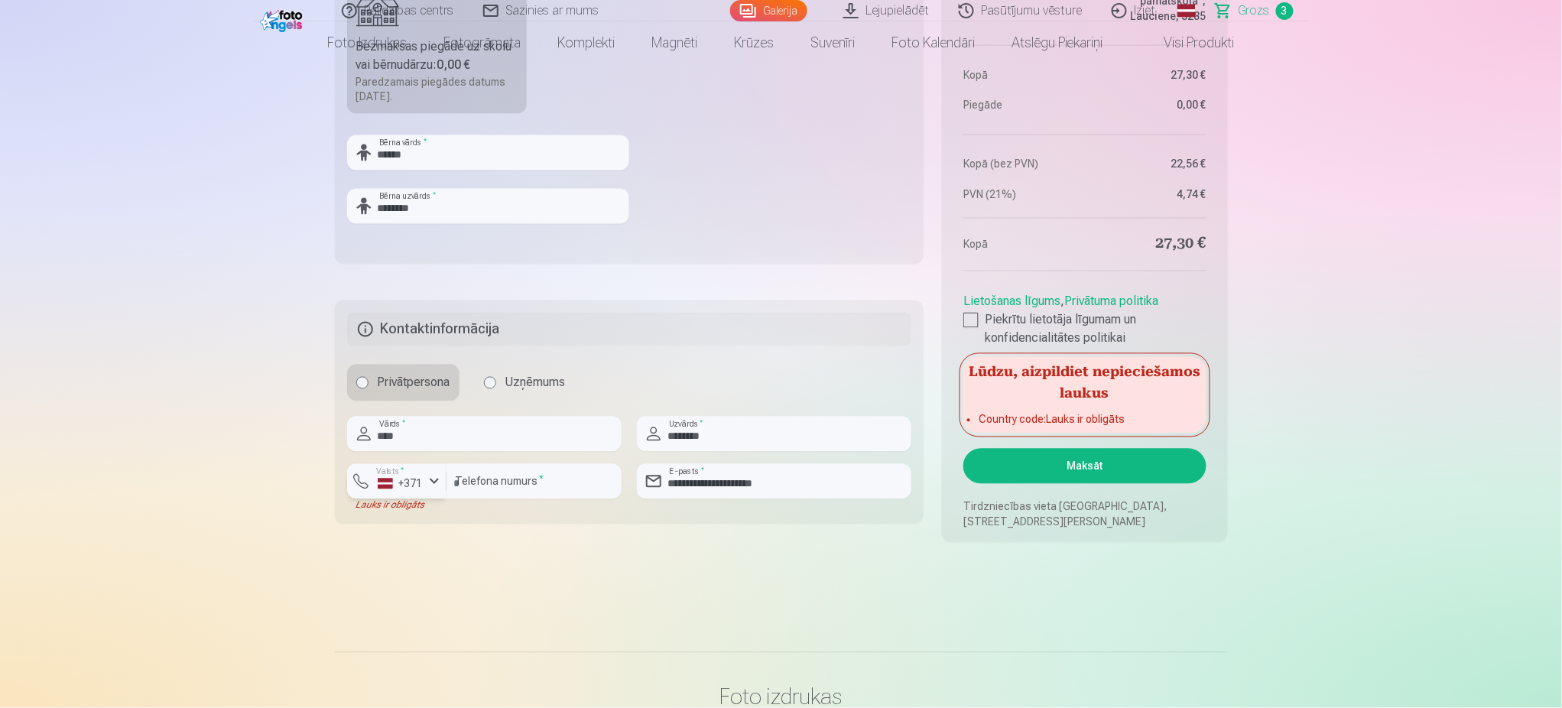
click at [366, 482] on button "Valsts * +371" at bounding box center [396, 481] width 99 height 35
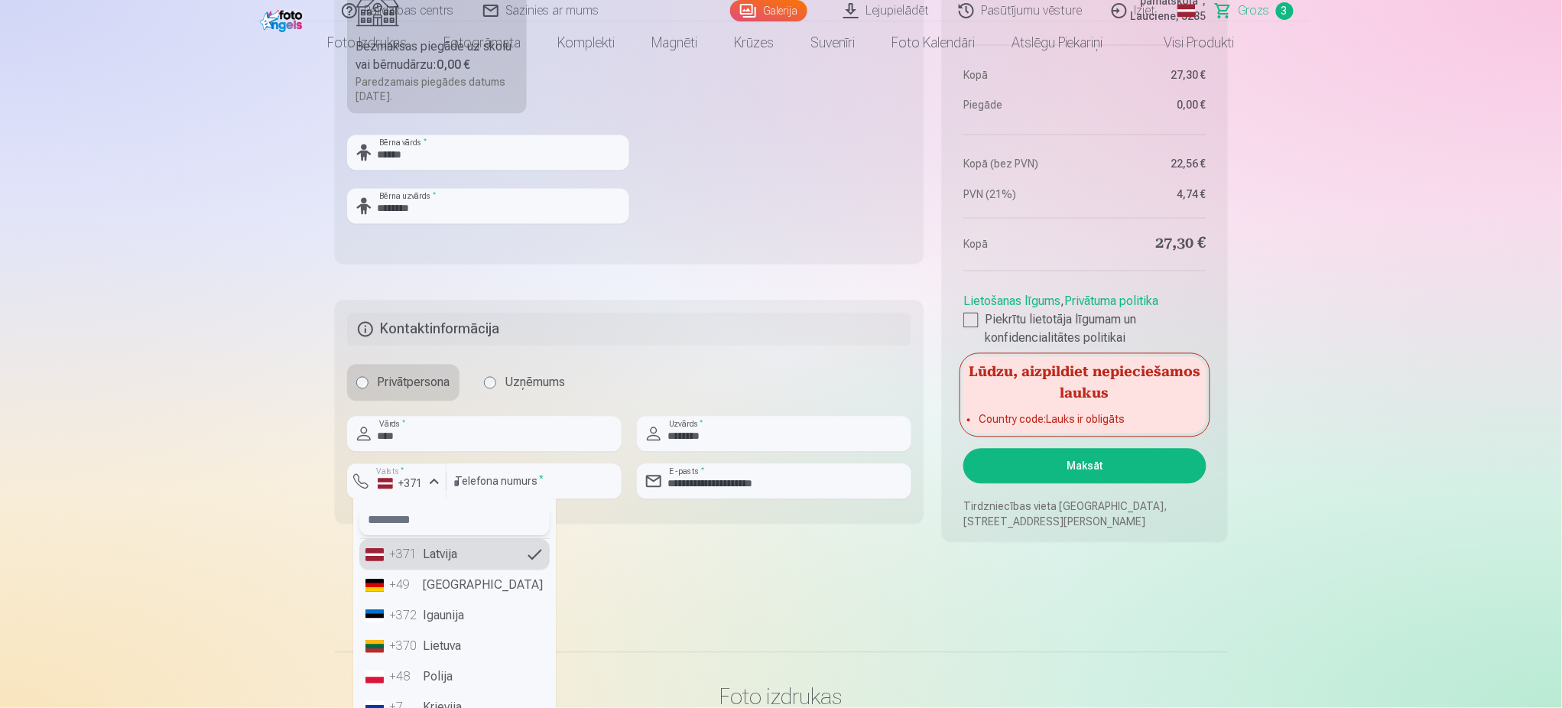
click at [424, 519] on input "text" at bounding box center [454, 520] width 190 height 31
click at [517, 557] on li "+371 Latvija" at bounding box center [454, 555] width 190 height 31
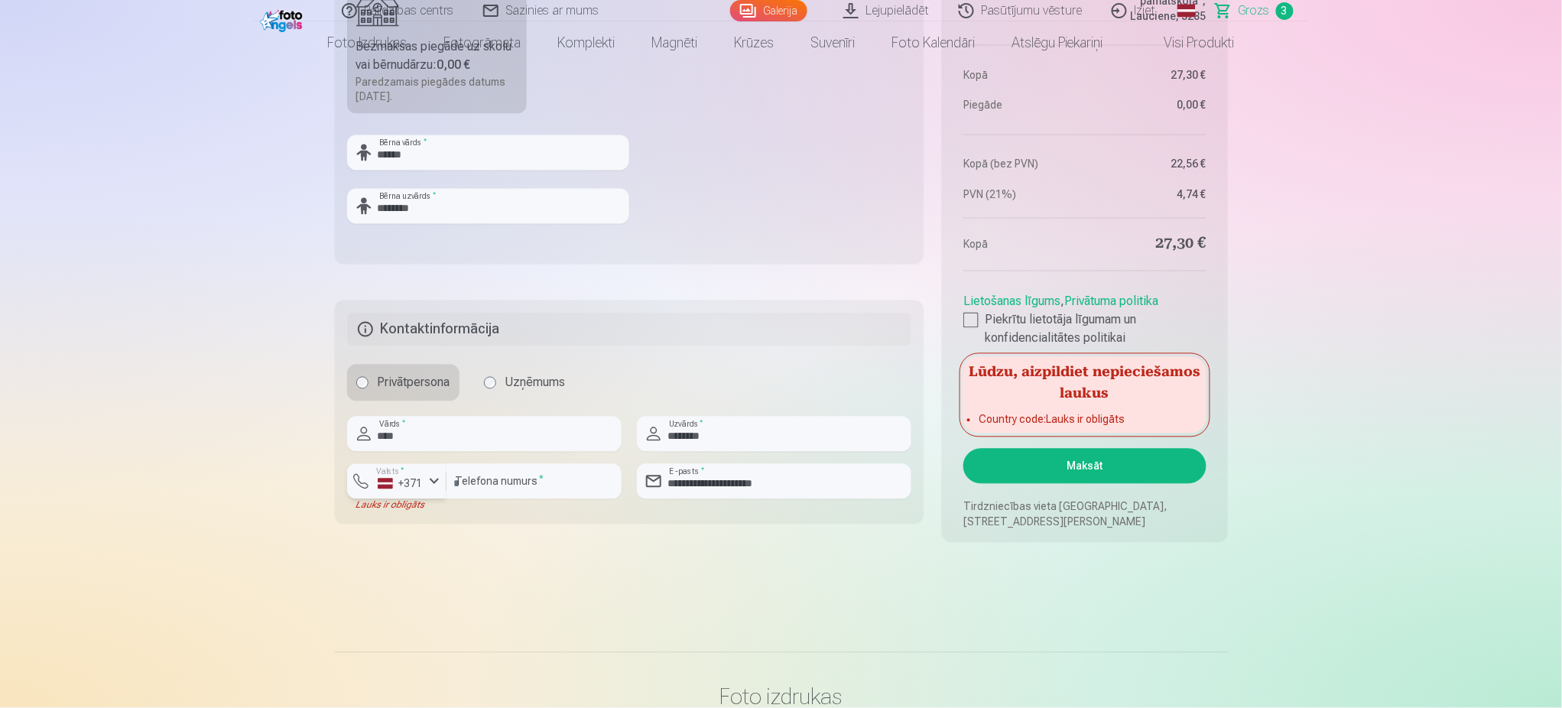
click at [413, 490] on div "+371" at bounding box center [401, 483] width 46 height 15
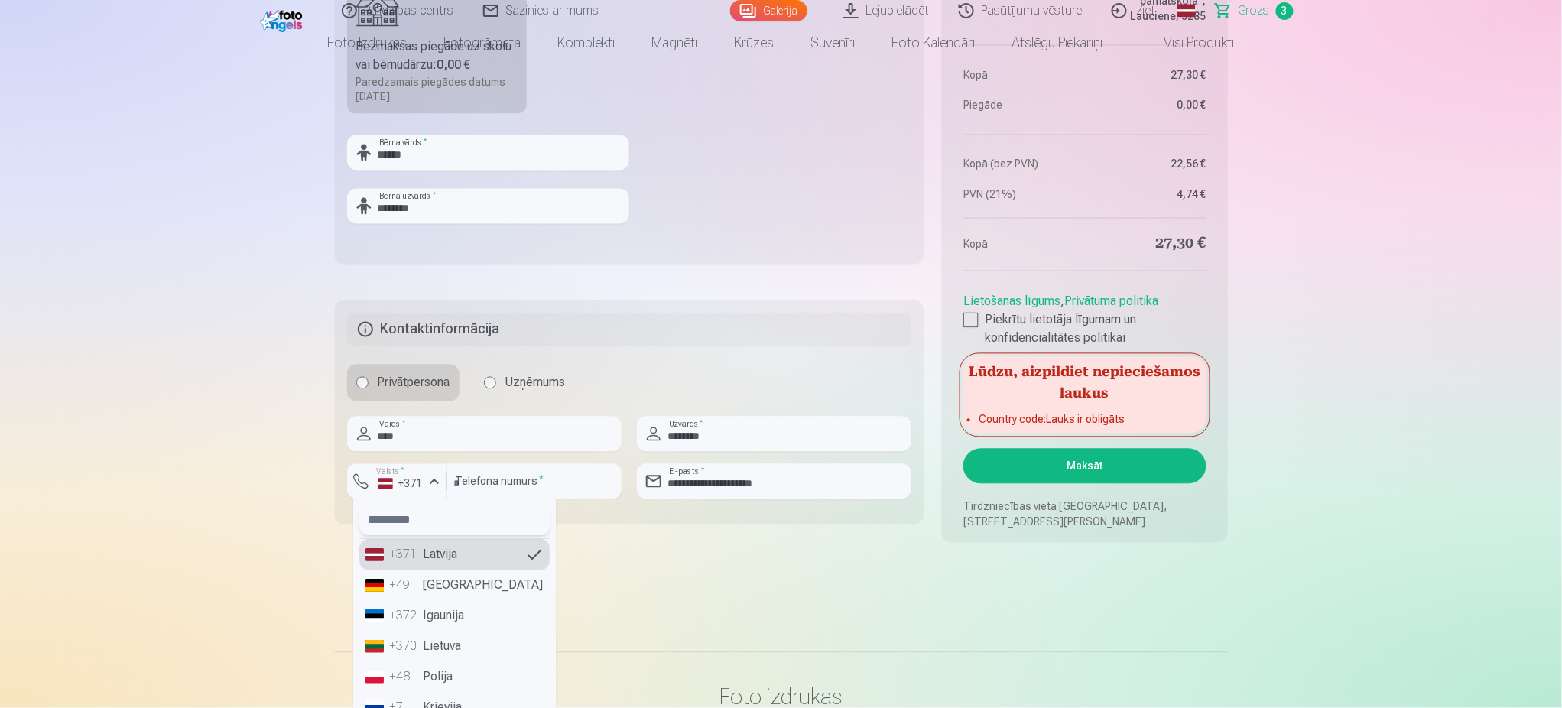
click at [445, 515] on input "text" at bounding box center [454, 520] width 190 height 31
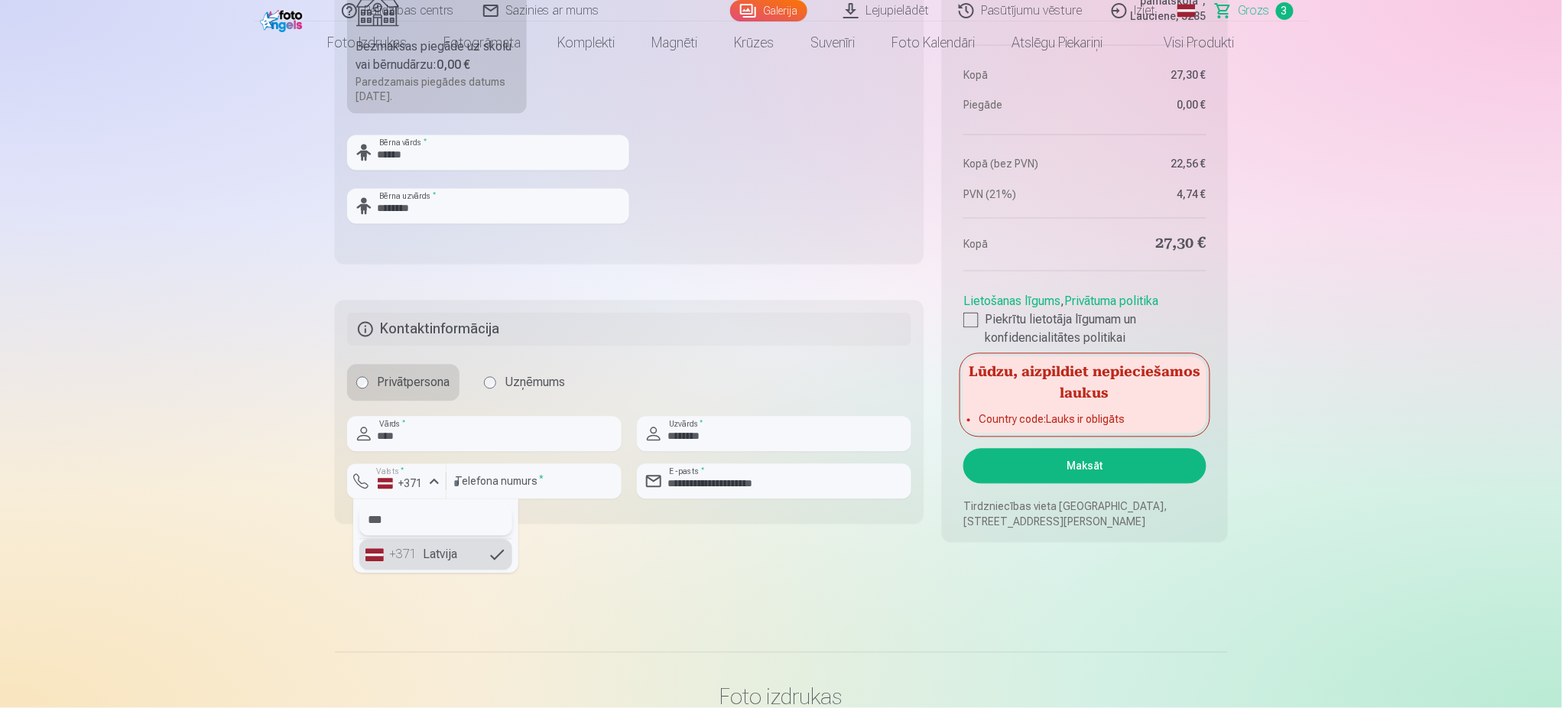
type input "***"
click at [496, 558] on li "+371 Latvija" at bounding box center [435, 555] width 153 height 31
click at [425, 473] on div "button" at bounding box center [434, 482] width 18 height 18
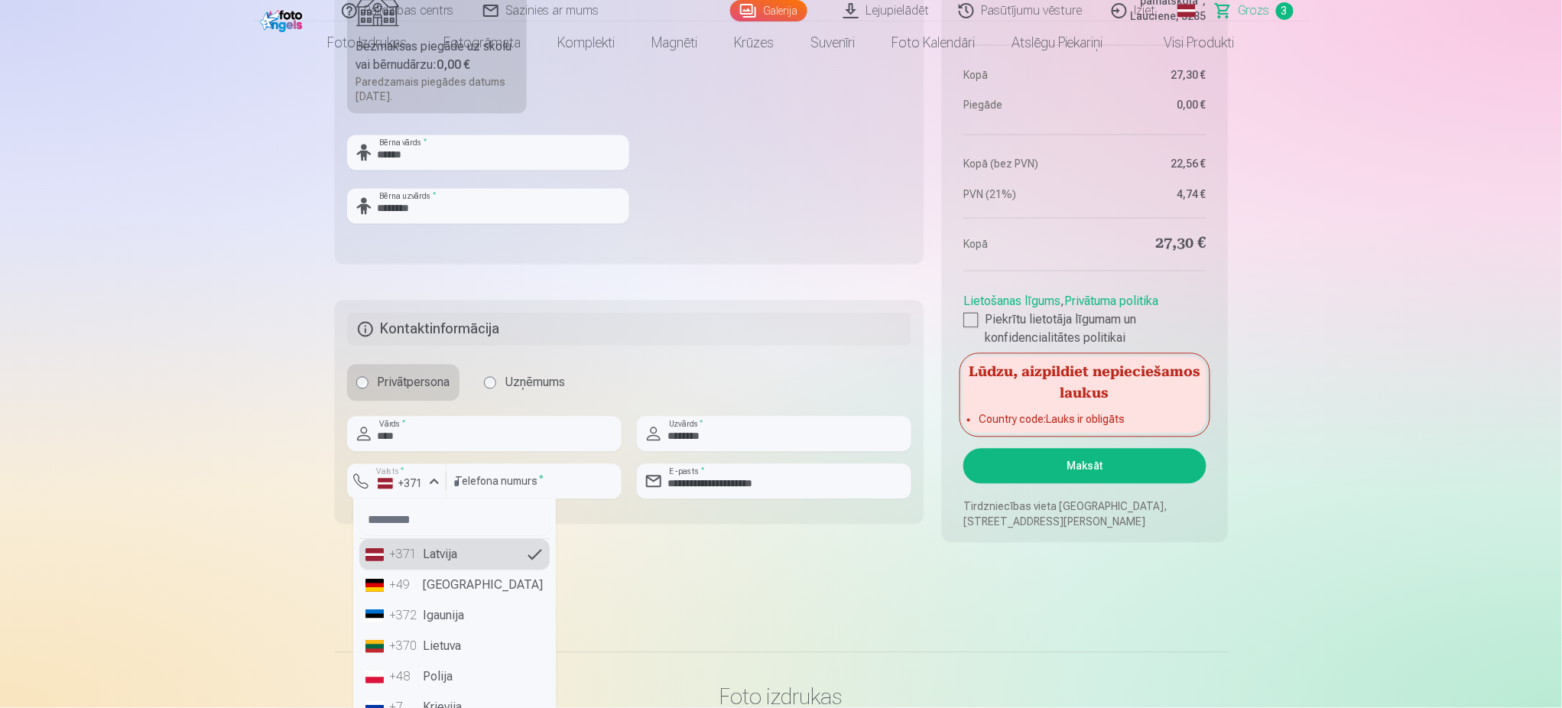
click at [449, 557] on li "+371 Latvija" at bounding box center [454, 555] width 190 height 31
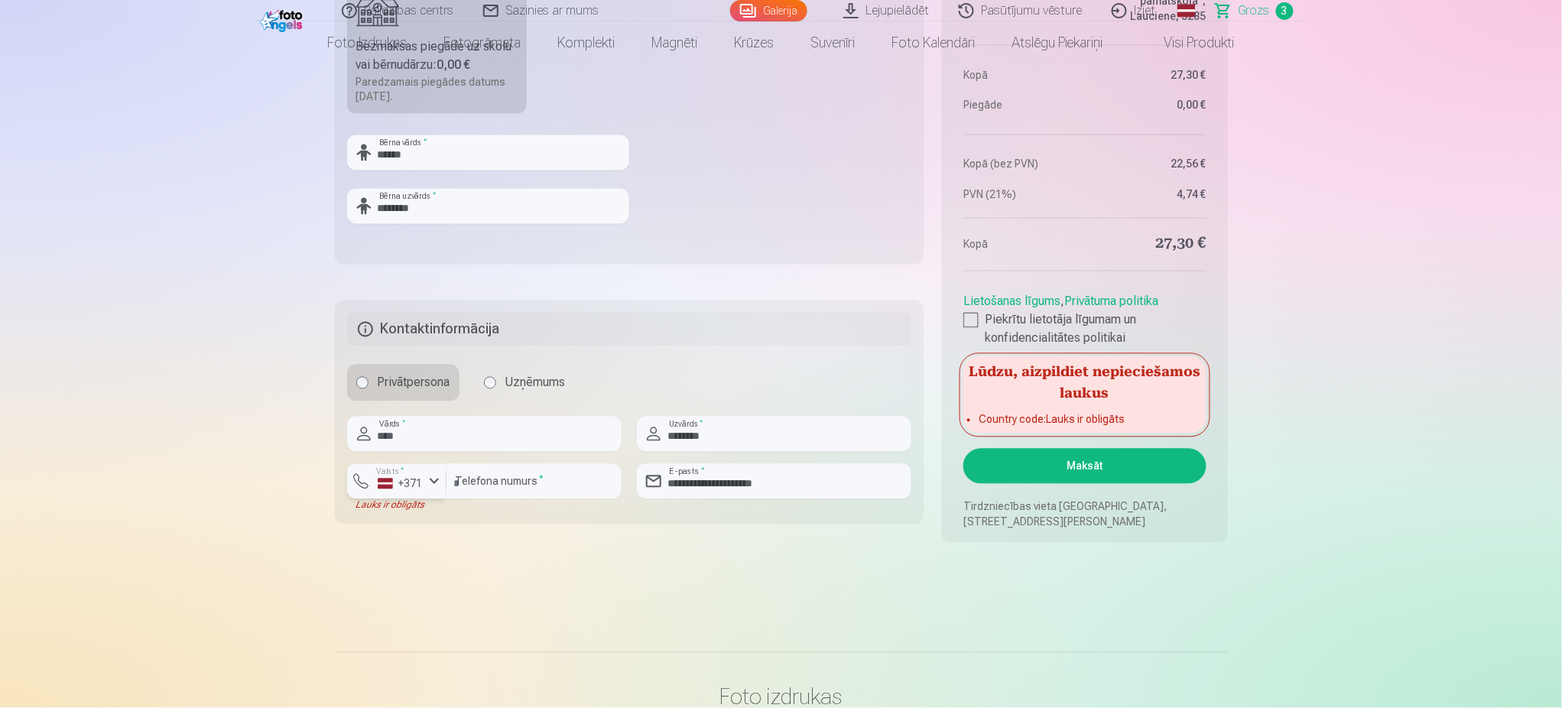
click at [388, 491] on button "Valsts * +371" at bounding box center [396, 481] width 99 height 35
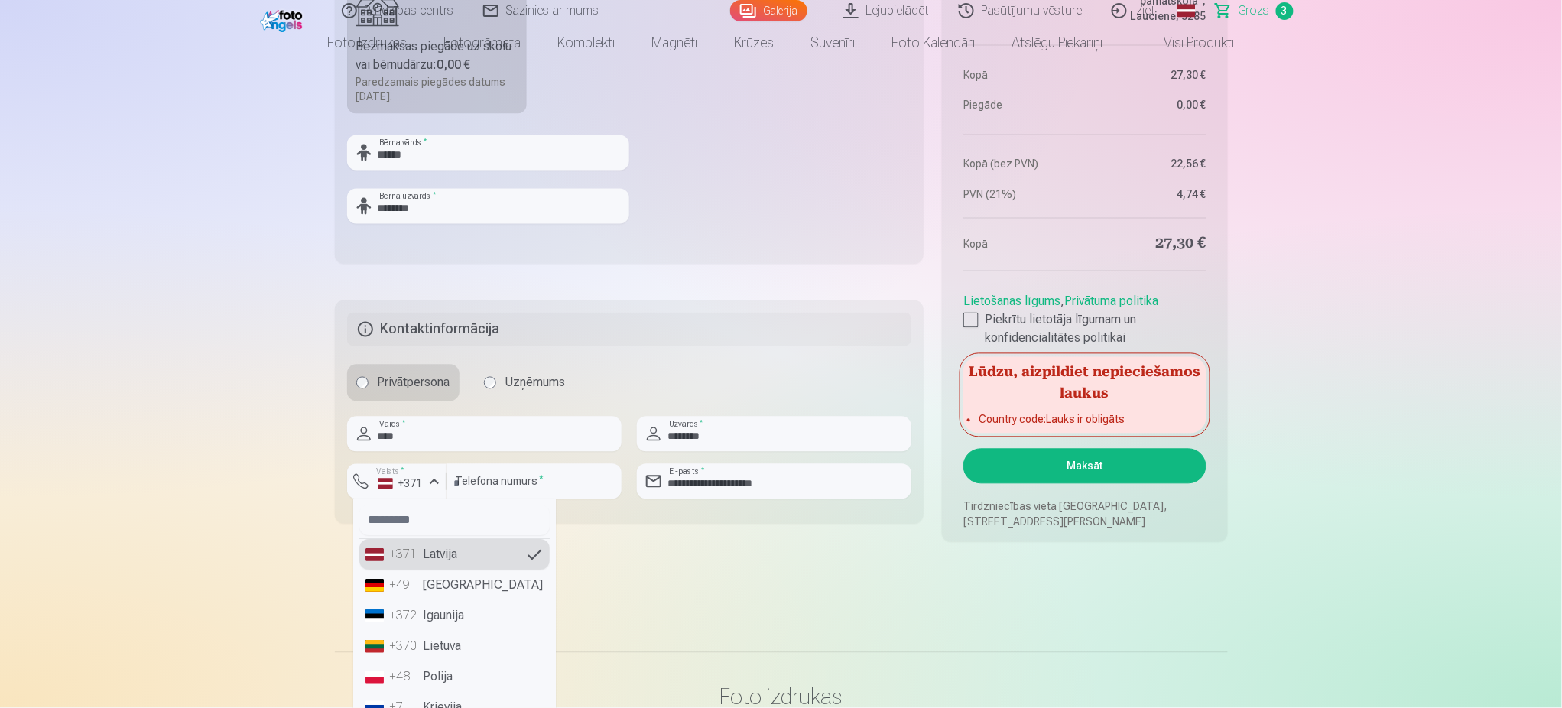
click at [401, 560] on div "+371" at bounding box center [405, 555] width 31 height 18
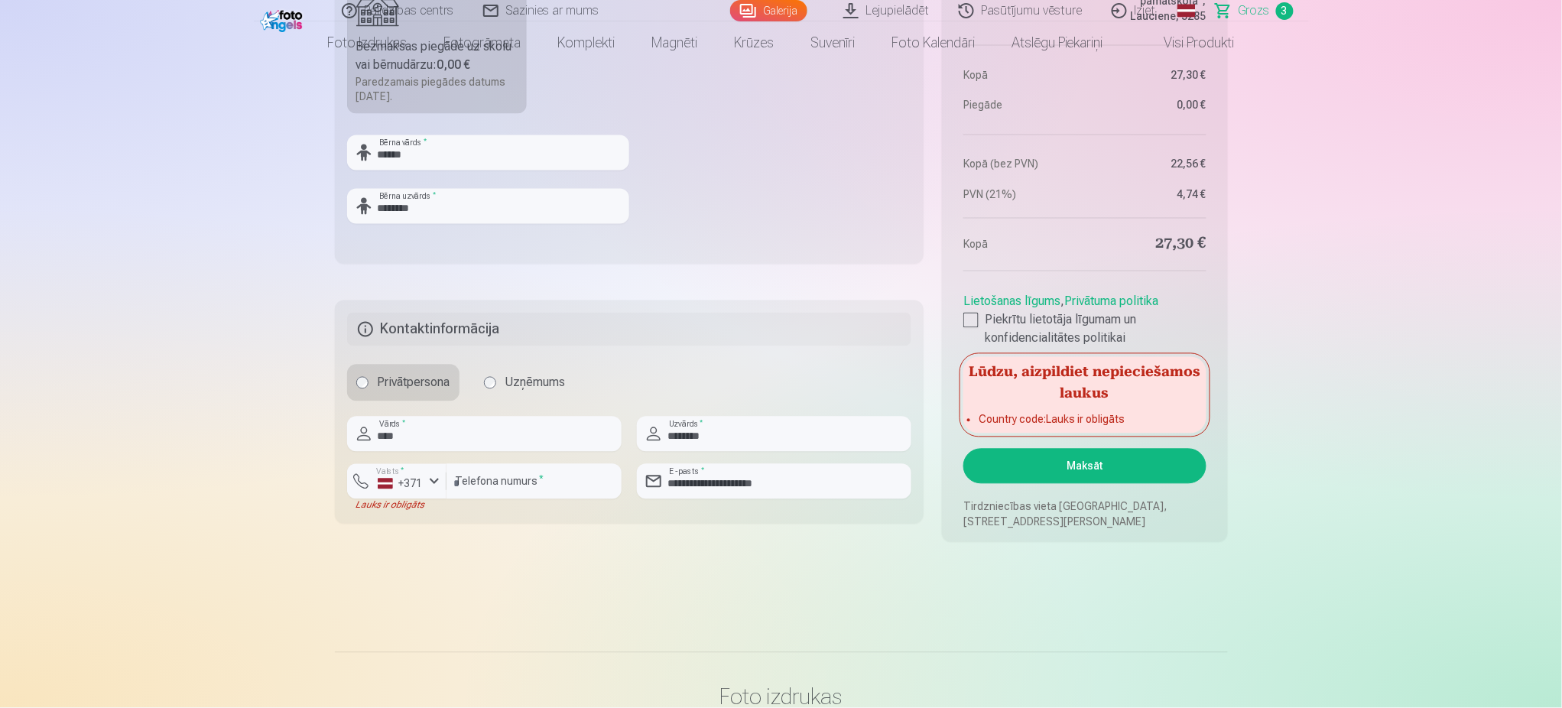
click at [1019, 462] on button "Maksāt" at bounding box center [1084, 466] width 242 height 35
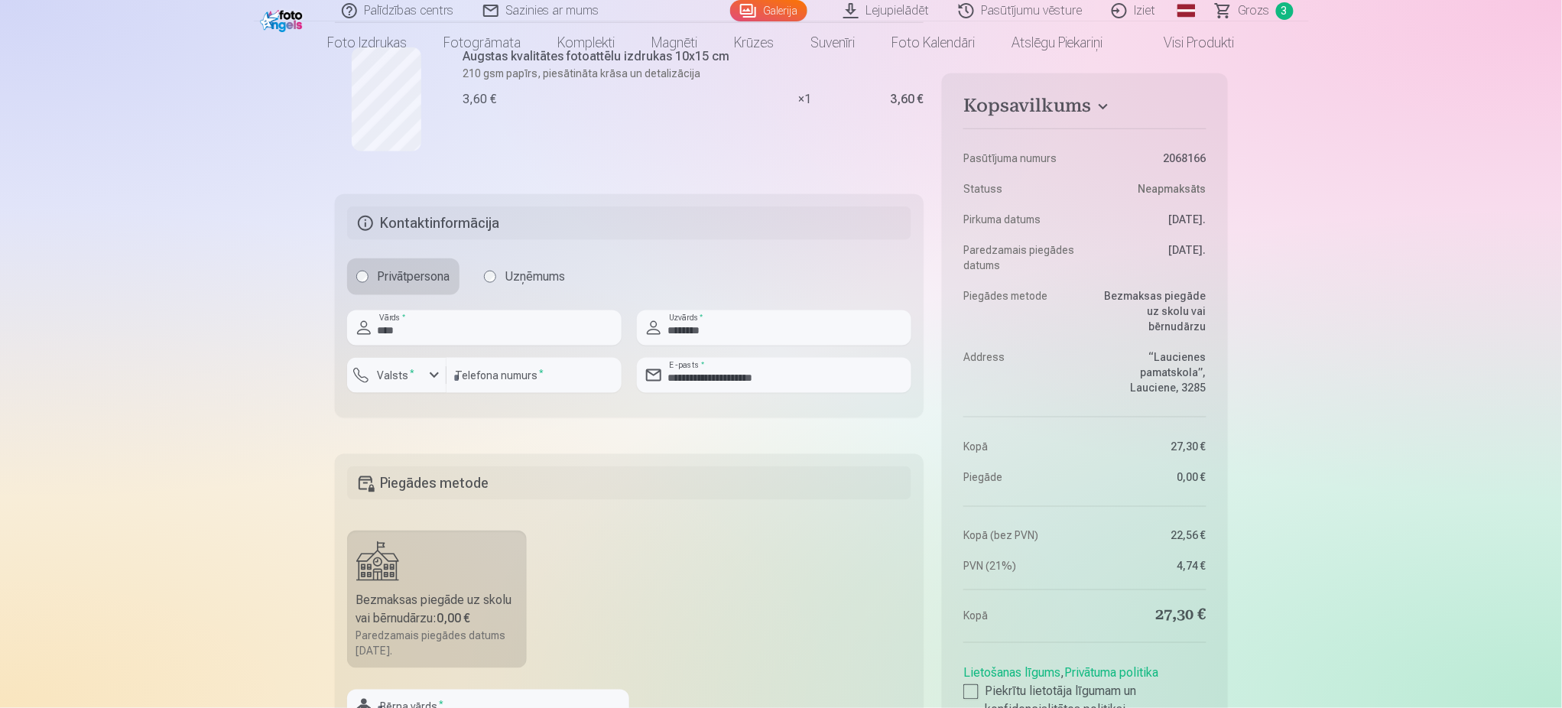
scroll to position [528, 0]
click at [745, 221] on h5 "Kontaktinformācija" at bounding box center [629, 226] width 565 height 34
click at [1096, 106] on h4 "Kopsavilkums" at bounding box center [1084, 109] width 242 height 28
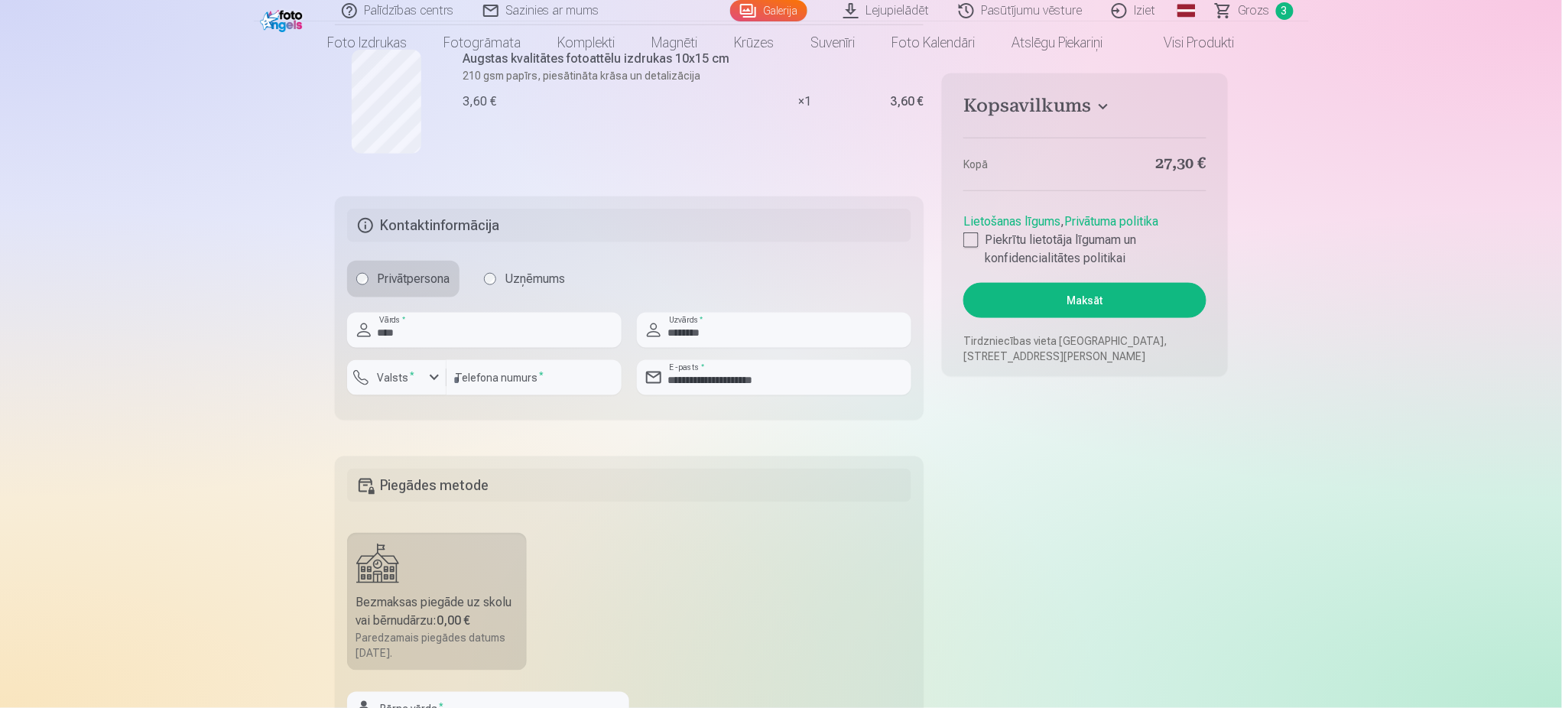
click at [1096, 106] on h4 "Kopsavilkums" at bounding box center [1084, 109] width 242 height 28
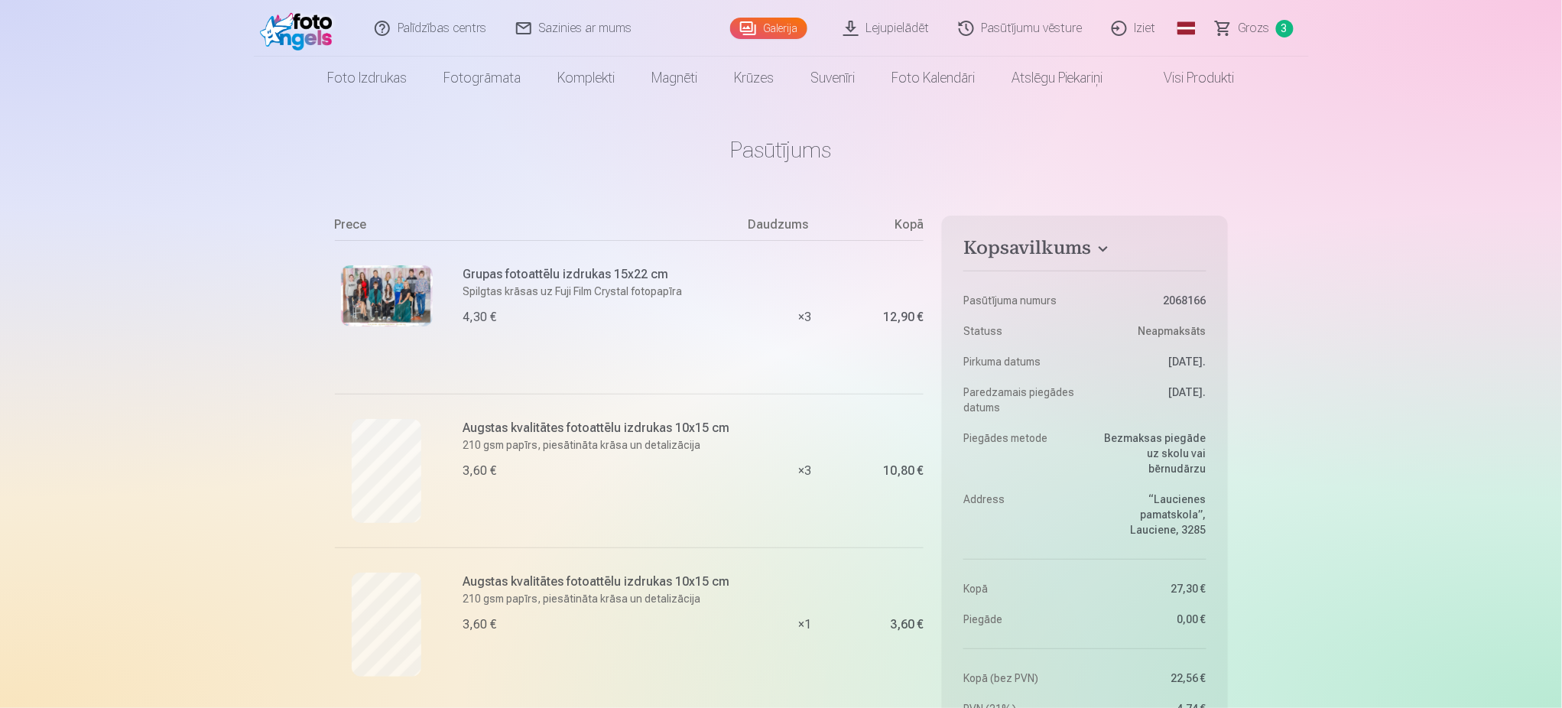
scroll to position [0, 0]
click at [1151, 25] on link "Iziet" at bounding box center [1134, 30] width 73 height 61
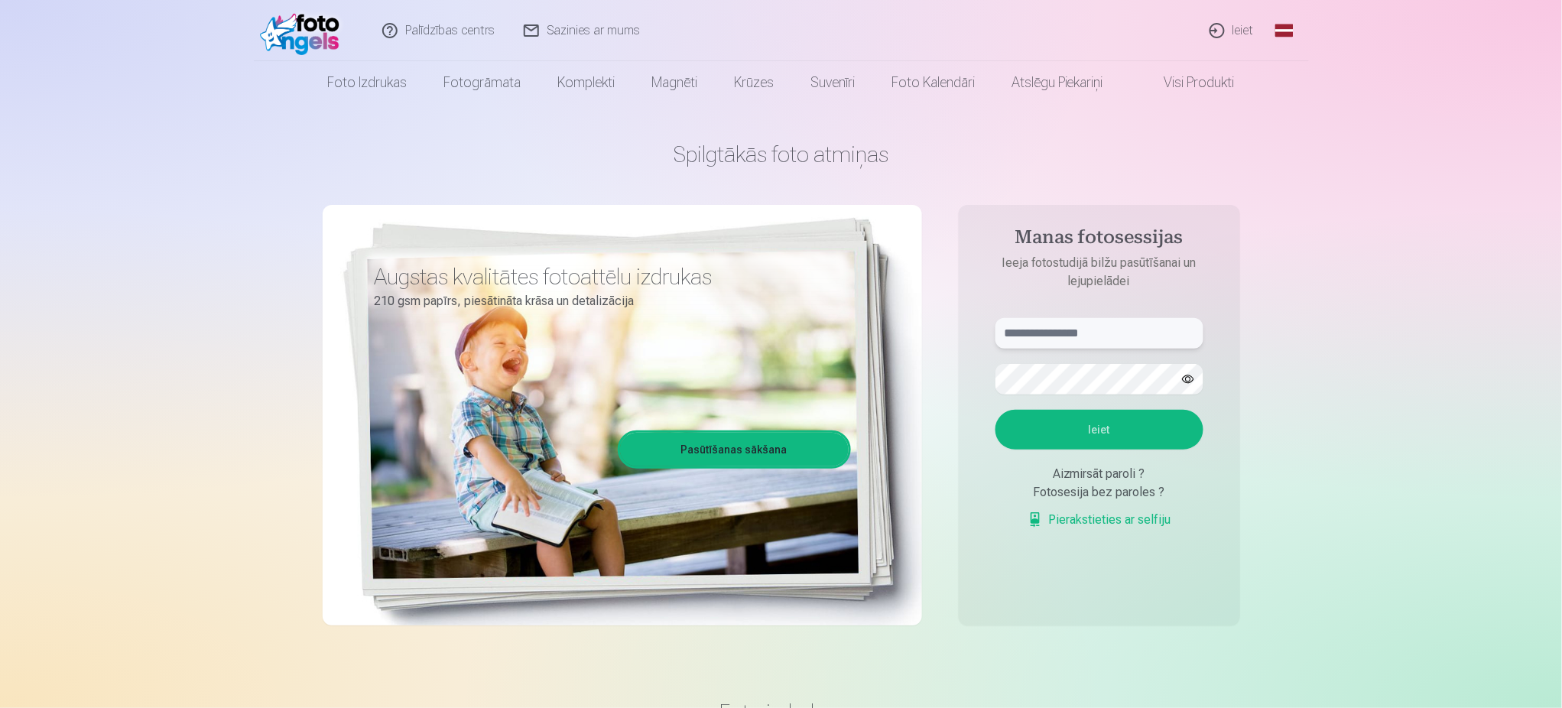
click at [1110, 327] on input "text" at bounding box center [1100, 333] width 208 height 31
type input "**********"
click at [1086, 428] on button "Ieiet" at bounding box center [1100, 430] width 208 height 40
